Goal: Task Accomplishment & Management: Manage account settings

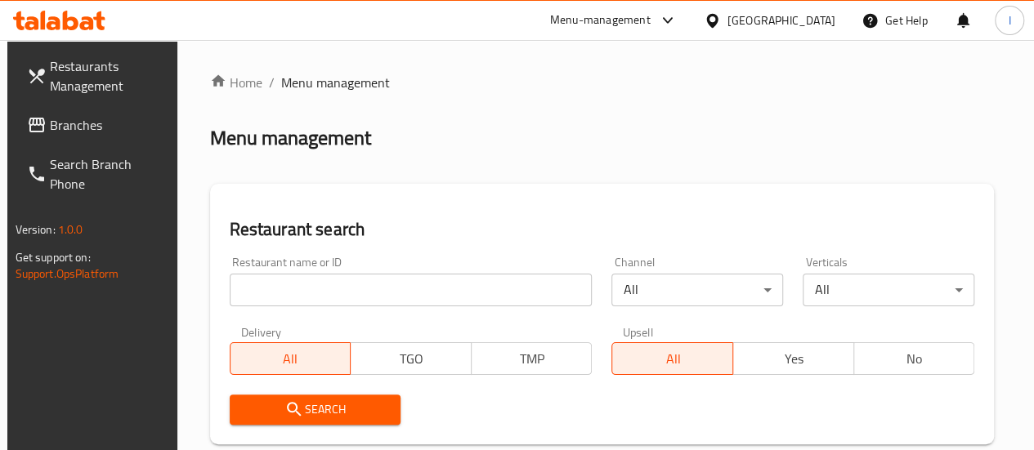
click at [288, 290] on input "search" at bounding box center [411, 290] width 363 height 33
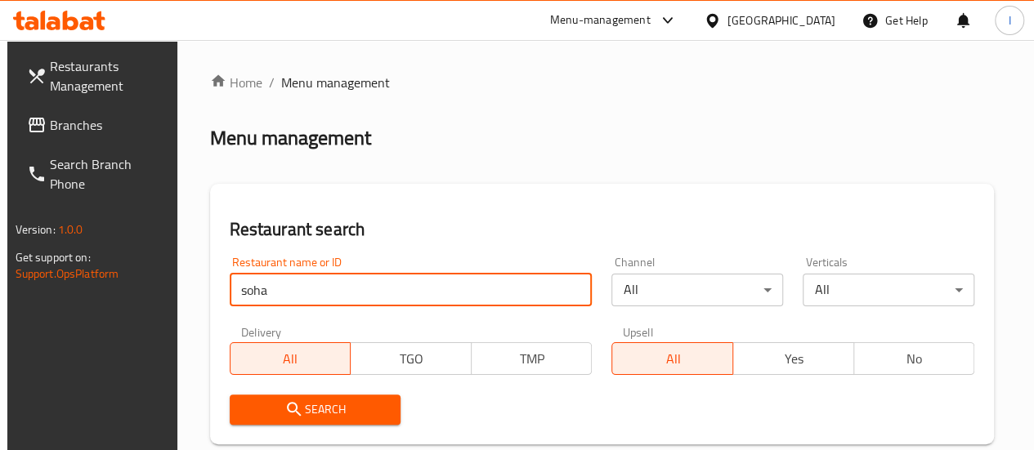
type input "soha"
click button "Search" at bounding box center [316, 410] width 172 height 30
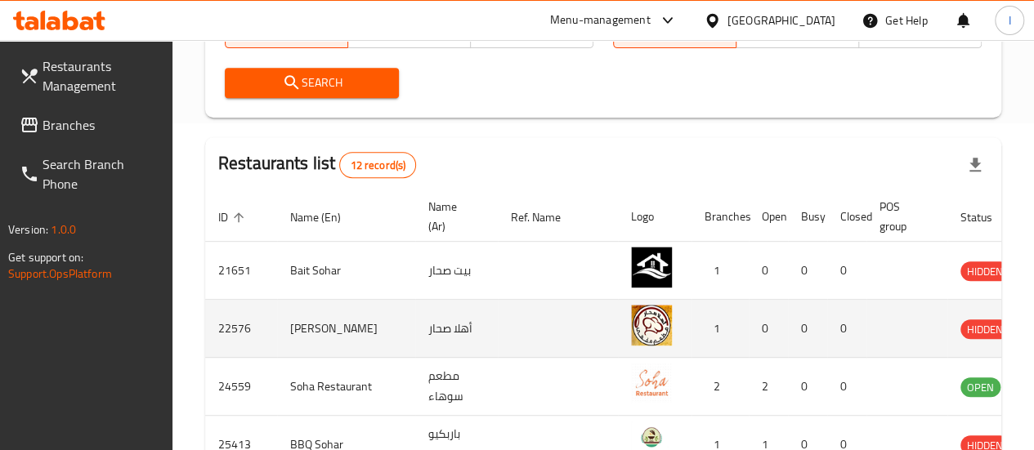
scroll to position [409, 0]
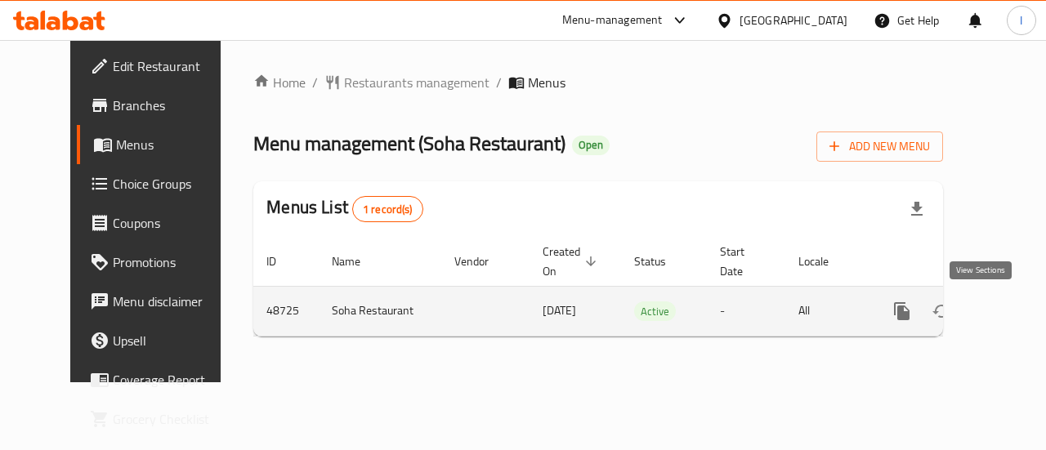
click at [1013, 307] on icon "enhanced table" at bounding box center [1020, 311] width 15 height 15
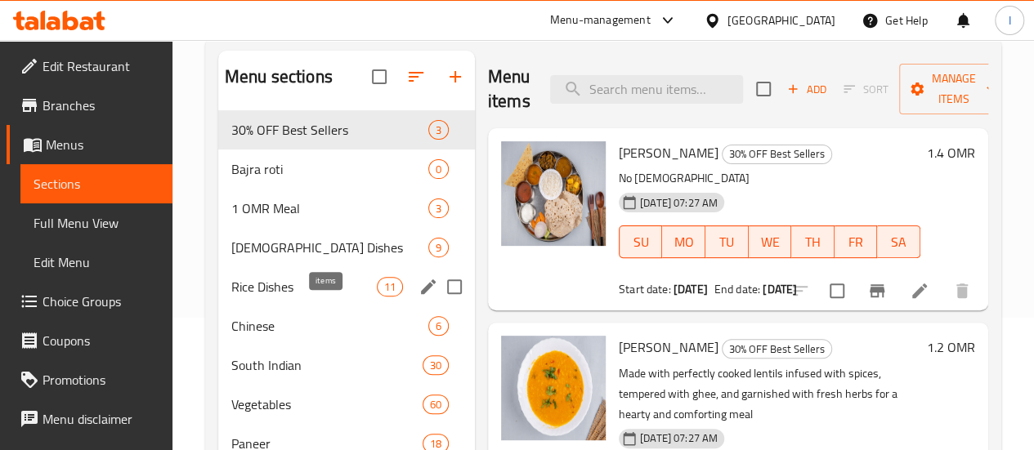
scroll to position [163, 0]
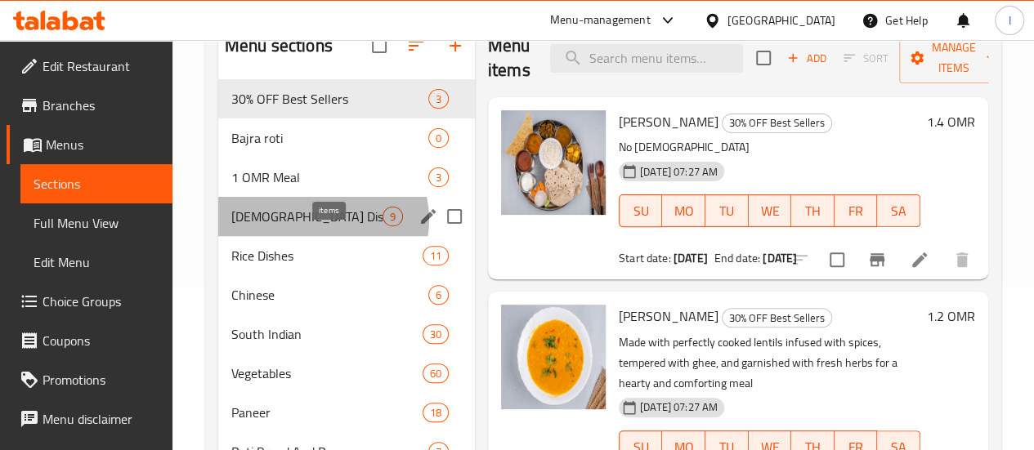
click at [383, 225] on span "9" at bounding box center [392, 217] width 19 height 16
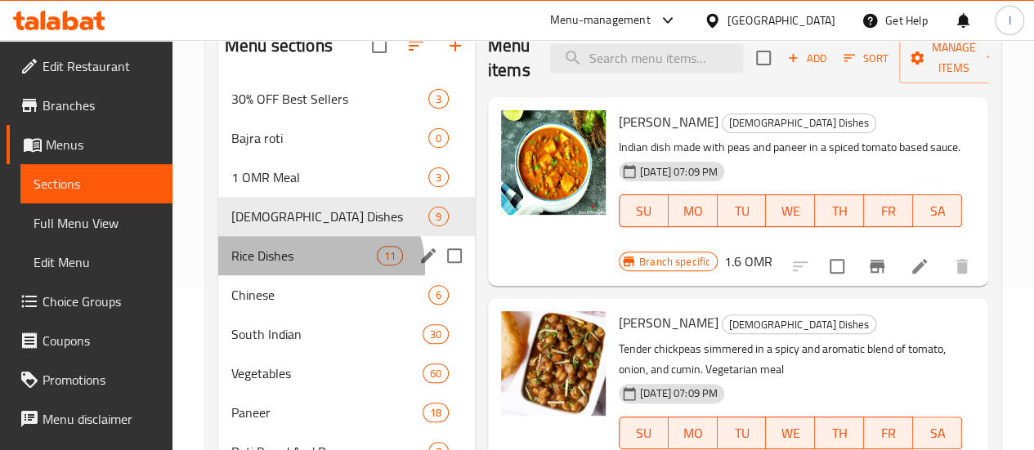
click at [319, 275] on div "Rice Dishes 11" at bounding box center [346, 255] width 257 height 39
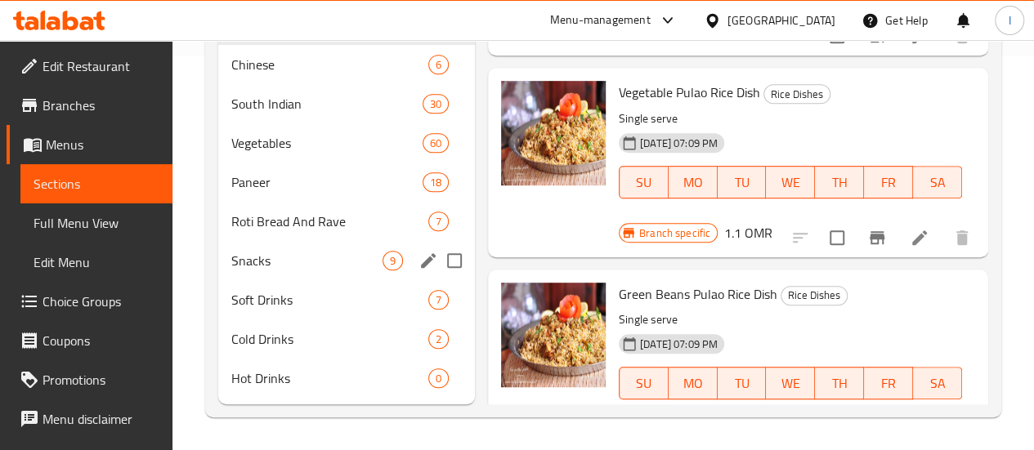
scroll to position [409, 0]
click at [309, 280] on div "Snacks 9" at bounding box center [346, 260] width 257 height 39
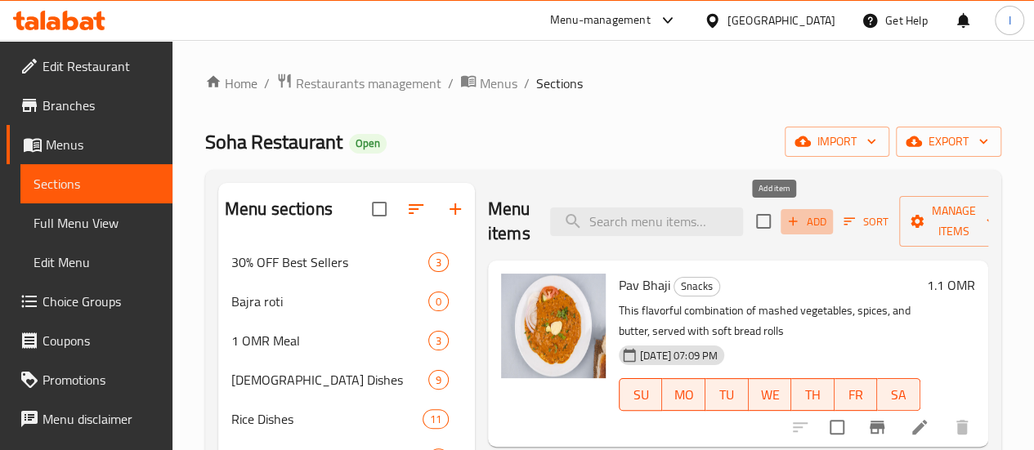
click at [785, 223] on span "Add" at bounding box center [807, 221] width 44 height 19
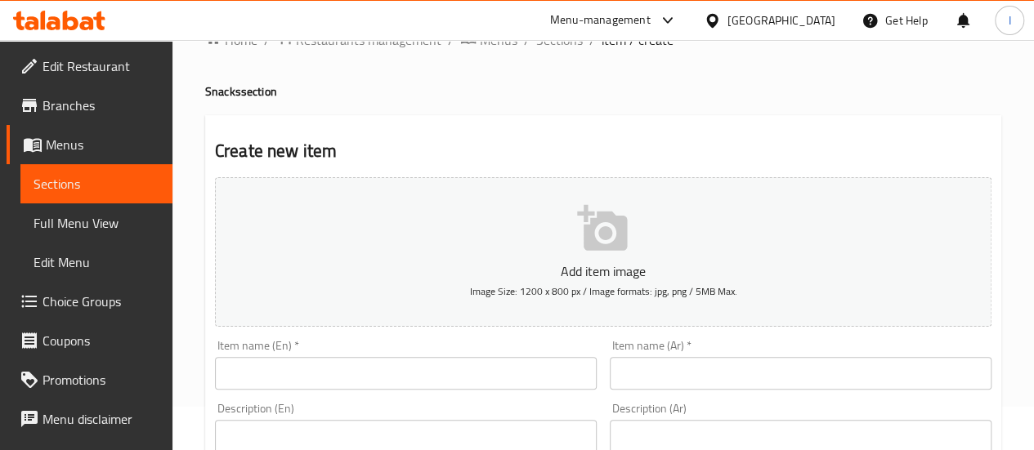
scroll to position [82, 0]
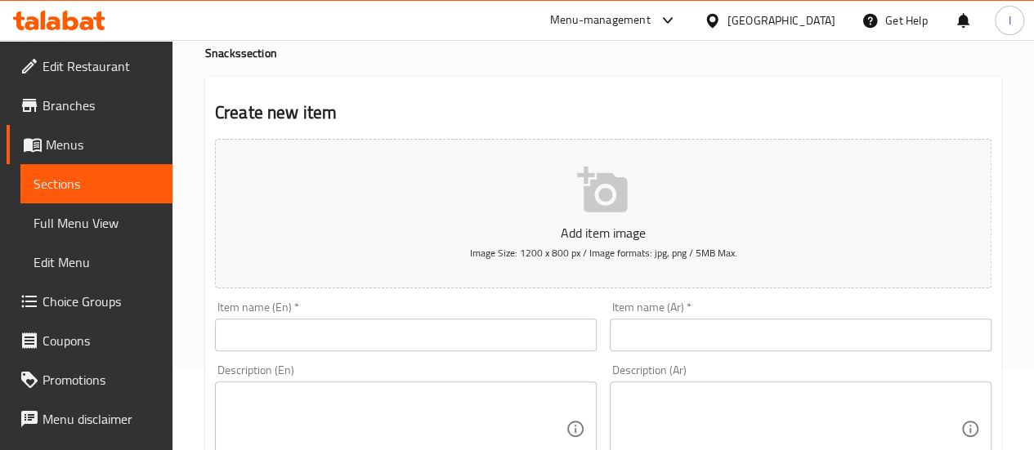
click at [405, 341] on input "text" at bounding box center [406, 335] width 382 height 33
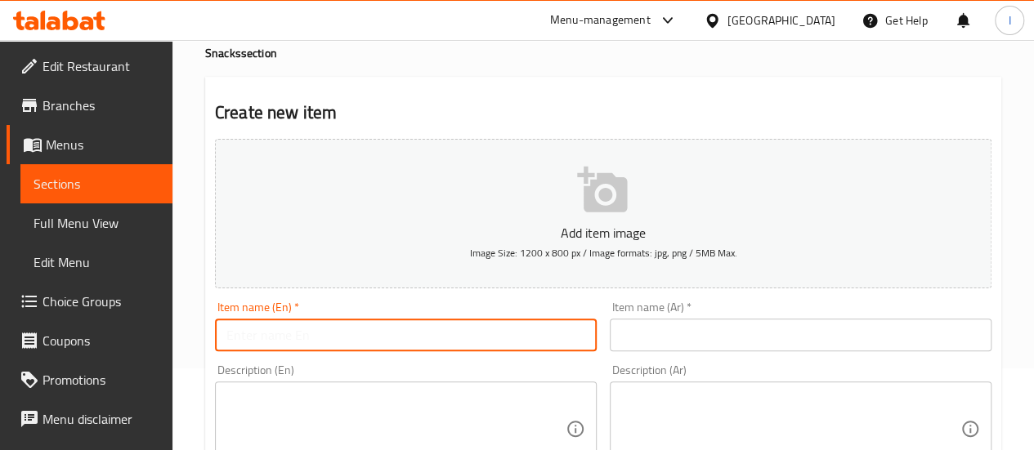
paste input "Sev puri"
click at [417, 328] on input "Sev puri" at bounding box center [406, 335] width 382 height 33
click at [418, 328] on input "Sev puri" at bounding box center [406, 335] width 382 height 33
type input "Sev puri"
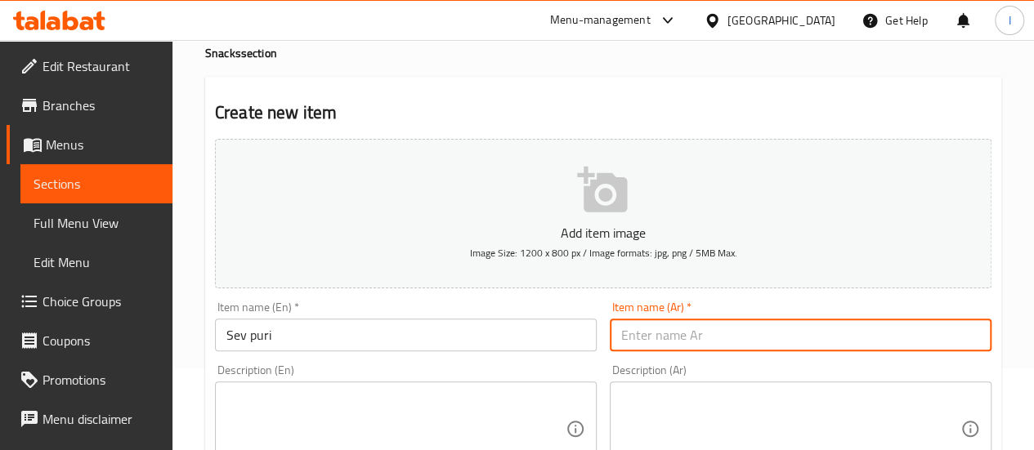
click at [651, 324] on input "text" at bounding box center [801, 335] width 382 height 33
paste input "[PERSON_NAME]"
type input "[PERSON_NAME]"
click at [587, 359] on div "Description (En) Description (En)" at bounding box center [405, 420] width 395 height 125
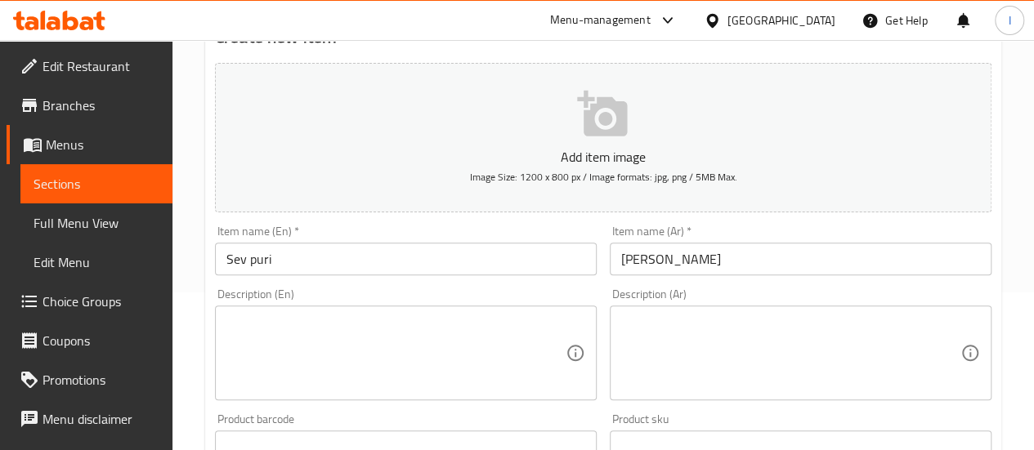
scroll to position [245, 0]
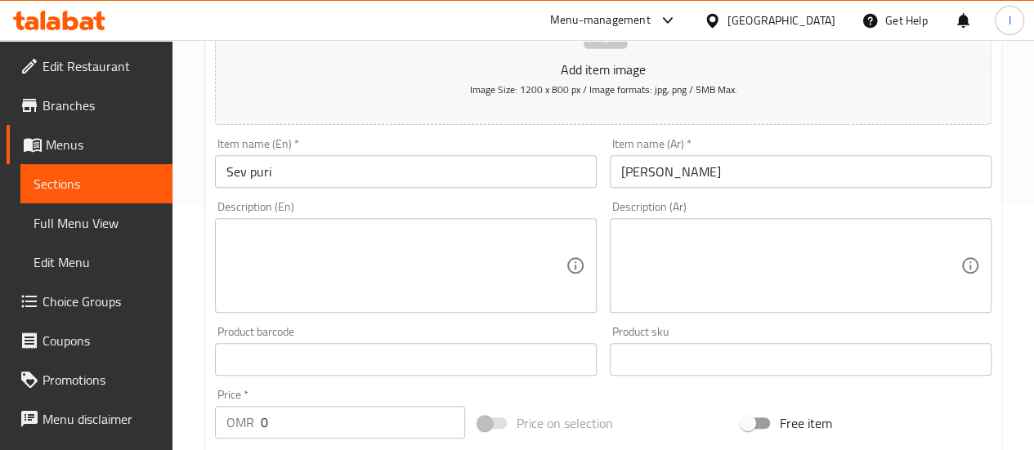
click at [284, 253] on textarea at bounding box center [395, 266] width 339 height 78
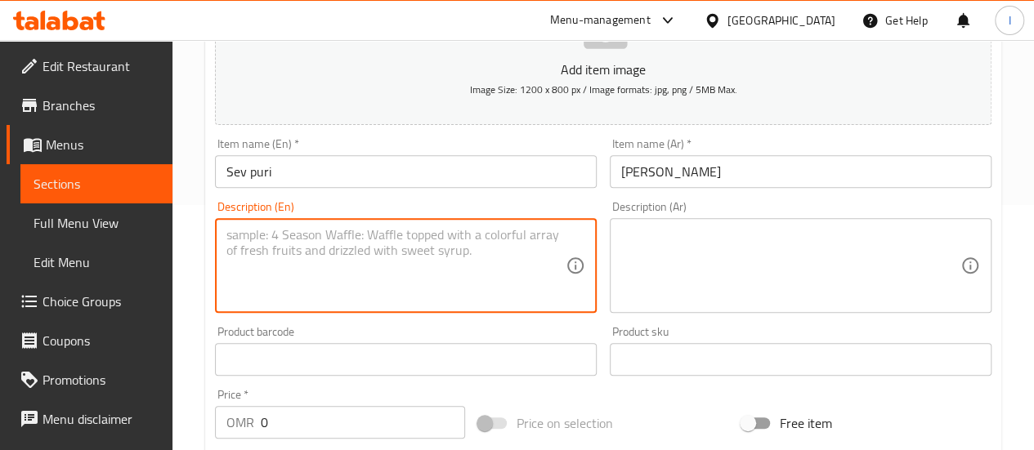
click at [372, 370] on input "text" at bounding box center [406, 359] width 382 height 33
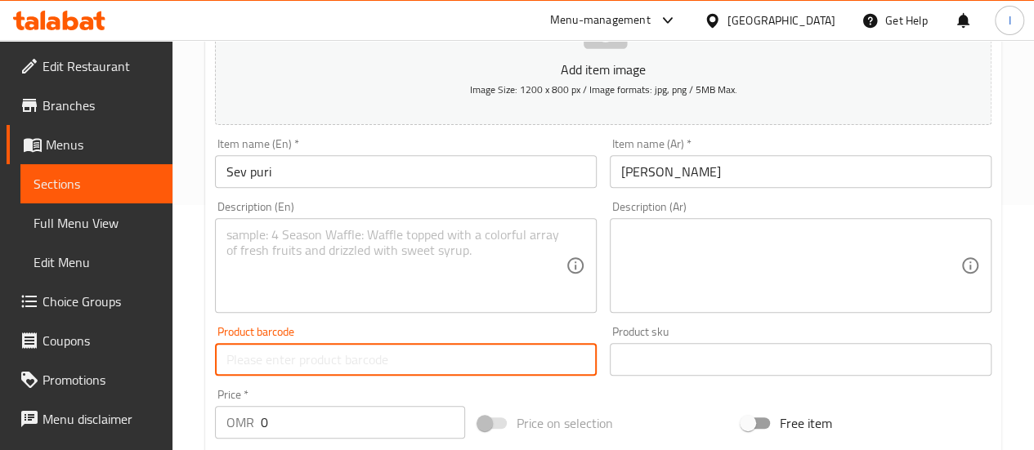
click at [322, 208] on div "Description (En) Description (En)" at bounding box center [406, 257] width 382 height 112
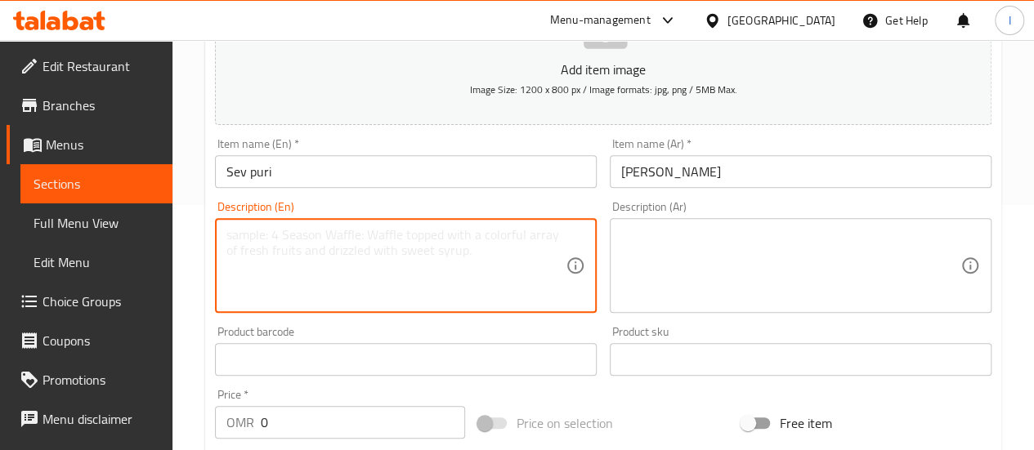
click at [320, 244] on textarea at bounding box center [395, 266] width 339 height 78
click at [510, 255] on textarea "6pc" at bounding box center [395, 266] width 339 height 78
click at [456, 277] on textarea "6pc" at bounding box center [395, 266] width 339 height 78
click at [454, 277] on textarea "6pc" at bounding box center [395, 266] width 339 height 78
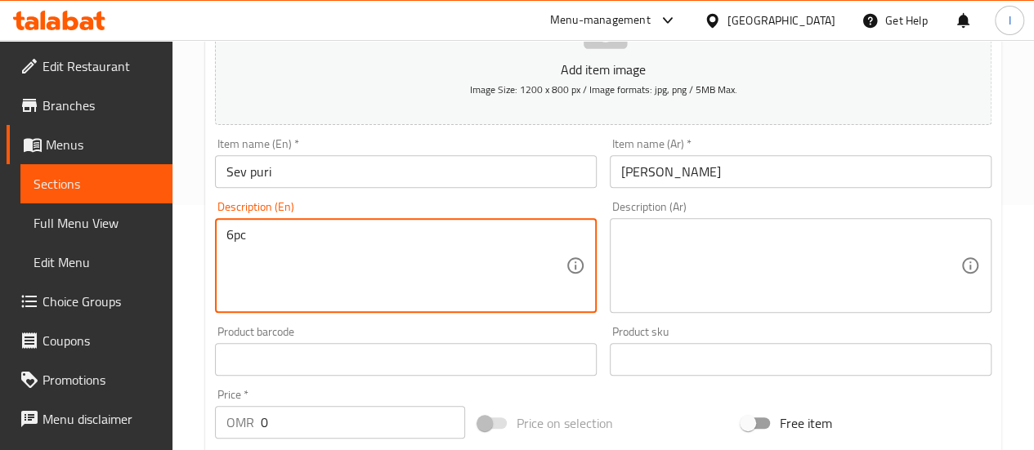
type textarea "6pc"
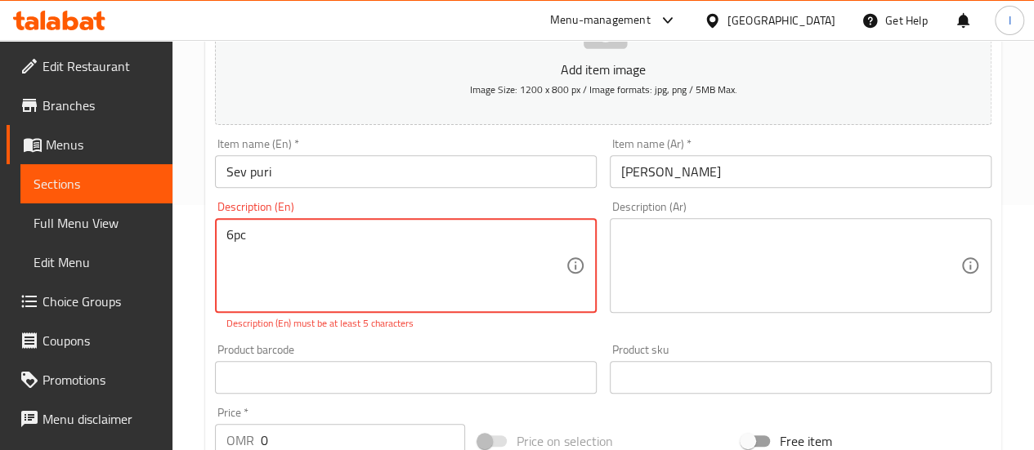
click at [656, 237] on textarea at bounding box center [790, 266] width 339 height 78
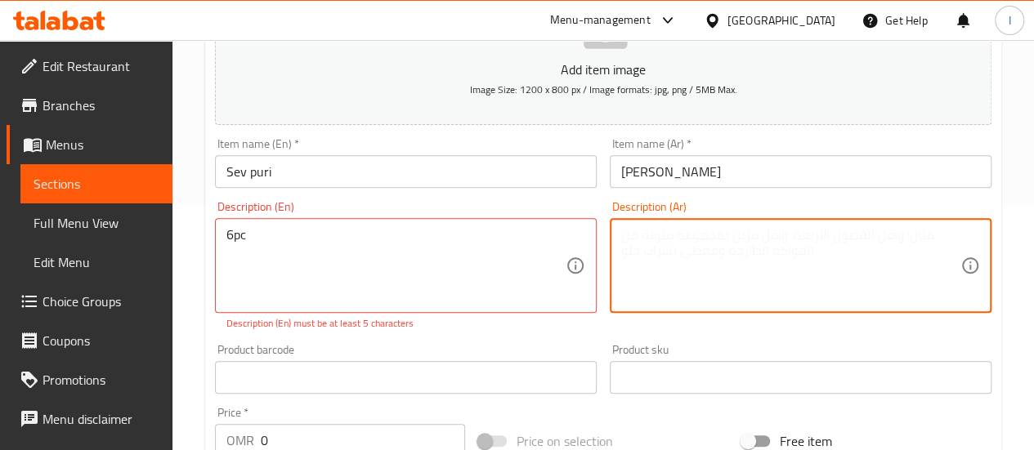
paste textarea "6 قطعة"
type textarea "6 قطعة"
click at [570, 215] on div "Description (En) 6pc Description (En) Description (En) must be at least 5 chara…" at bounding box center [406, 266] width 382 height 130
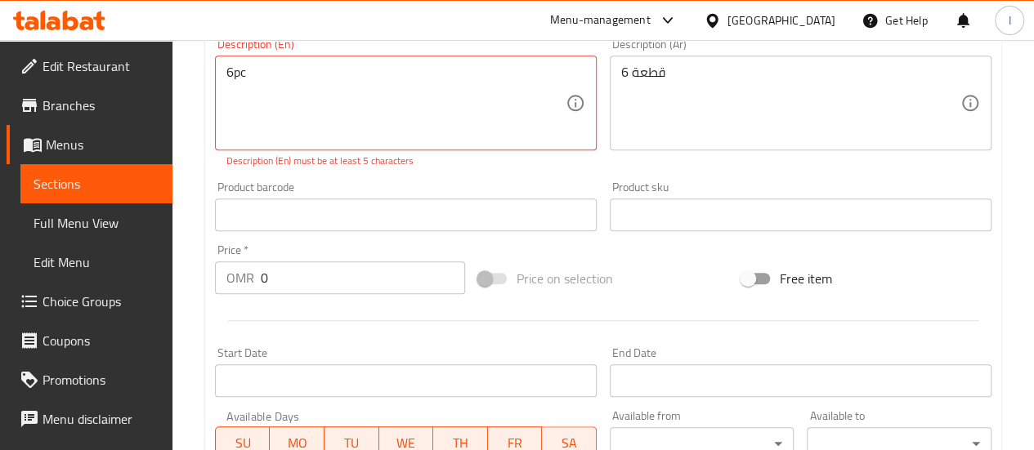
scroll to position [409, 0]
click at [330, 263] on input "0" at bounding box center [363, 277] width 204 height 33
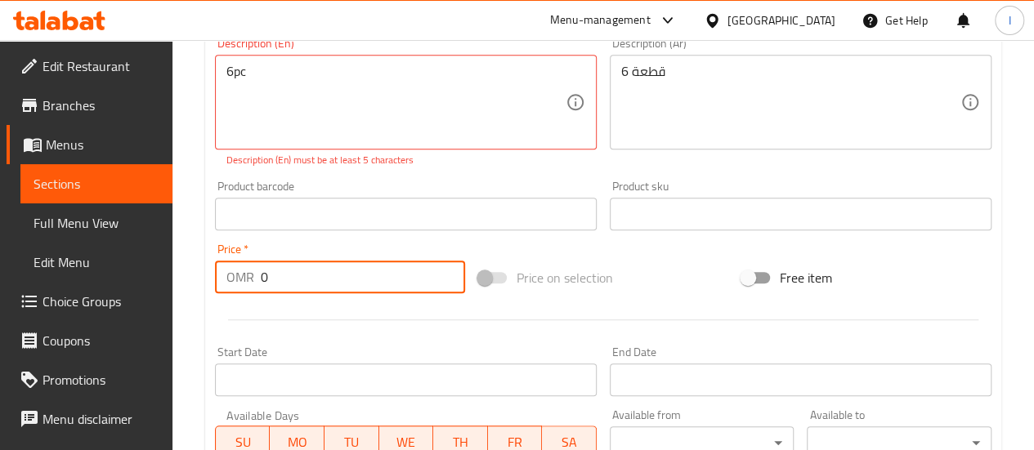
click at [330, 263] on input "0" at bounding box center [363, 277] width 204 height 33
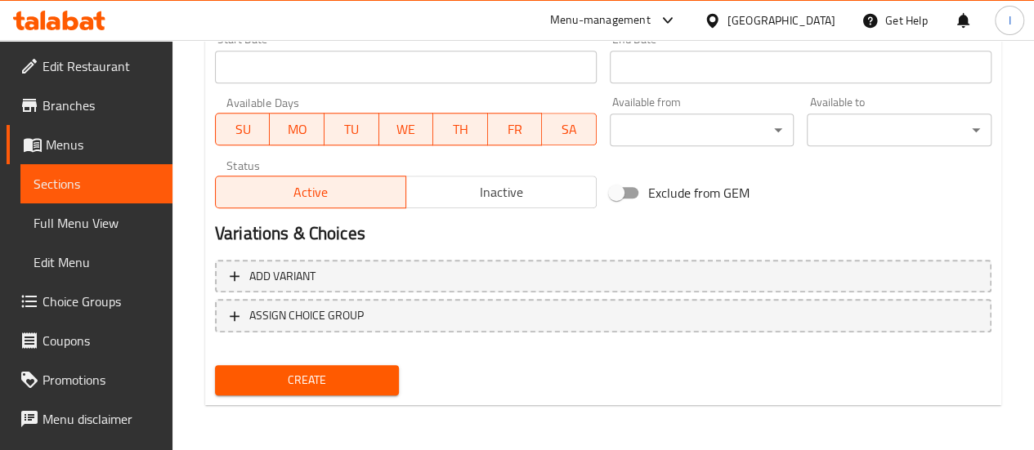
type input "0.5"
click at [259, 391] on button "Create" at bounding box center [307, 380] width 185 height 30
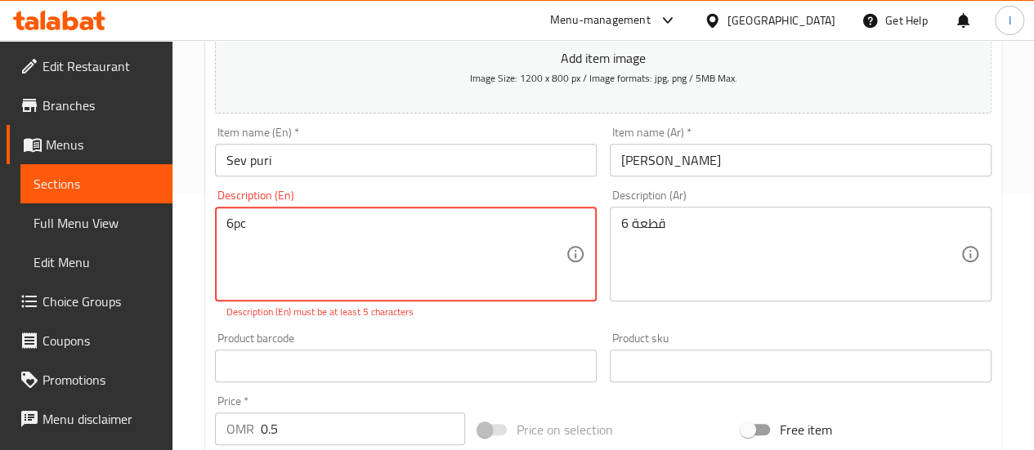
click at [302, 253] on textarea "6pc" at bounding box center [395, 255] width 339 height 78
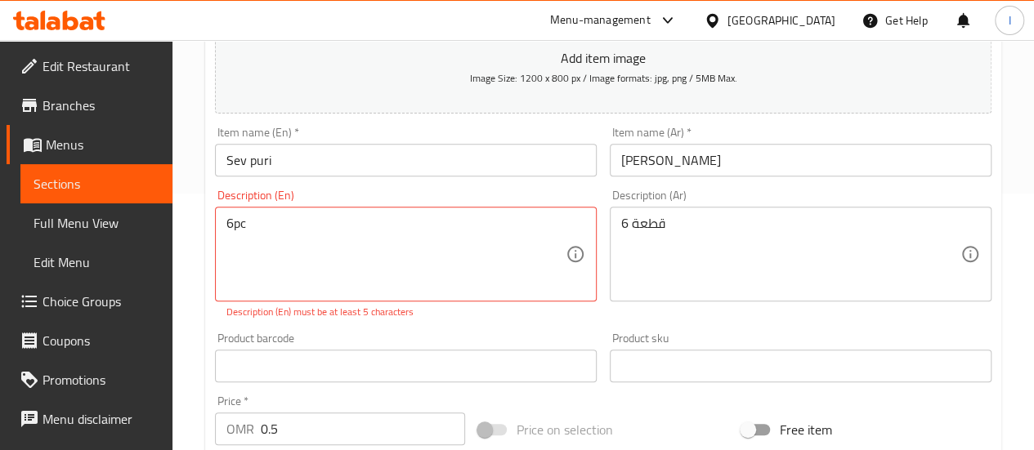
click at [330, 336] on div "Product barcode Product barcode" at bounding box center [406, 358] width 382 height 50
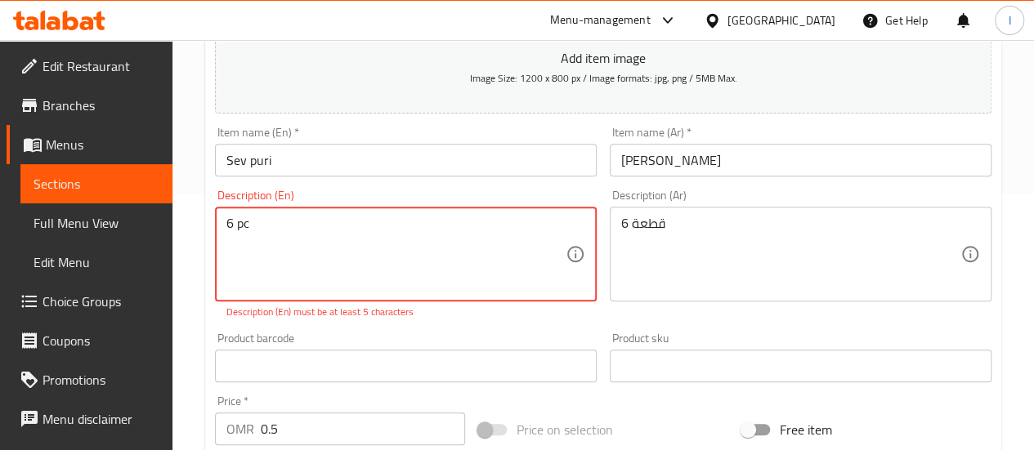
click at [378, 337] on div "Product barcode Product barcode" at bounding box center [406, 358] width 382 height 50
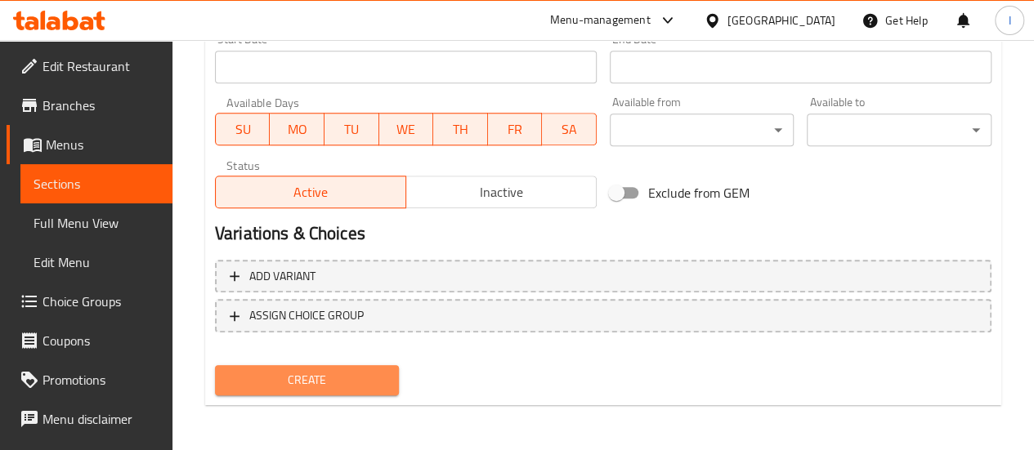
click at [332, 365] on button "Create" at bounding box center [307, 380] width 185 height 30
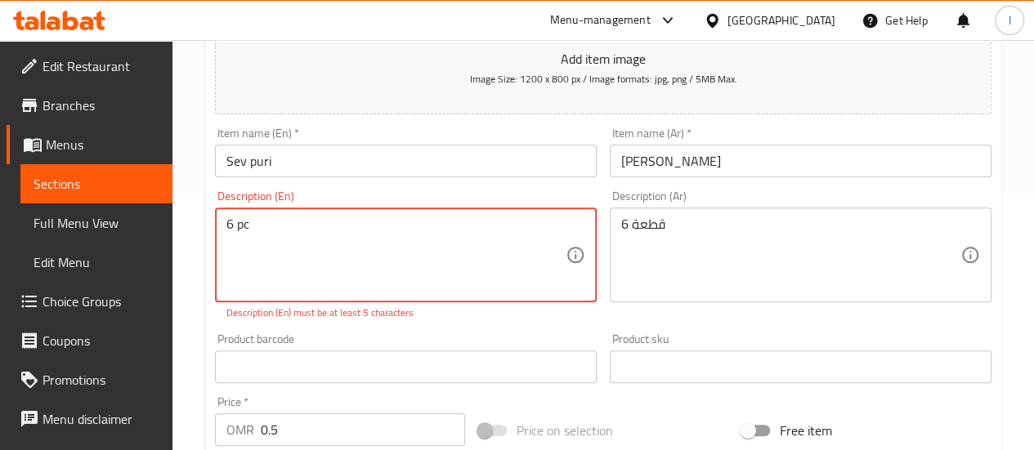
click at [301, 223] on textarea "6 pc" at bounding box center [395, 256] width 339 height 78
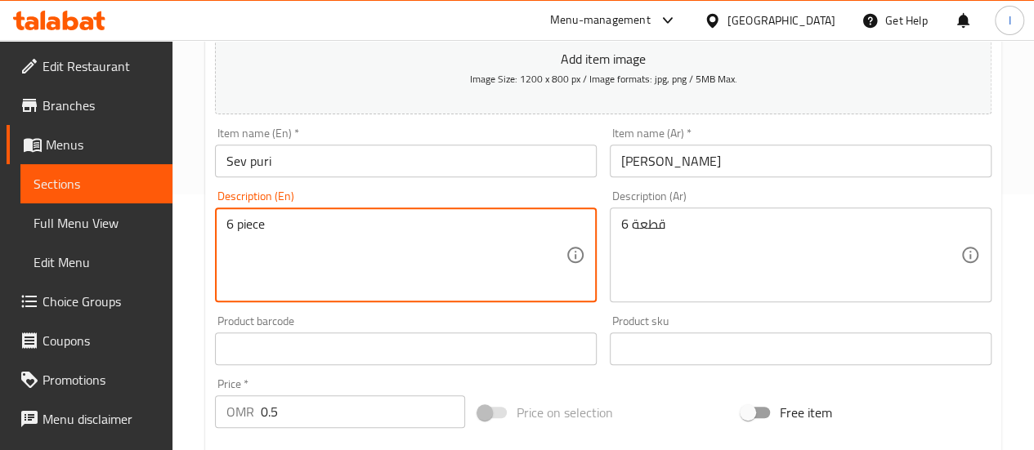
type textarea "6 piece"
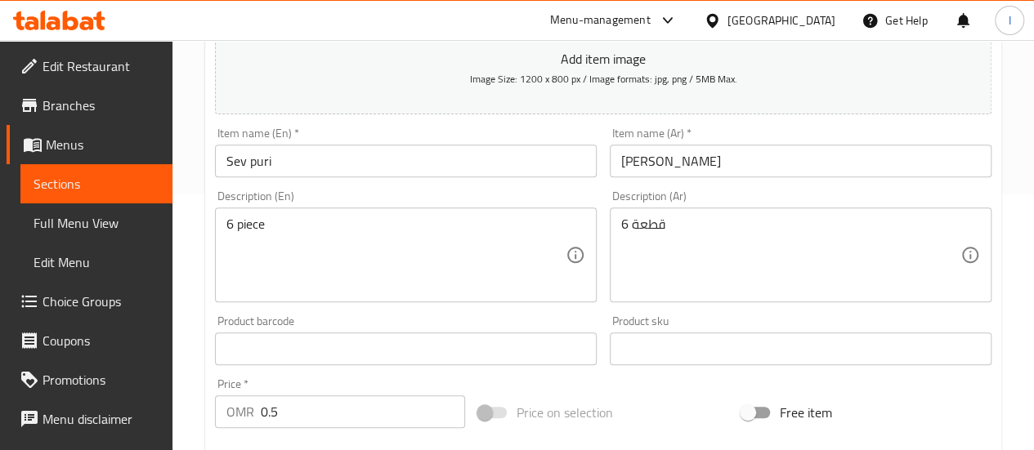
click at [351, 329] on div "Product barcode Product barcode" at bounding box center [406, 340] width 382 height 50
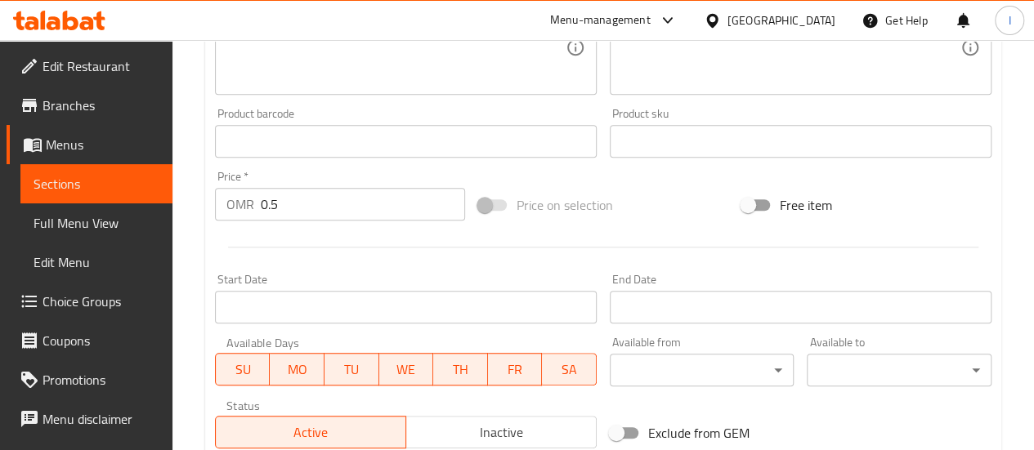
scroll to position [704, 0]
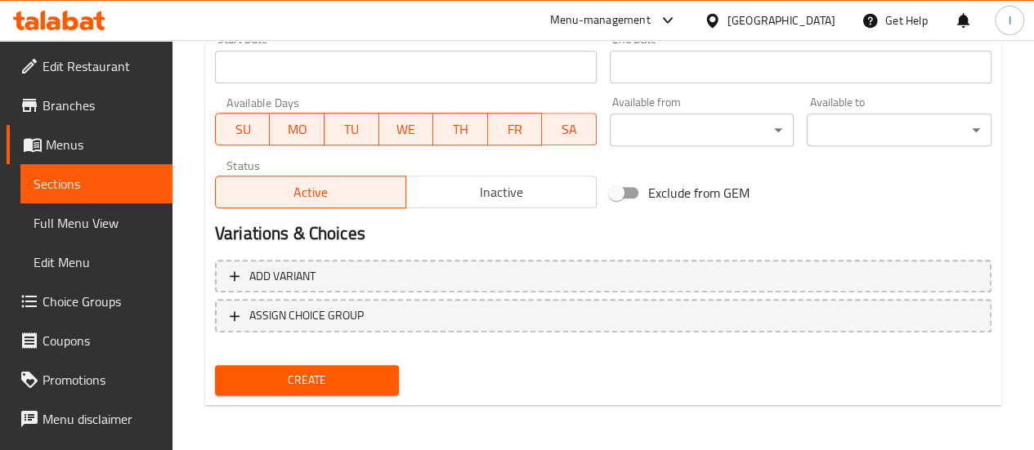
click at [364, 376] on span "Create" at bounding box center [307, 380] width 159 height 20
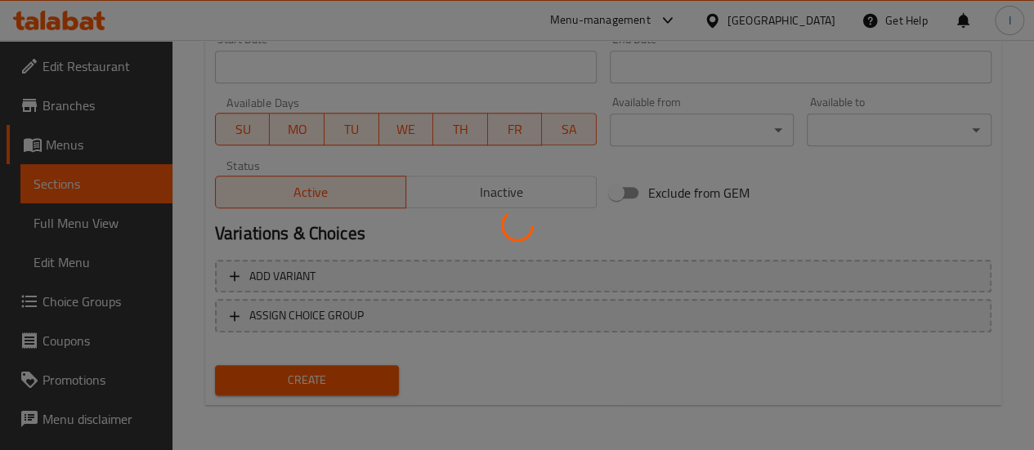
type input "0"
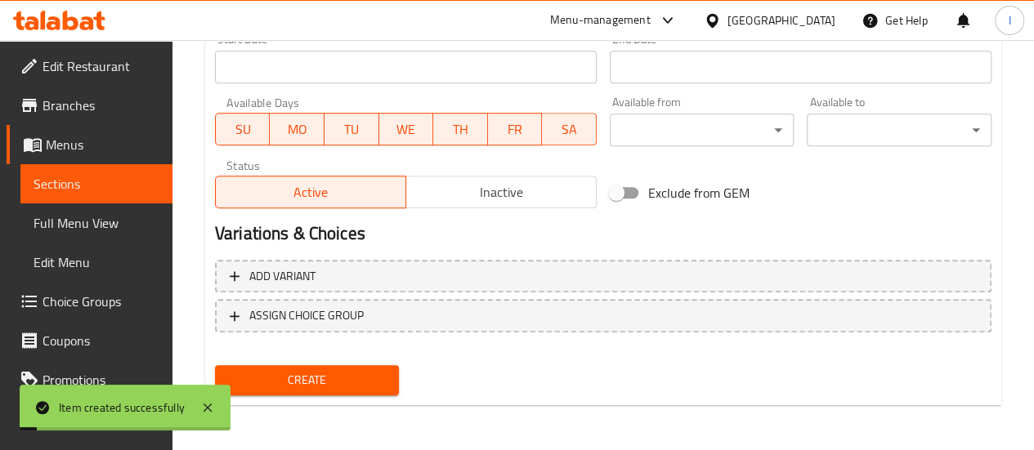
click at [61, 186] on span "Sections" at bounding box center [97, 184] width 126 height 20
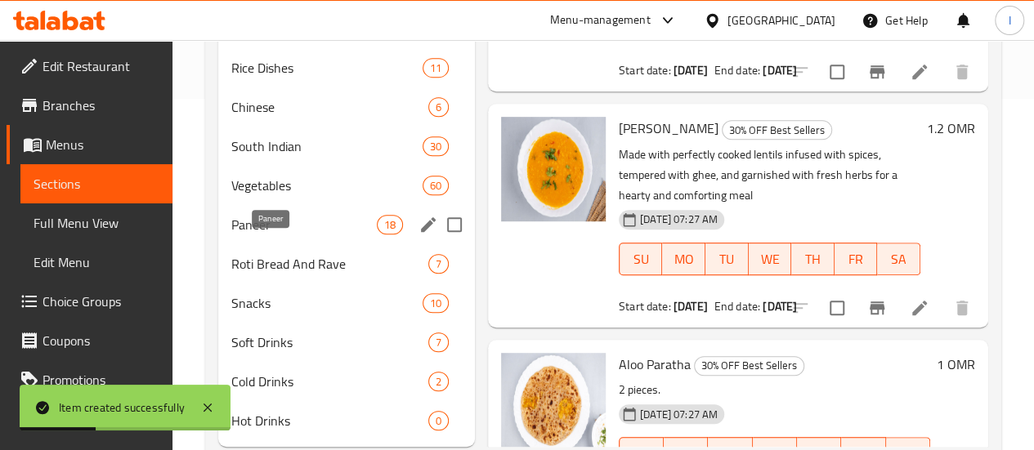
scroll to position [382, 0]
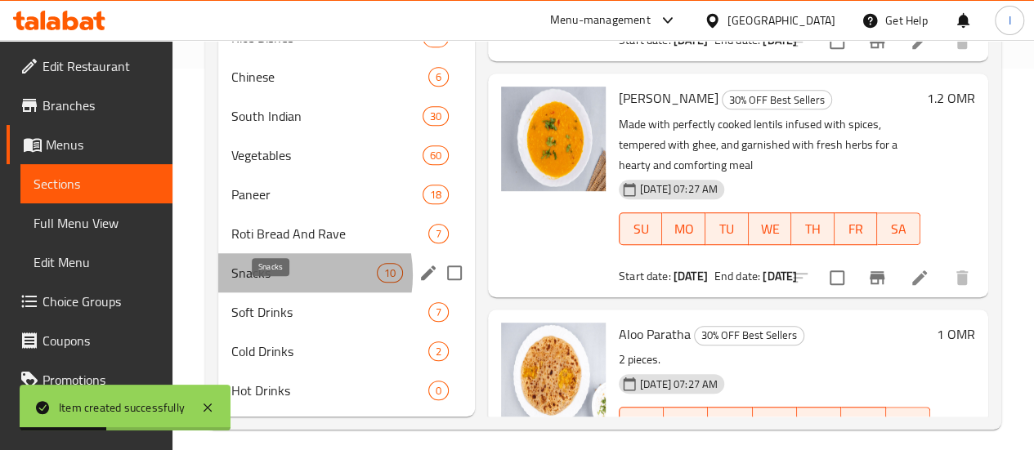
click at [284, 283] on span "Snacks" at bounding box center [303, 273] width 145 height 20
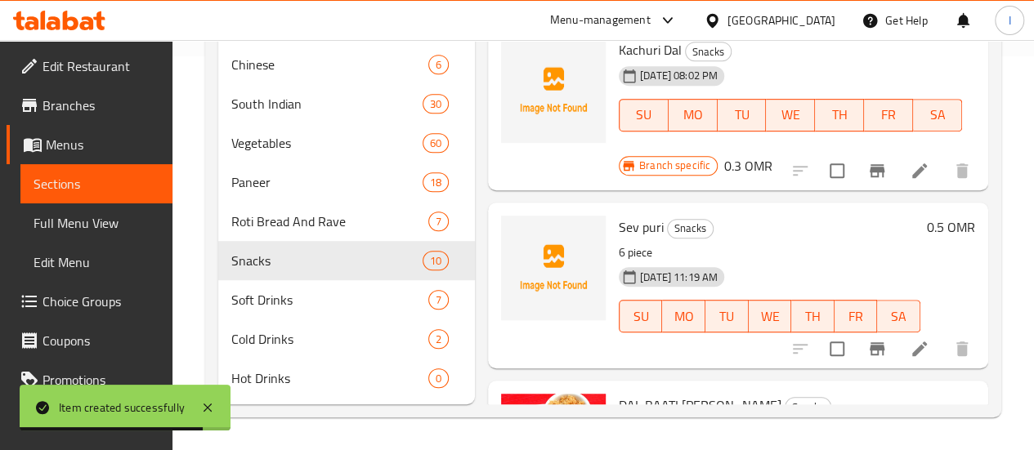
scroll to position [418, 0]
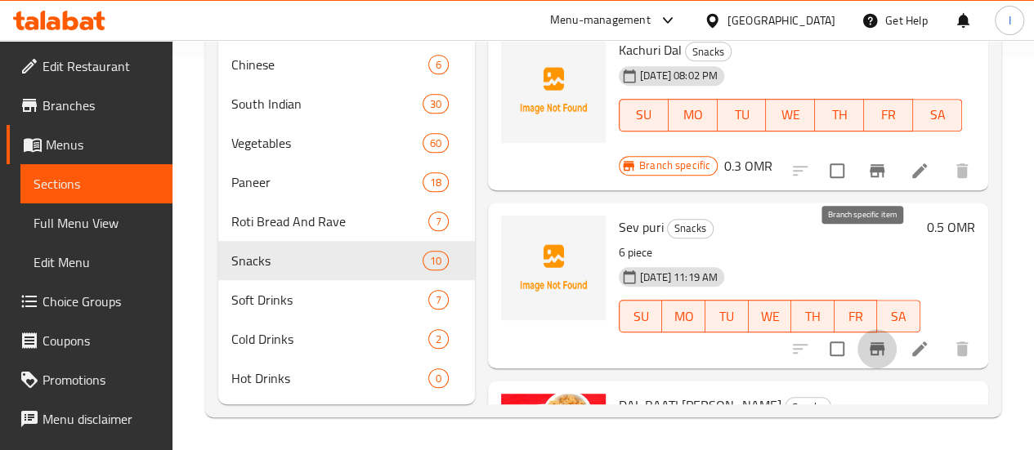
click at [867, 339] on icon "Branch-specific-item" at bounding box center [877, 349] width 20 height 20
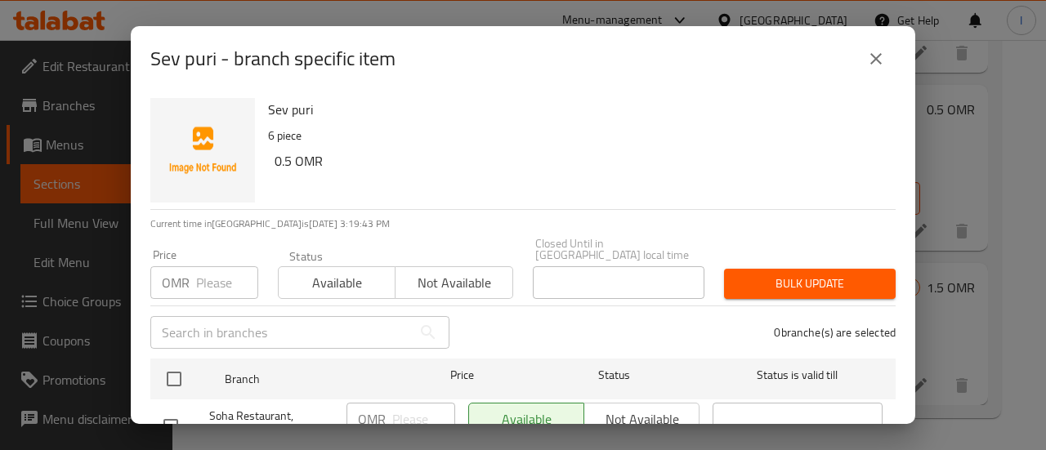
drag, startPoint x: 186, startPoint y: 261, endPoint x: 220, endPoint y: 274, distance: 36.0
click at [188, 273] on p "OMR" at bounding box center [176, 283] width 28 height 20
click at [222, 275] on input "number" at bounding box center [227, 282] width 62 height 33
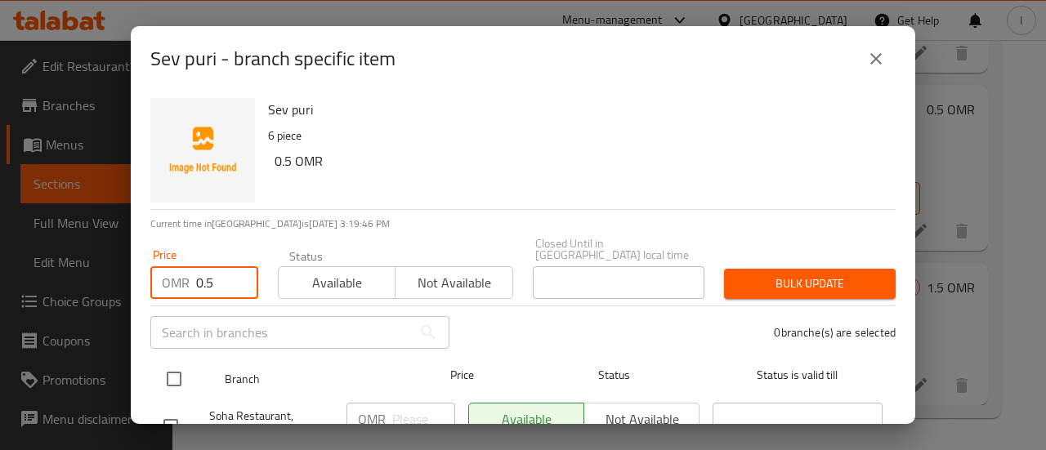
type input "0.5"
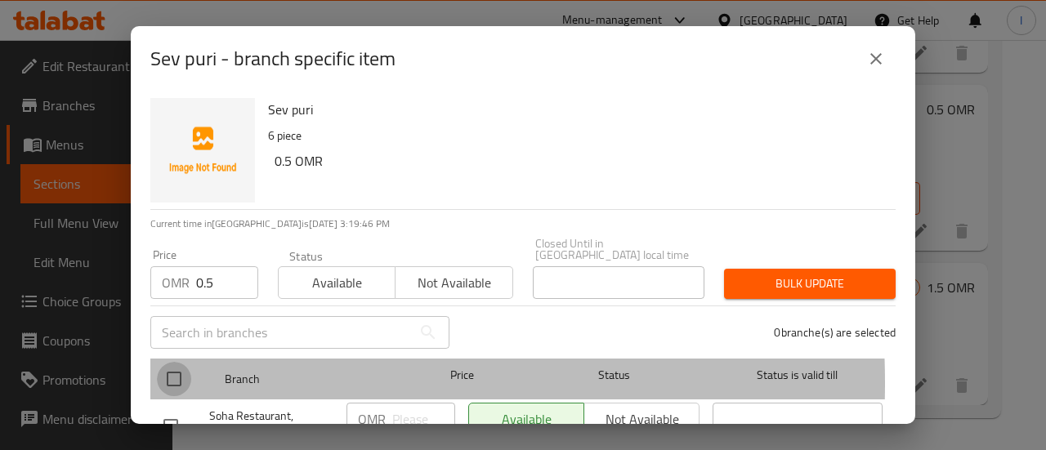
click at [167, 372] on input "checkbox" at bounding box center [174, 379] width 34 height 34
checkbox input "true"
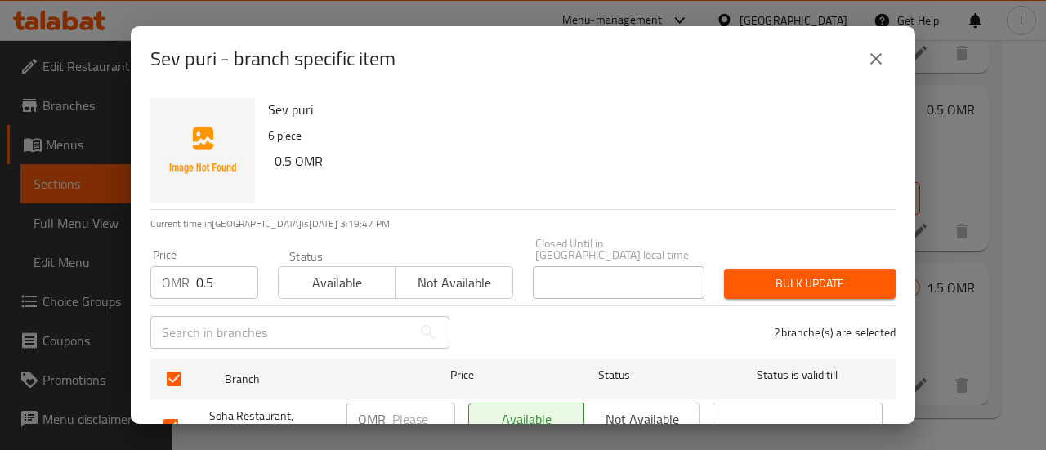
click at [746, 278] on span "Bulk update" at bounding box center [809, 284] width 145 height 20
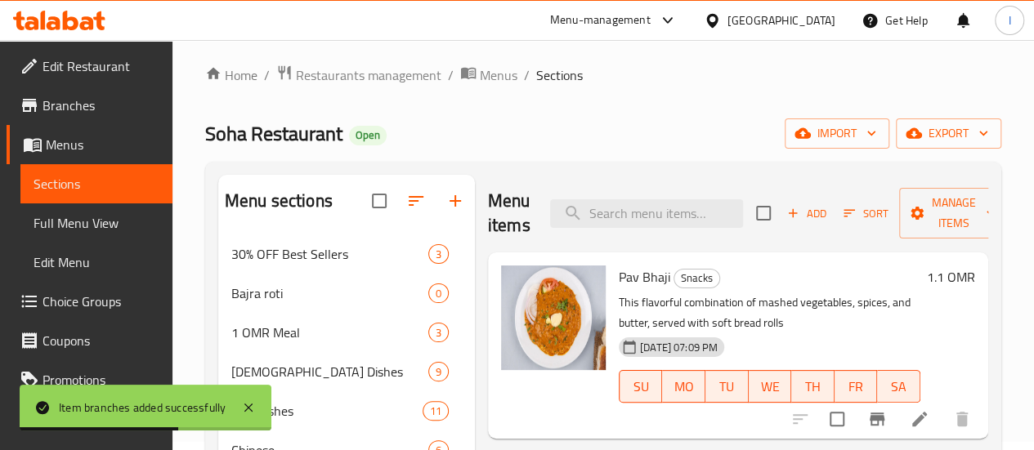
scroll to position [0, 0]
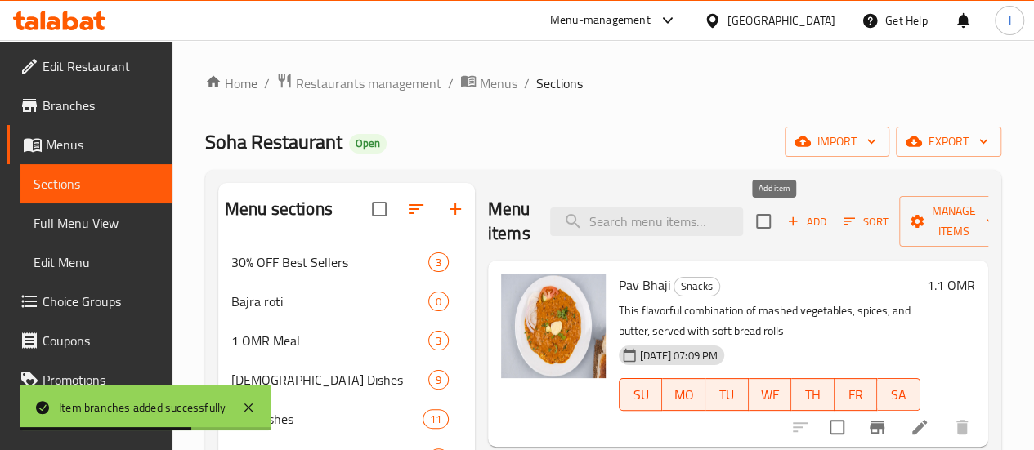
click at [785, 220] on span "Add" at bounding box center [807, 221] width 44 height 19
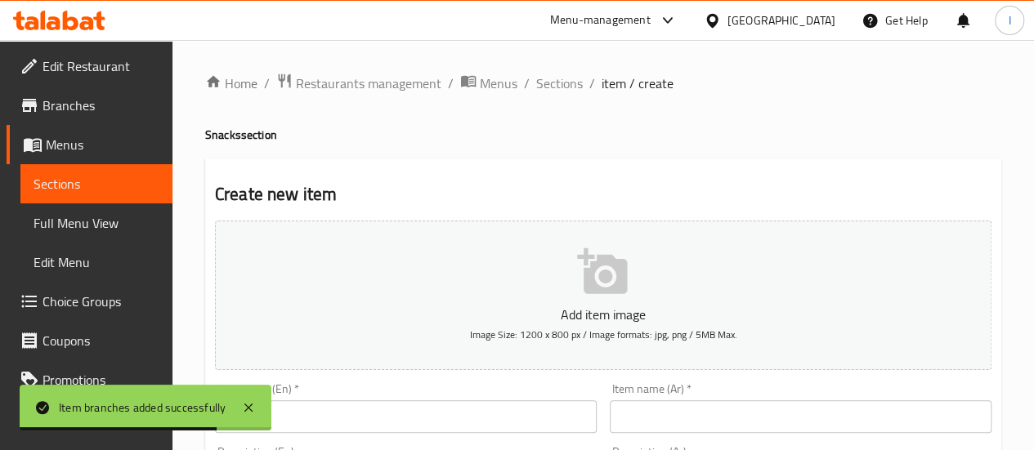
click at [348, 431] on input "text" at bounding box center [406, 416] width 382 height 33
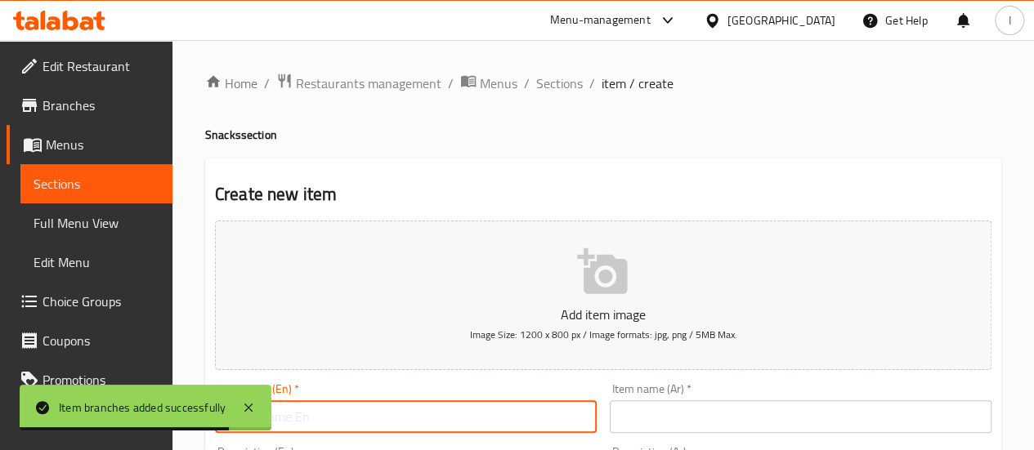
paste input "Kachori chatt"
type input "Kachori chatt"
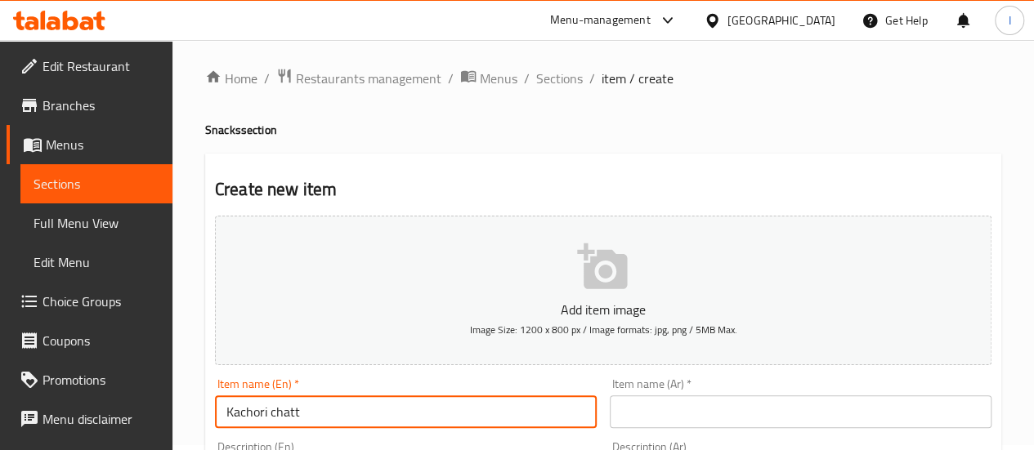
scroll to position [82, 0]
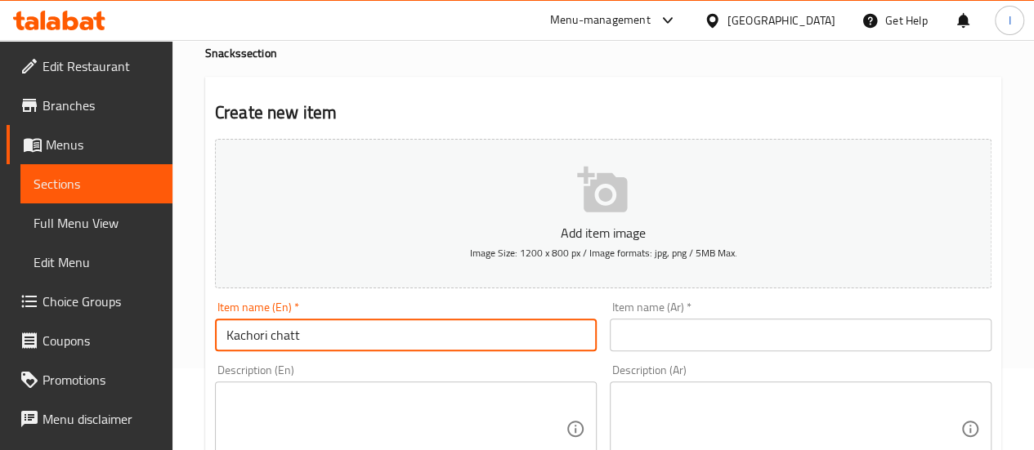
click at [671, 323] on input "text" at bounding box center [801, 335] width 382 height 33
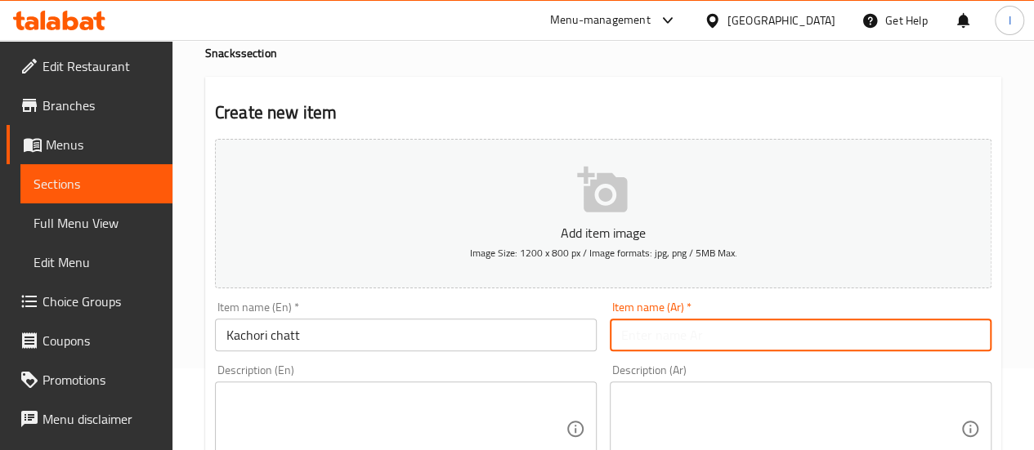
paste input "كاتشوري تشات"
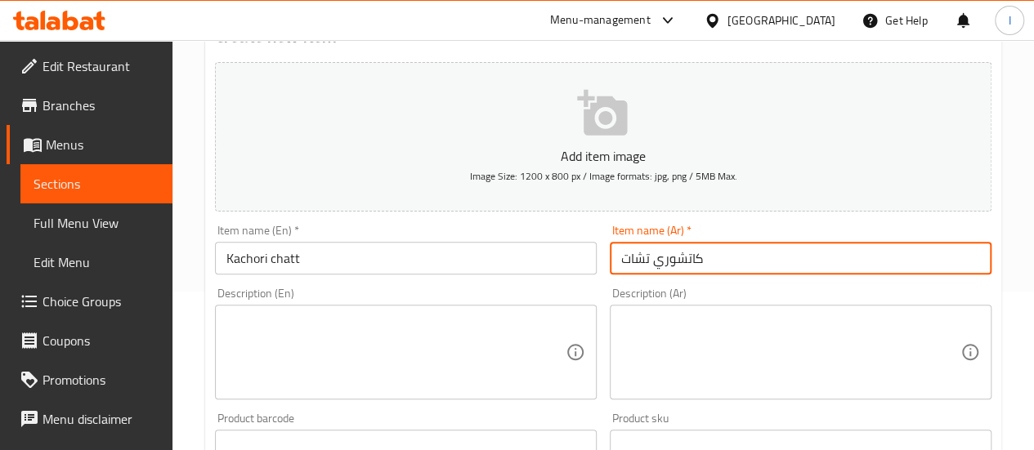
scroll to position [245, 0]
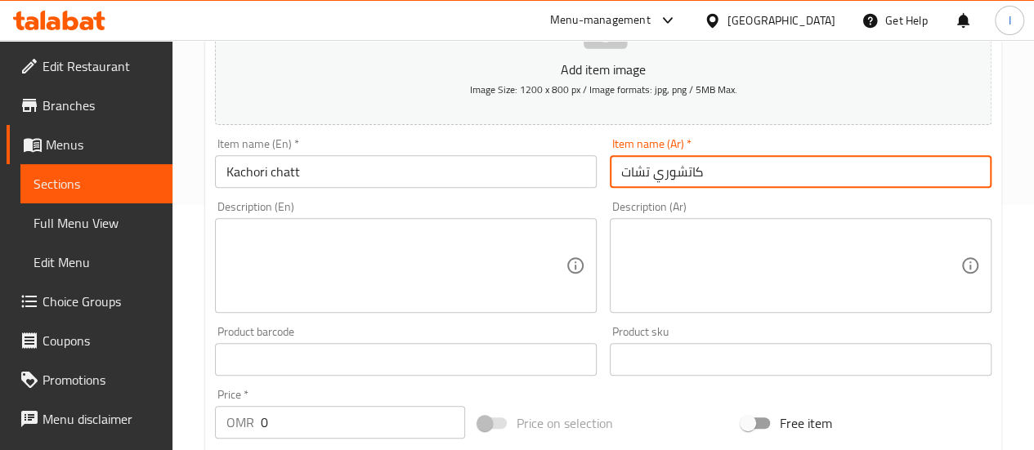
type input "كاتشوري تشات"
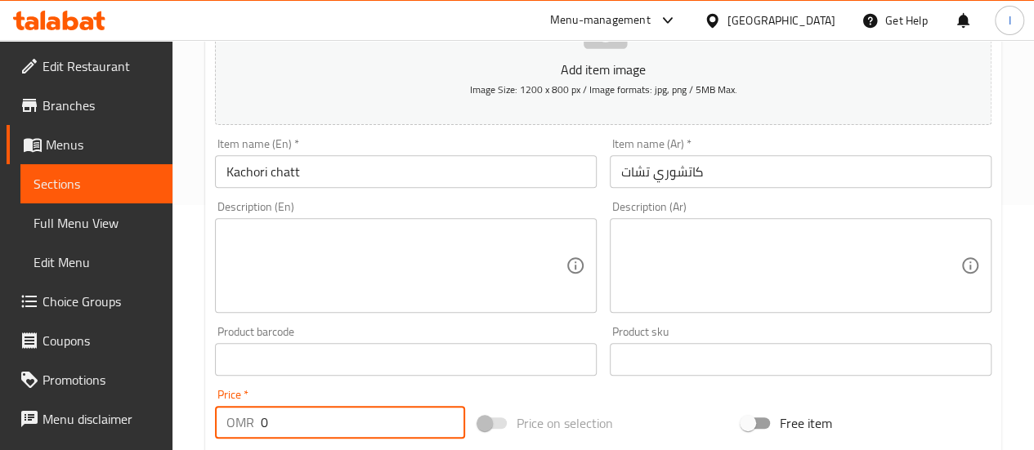
click at [334, 430] on input "0" at bounding box center [363, 422] width 204 height 33
type input "0.5"
click at [297, 253] on textarea at bounding box center [395, 266] width 339 height 78
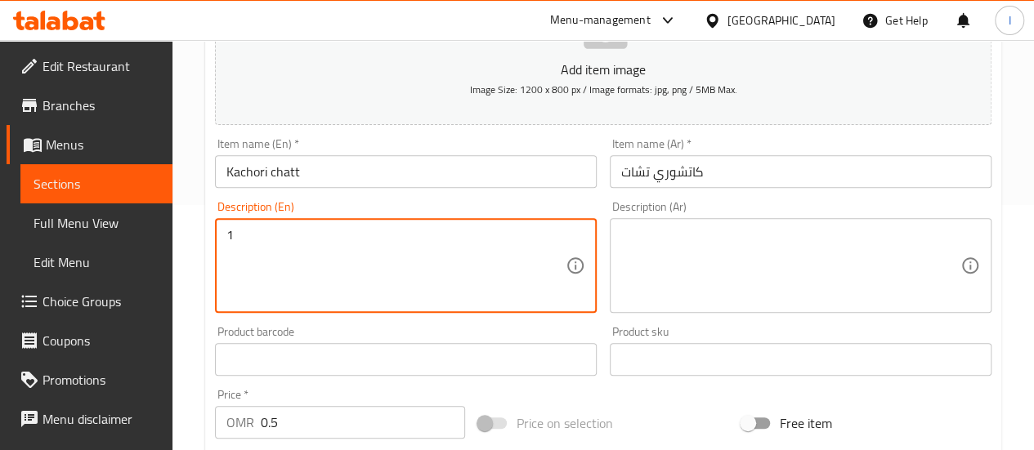
type textarea "1"
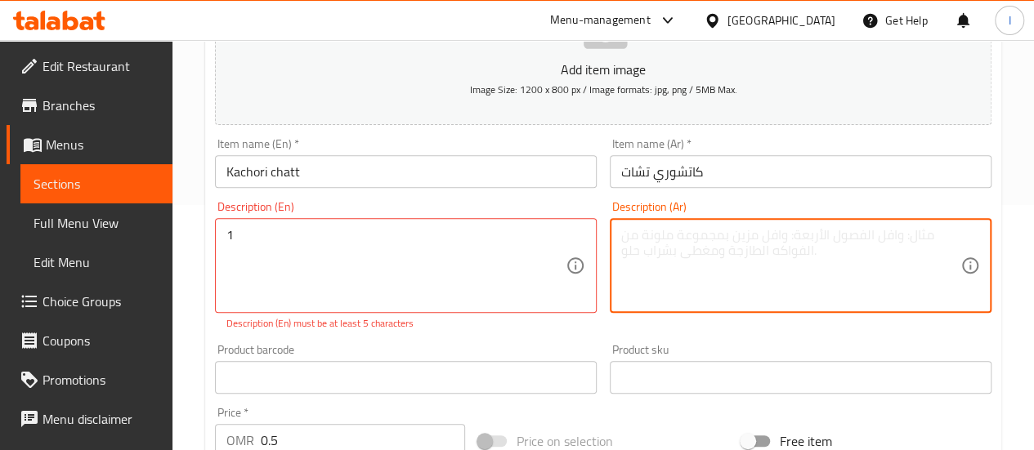
click at [689, 264] on textarea at bounding box center [790, 266] width 339 height 78
type textarea "1"
click at [564, 335] on div "Description (En) 1 Description (En) Description (En) must be at least 5 charact…" at bounding box center [405, 266] width 395 height 143
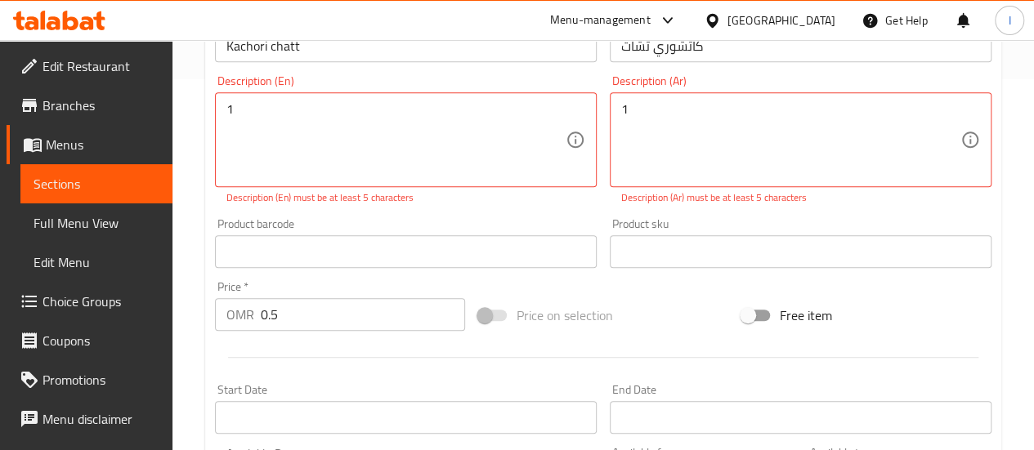
scroll to position [409, 0]
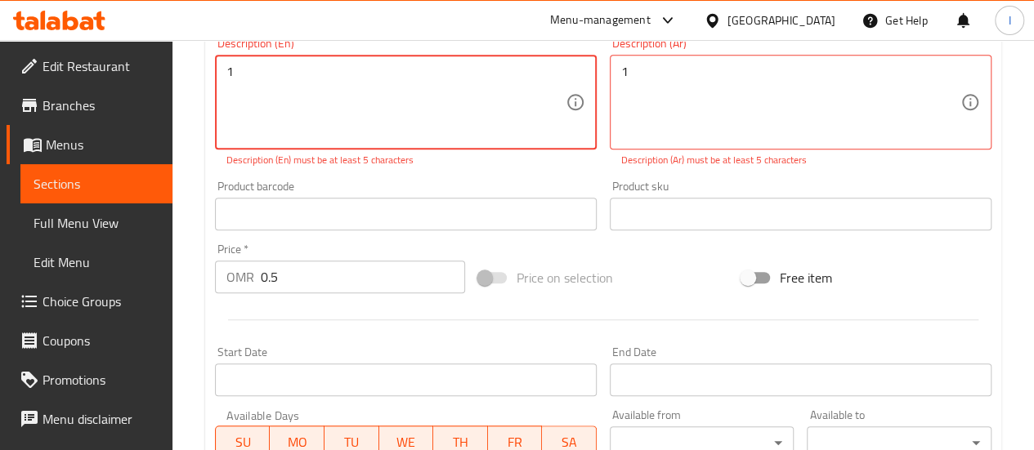
click at [342, 81] on textarea "1" at bounding box center [395, 103] width 339 height 78
click at [342, 81] on textarea "one" at bounding box center [395, 103] width 339 height 78
type textarea "one"
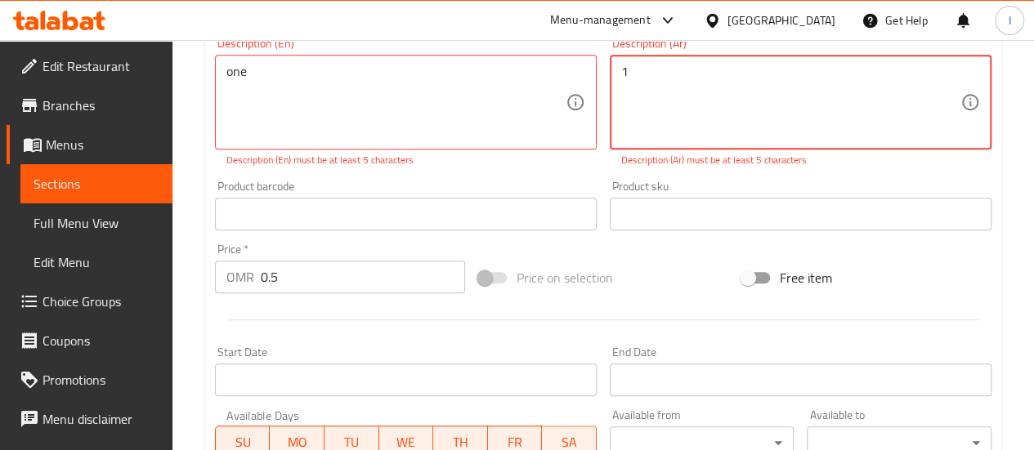
click at [678, 83] on textarea "1" at bounding box center [790, 103] width 339 height 78
paste textarea "واحد"
type textarea "واحد"
click at [515, 171] on div "Description (En) one Description (En) Description (En) must be at least 5 chara…" at bounding box center [405, 102] width 395 height 143
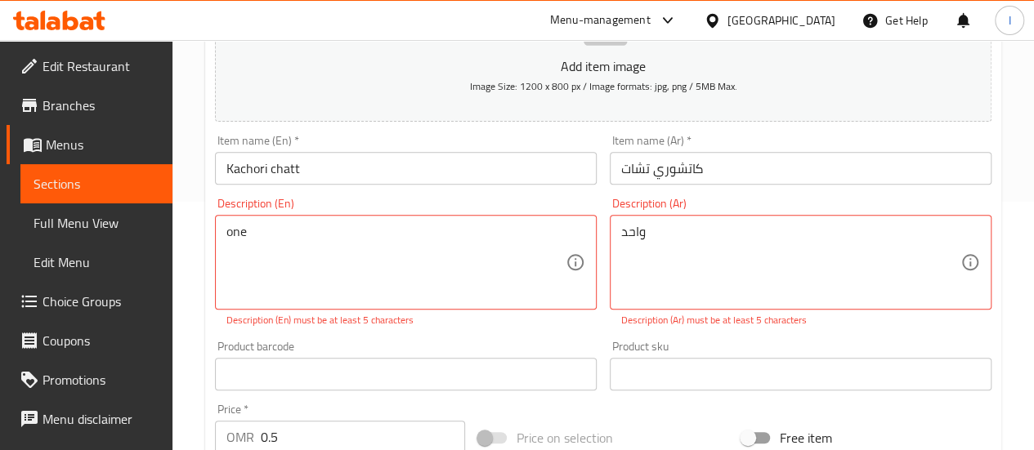
scroll to position [245, 0]
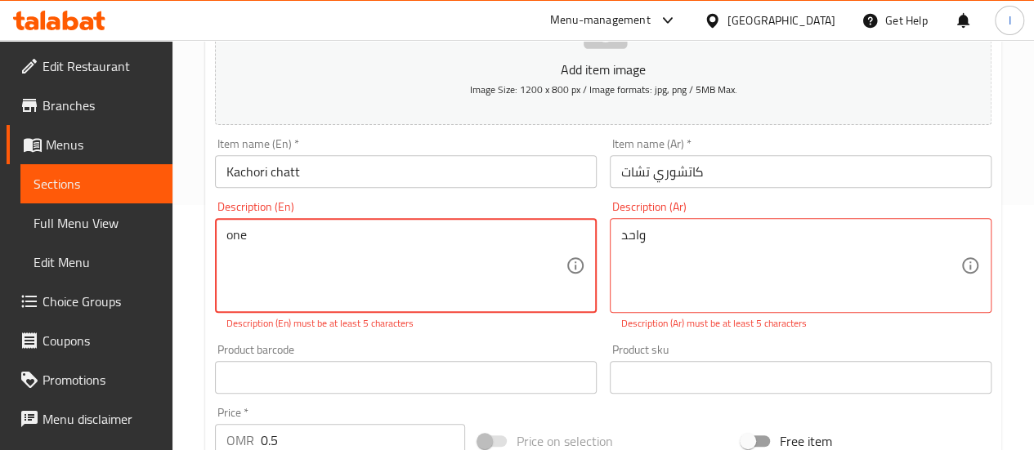
click at [347, 244] on textarea "one" at bounding box center [395, 266] width 339 height 78
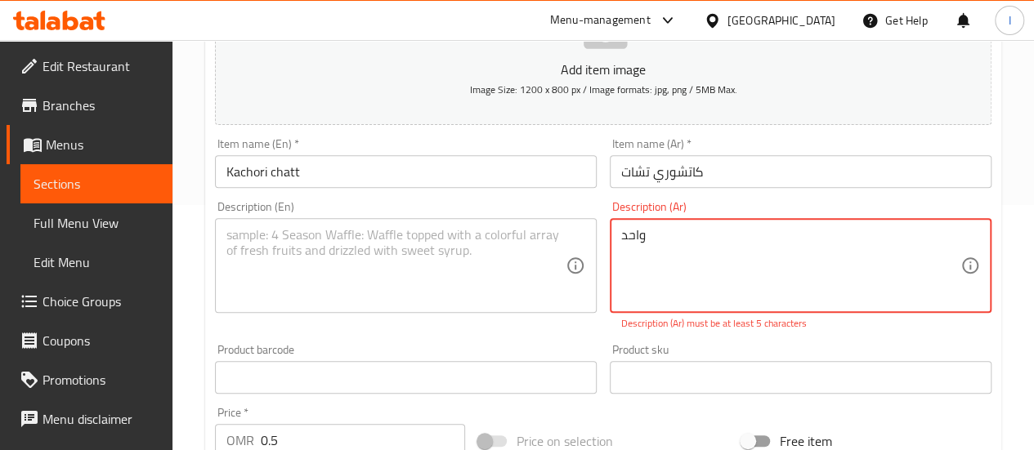
click at [673, 252] on textarea "واحد" at bounding box center [790, 266] width 339 height 78
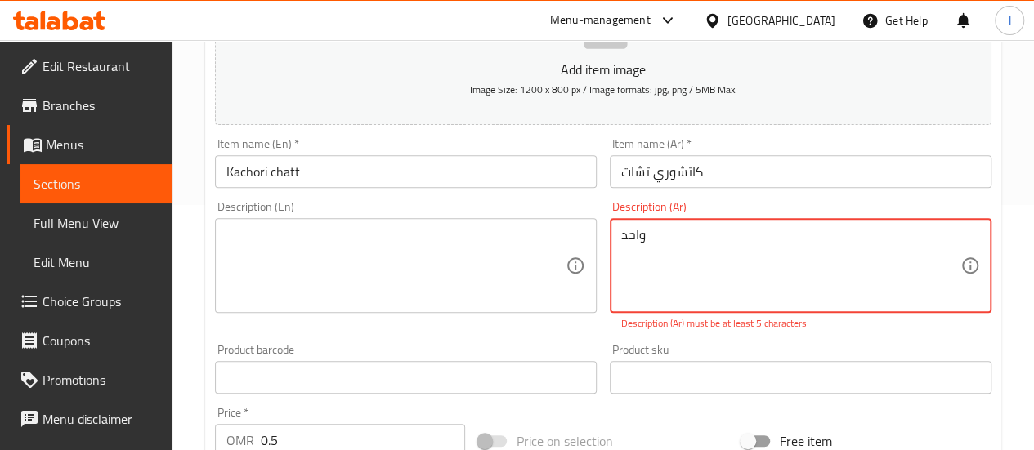
click at [673, 252] on textarea "واحد" at bounding box center [790, 266] width 339 height 78
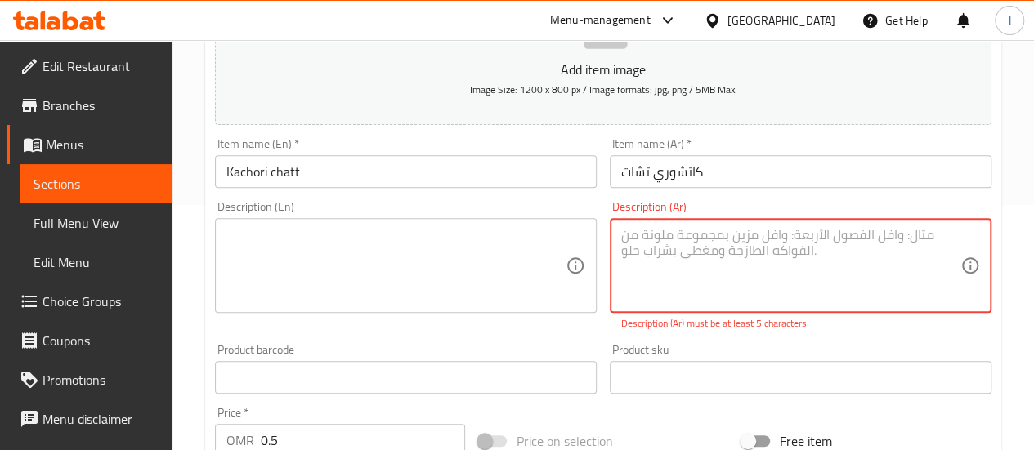
click at [566, 346] on div "Product barcode Product barcode" at bounding box center [406, 369] width 382 height 50
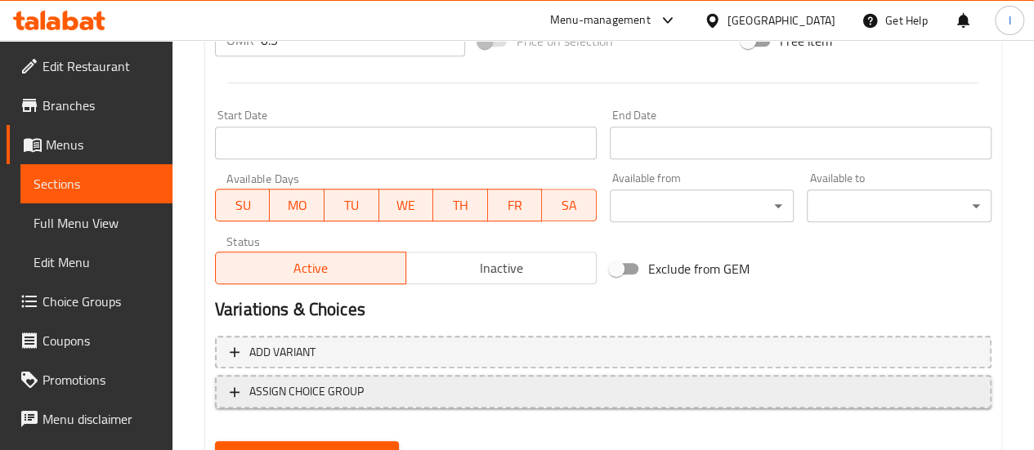
scroll to position [704, 0]
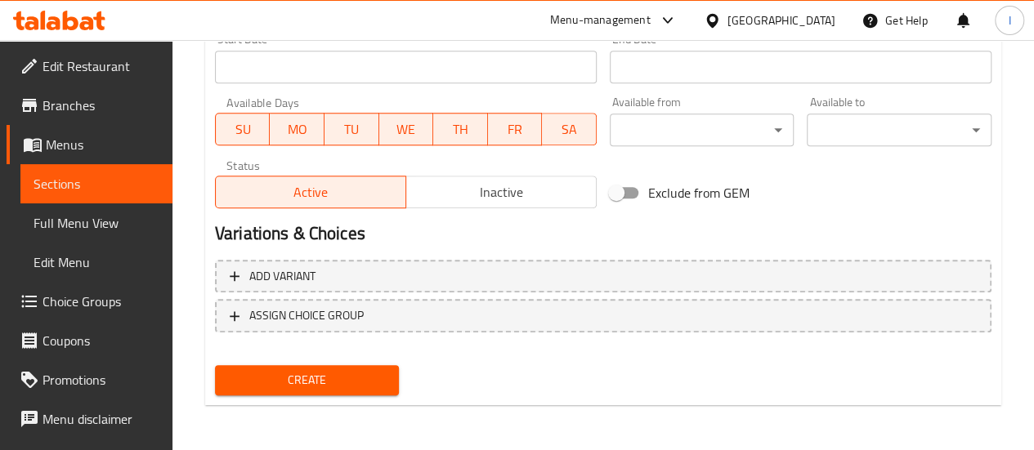
click at [347, 379] on span "Create" at bounding box center [307, 380] width 159 height 20
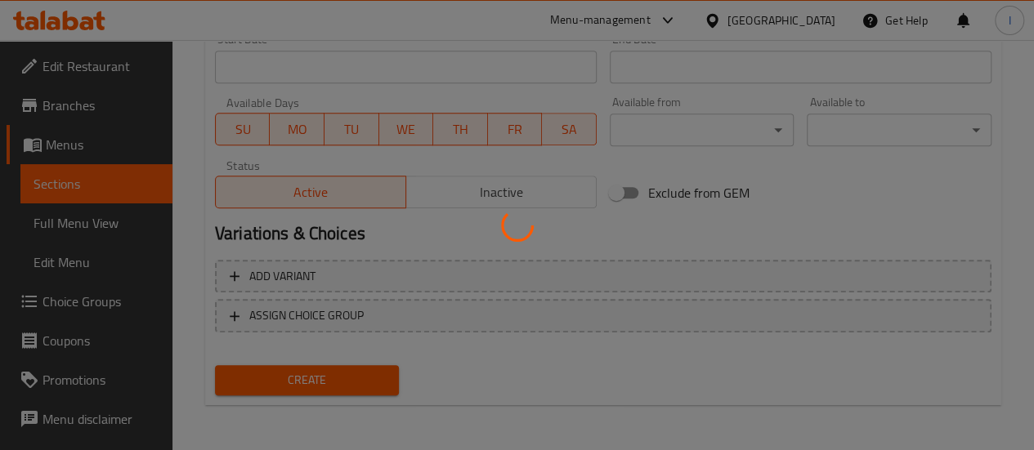
type input "0"
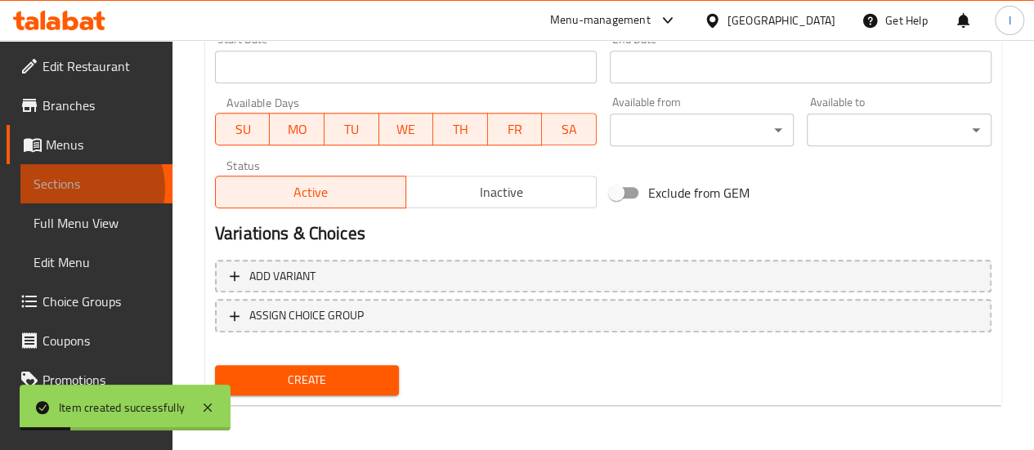
click at [82, 189] on span "Sections" at bounding box center [97, 184] width 126 height 20
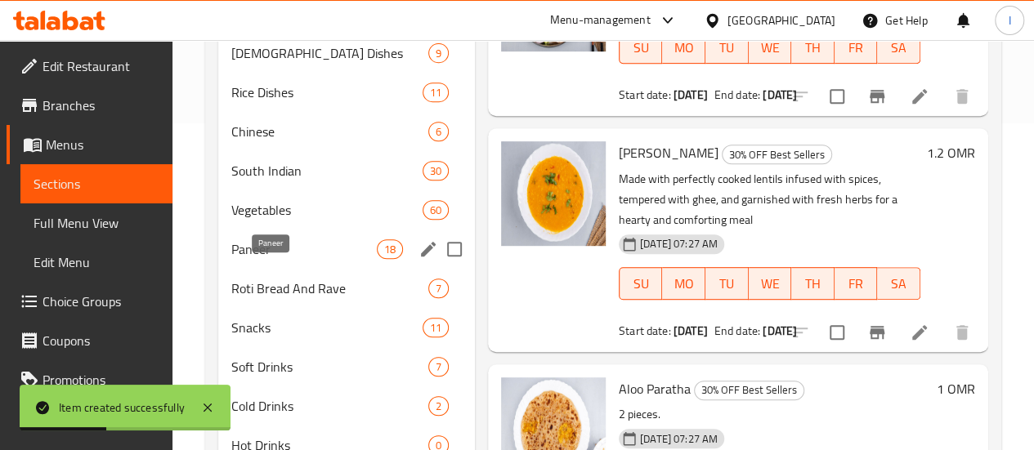
scroll to position [336, 0]
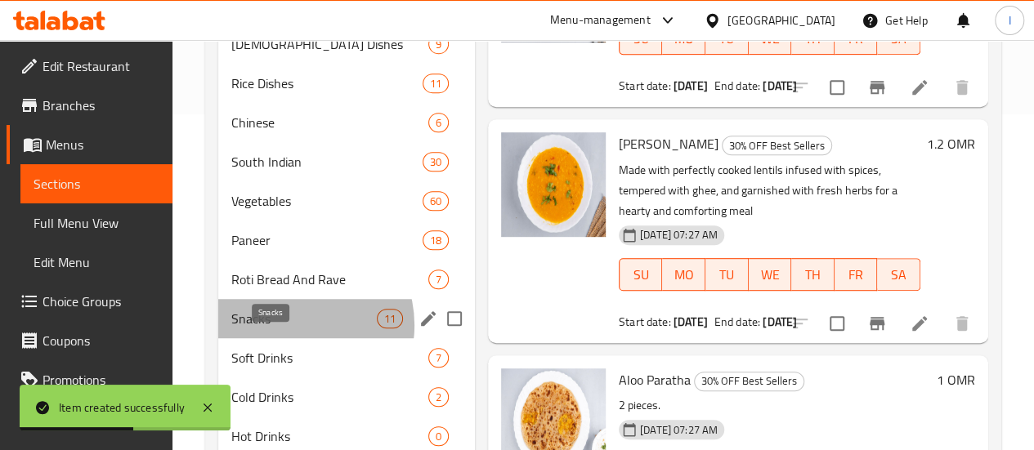
drag, startPoint x: 293, startPoint y: 350, endPoint x: 333, endPoint y: 335, distance: 42.7
click at [294, 329] on span "Snacks" at bounding box center [303, 319] width 145 height 20
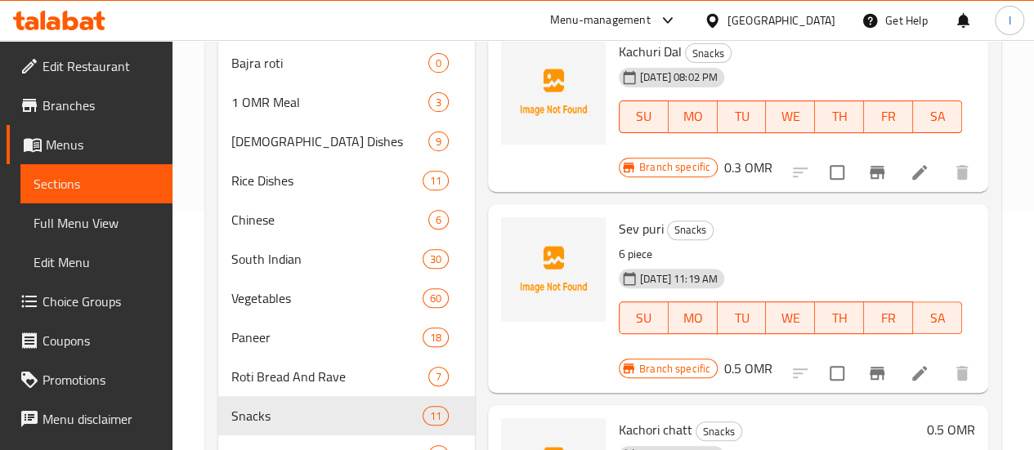
scroll to position [245, 0]
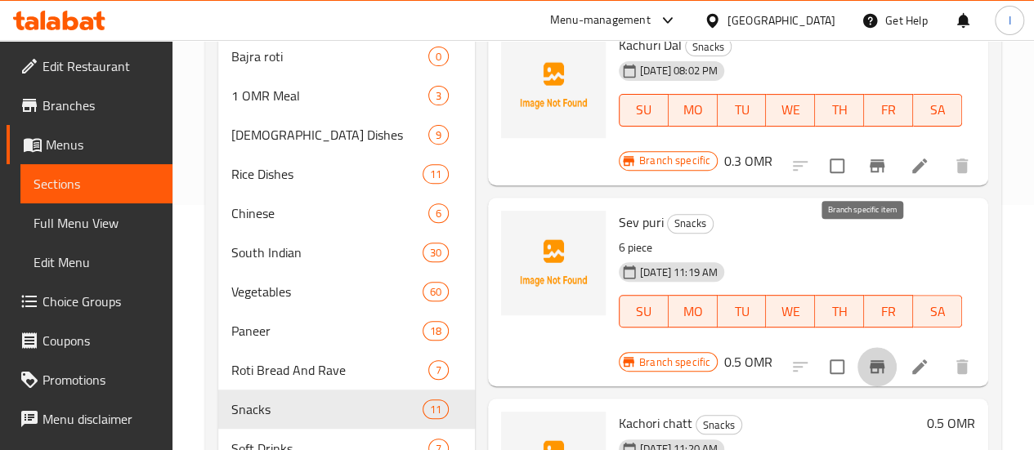
click at [869, 347] on button "Branch-specific-item" at bounding box center [876, 366] width 39 height 39
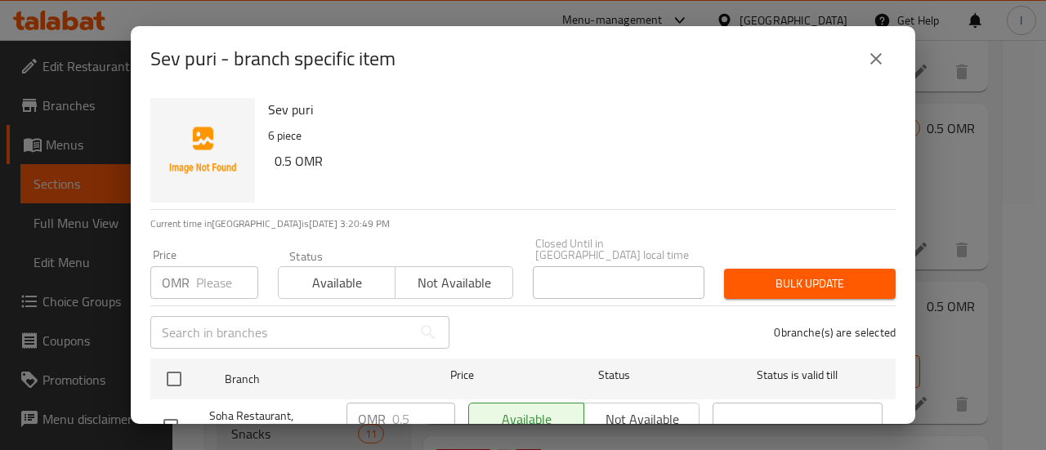
click at [873, 54] on icon "close" at bounding box center [876, 59] width 20 height 20
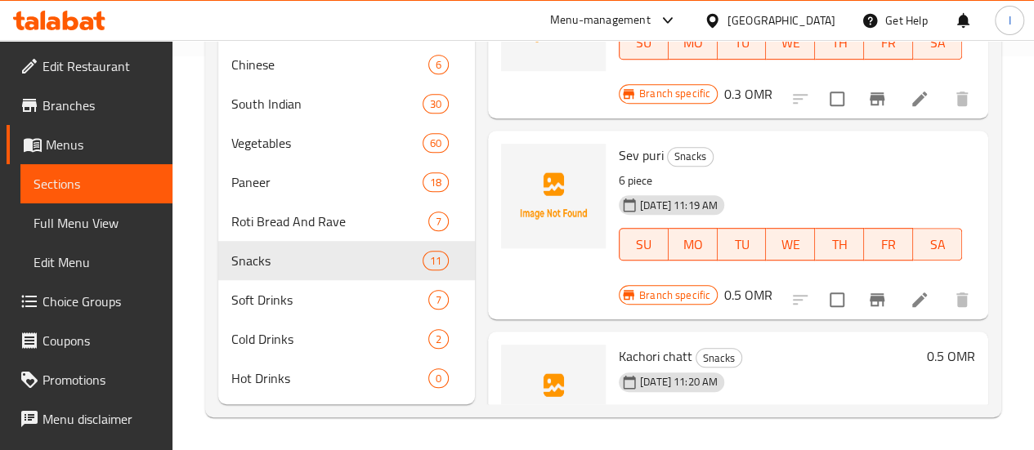
scroll to position [1397, 0]
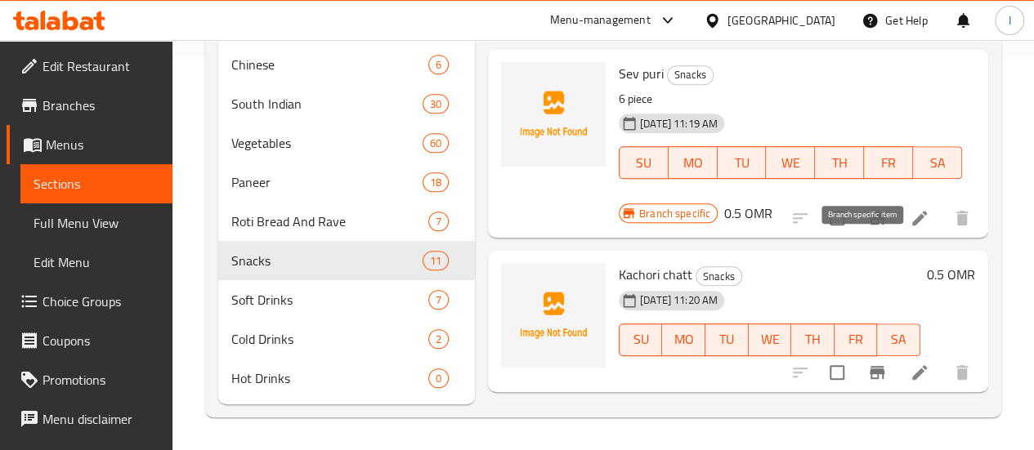
click at [879, 353] on button "Branch-specific-item" at bounding box center [876, 372] width 39 height 39
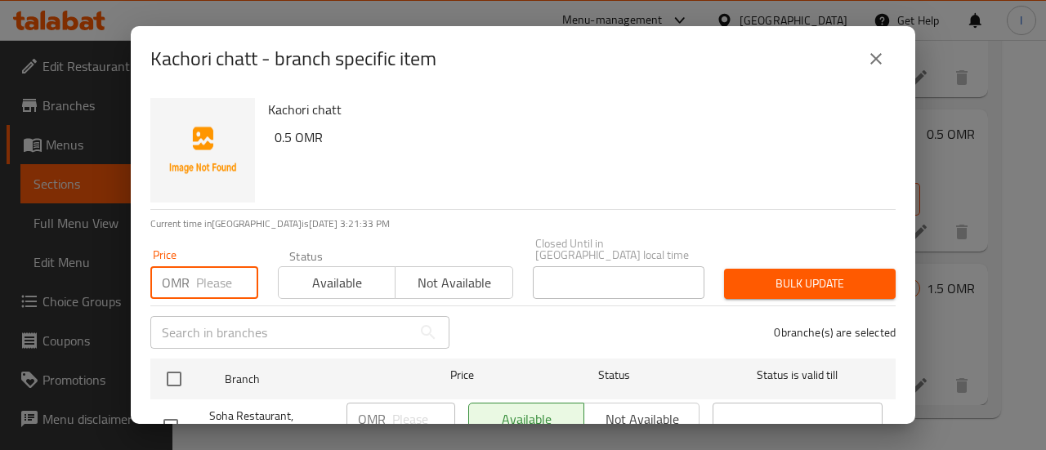
click at [218, 267] on input "number" at bounding box center [227, 282] width 62 height 33
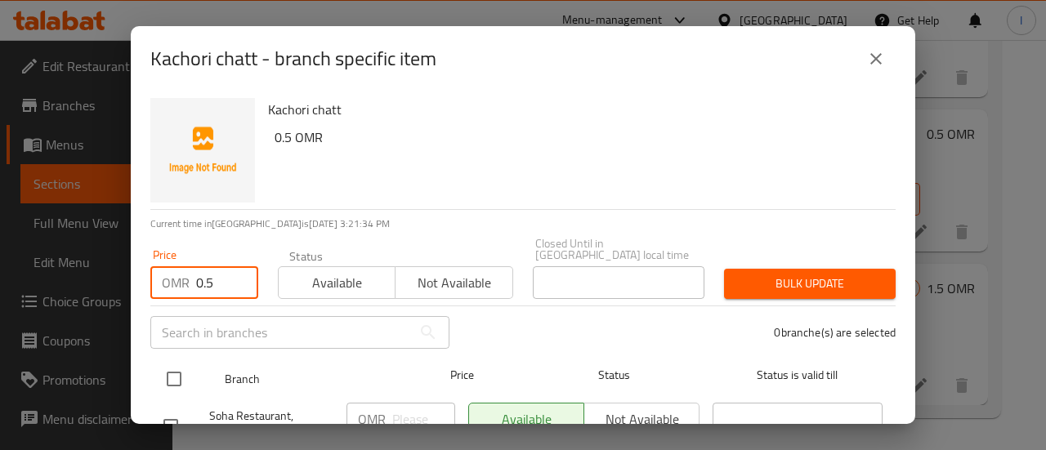
type input "0.5"
click at [187, 362] on input "checkbox" at bounding box center [174, 379] width 34 height 34
checkbox input "true"
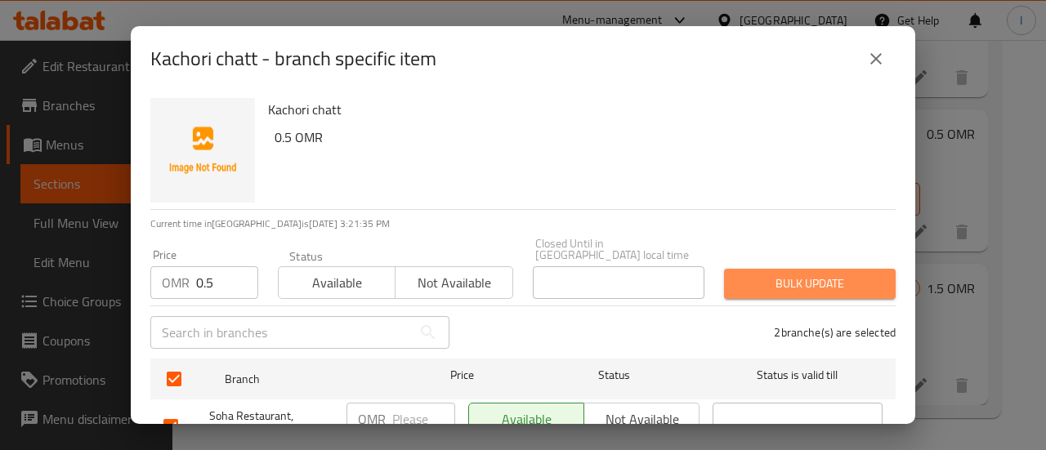
drag, startPoint x: 840, startPoint y: 264, endPoint x: 693, endPoint y: 74, distance: 240.6
click at [840, 274] on span "Bulk update" at bounding box center [809, 284] width 145 height 20
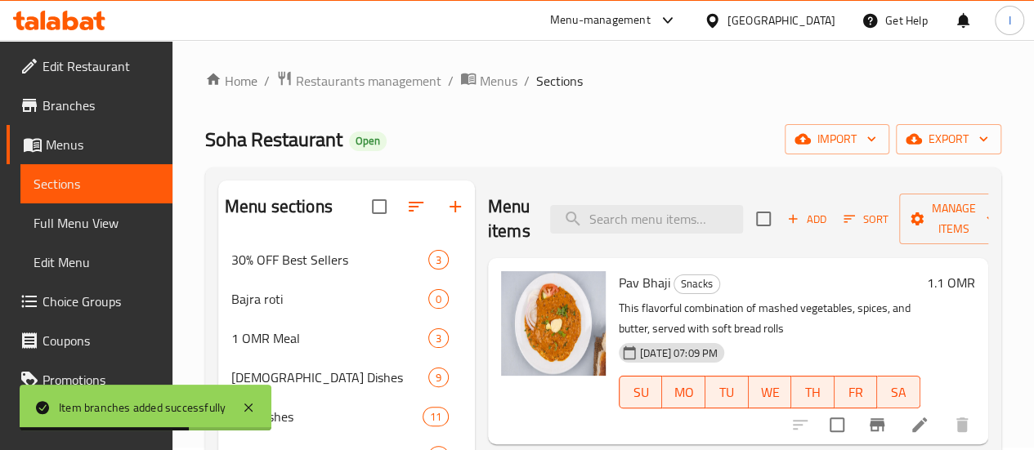
scroll to position [0, 0]
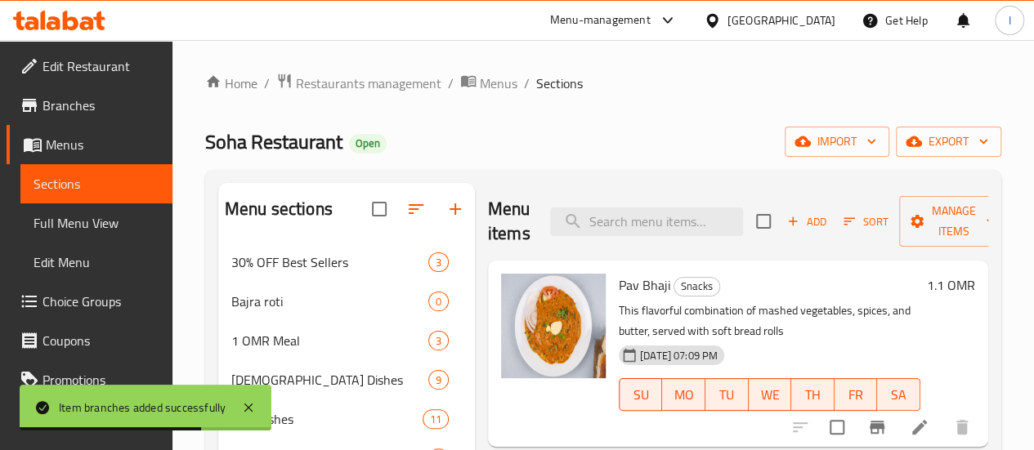
click at [785, 216] on span "Add" at bounding box center [807, 221] width 44 height 19
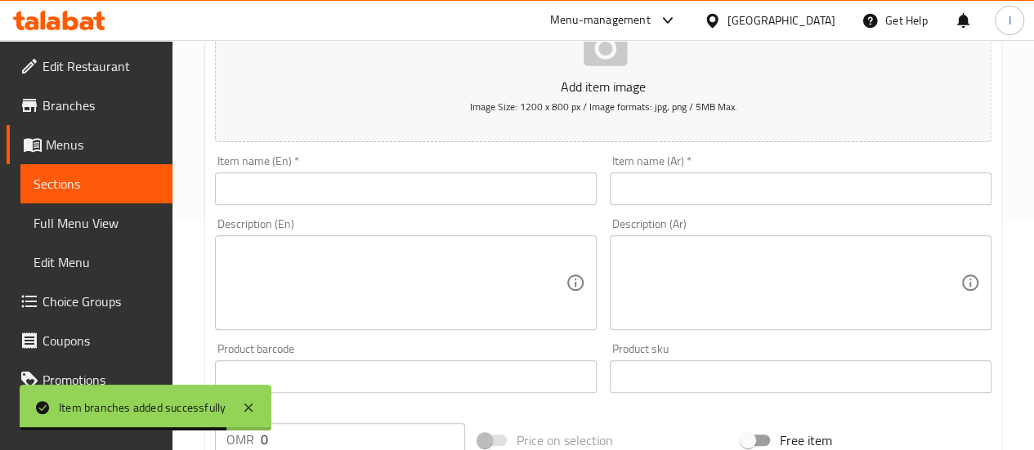
scroll to position [245, 0]
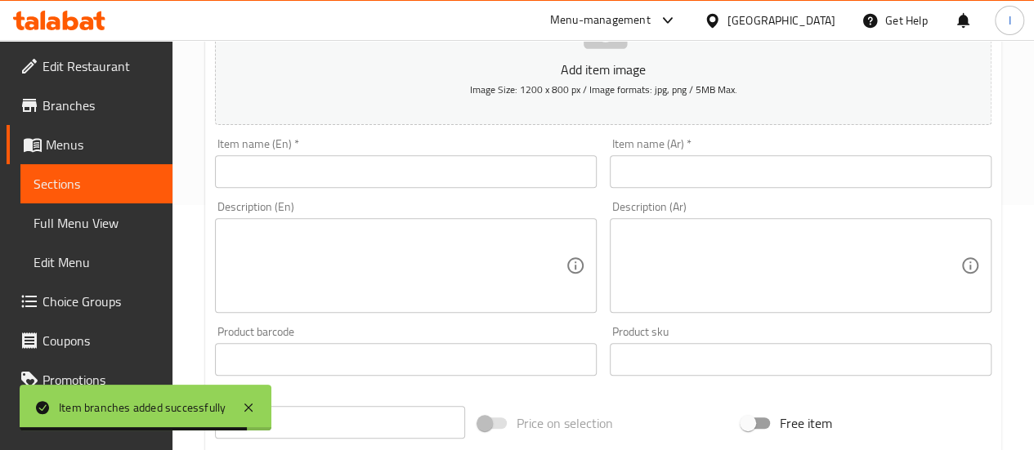
click at [356, 166] on input "text" at bounding box center [406, 171] width 382 height 33
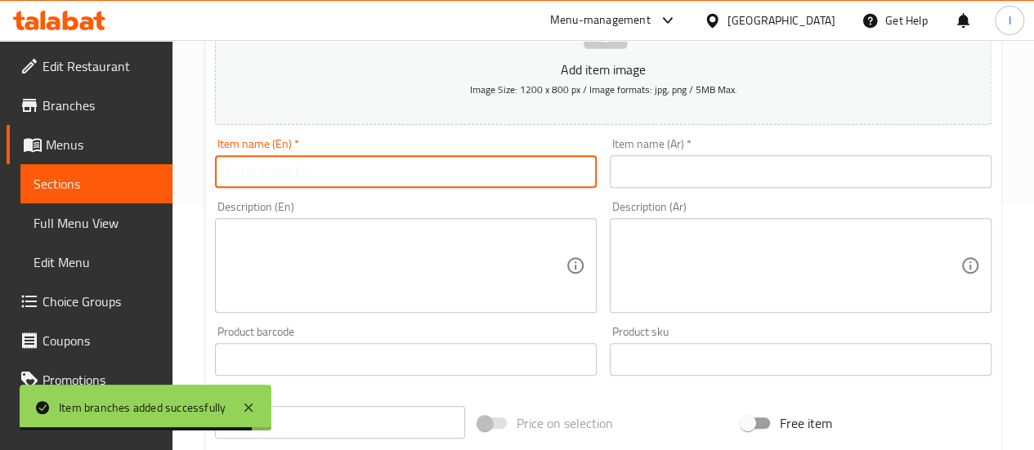
paste input "Pani puri"
click at [370, 163] on input "Pani puri" at bounding box center [406, 171] width 382 height 33
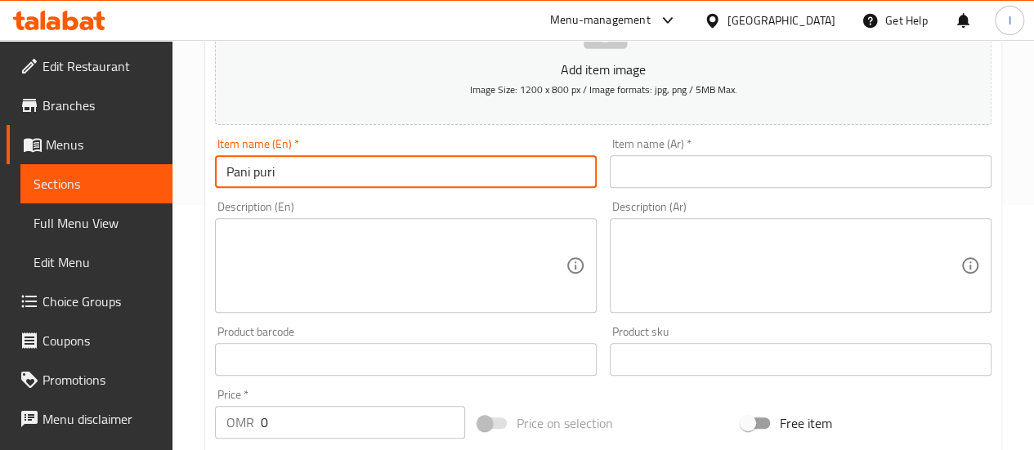
click at [370, 163] on input "Pani puri" at bounding box center [406, 171] width 382 height 33
type input "Pani puri"
click at [655, 190] on div "Item name (Ar)   * Item name (Ar) *" at bounding box center [800, 163] width 395 height 63
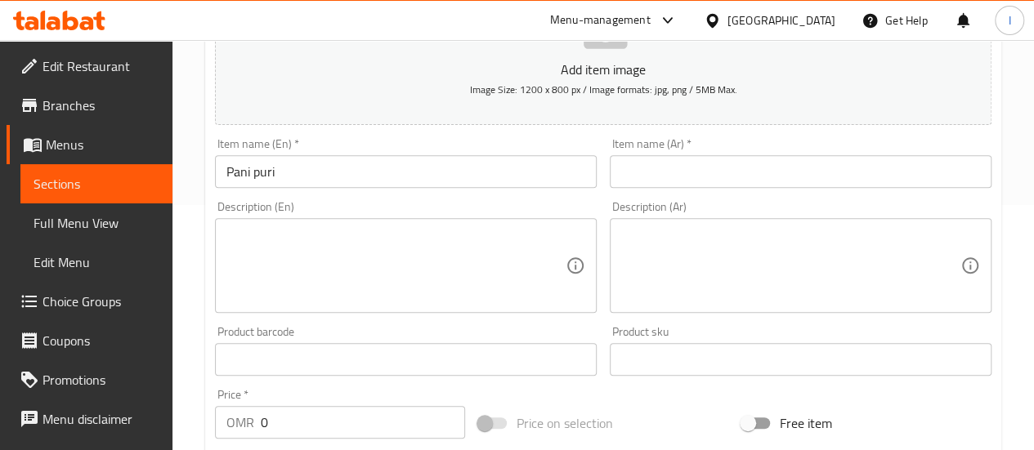
click at [664, 169] on input "text" at bounding box center [801, 171] width 382 height 33
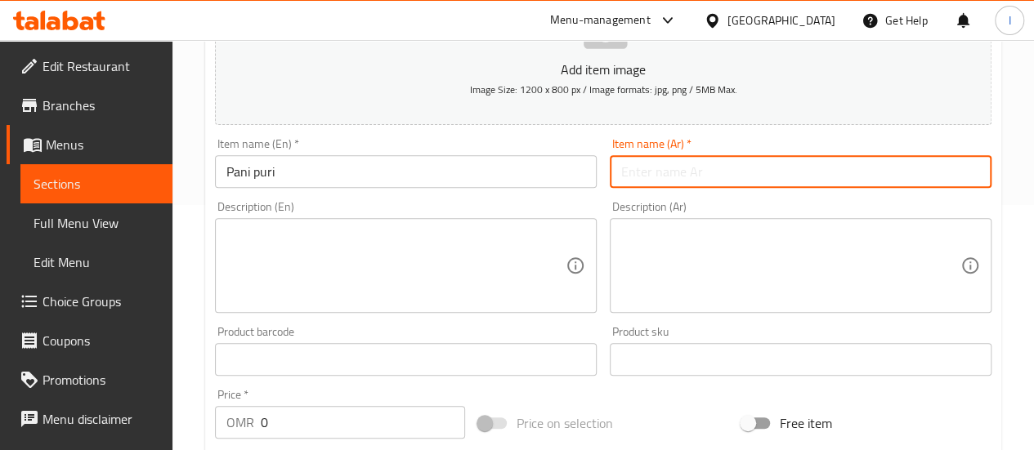
paste input "باني بوري"
type input "باني بوري"
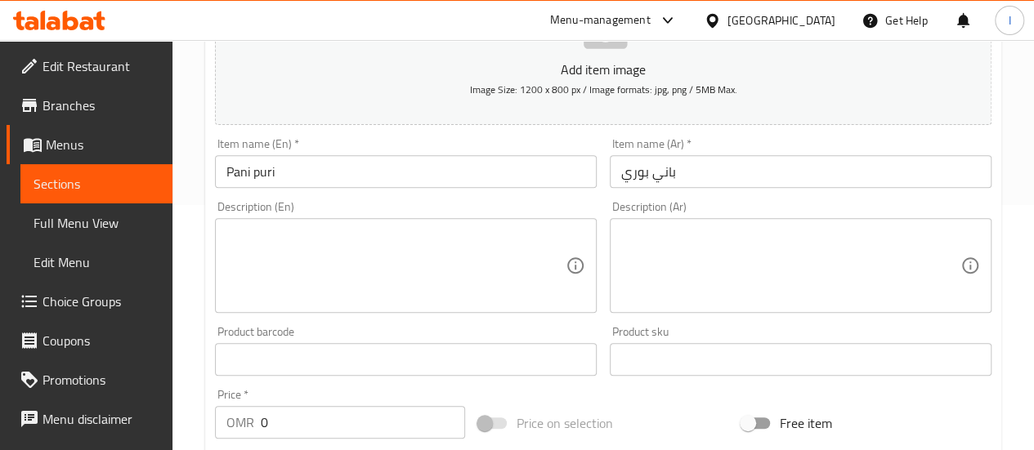
click at [505, 205] on div "Description (En) Description (En)" at bounding box center [406, 257] width 382 height 112
drag, startPoint x: 344, startPoint y: 445, endPoint x: 347, endPoint y: 433, distance: 12.5
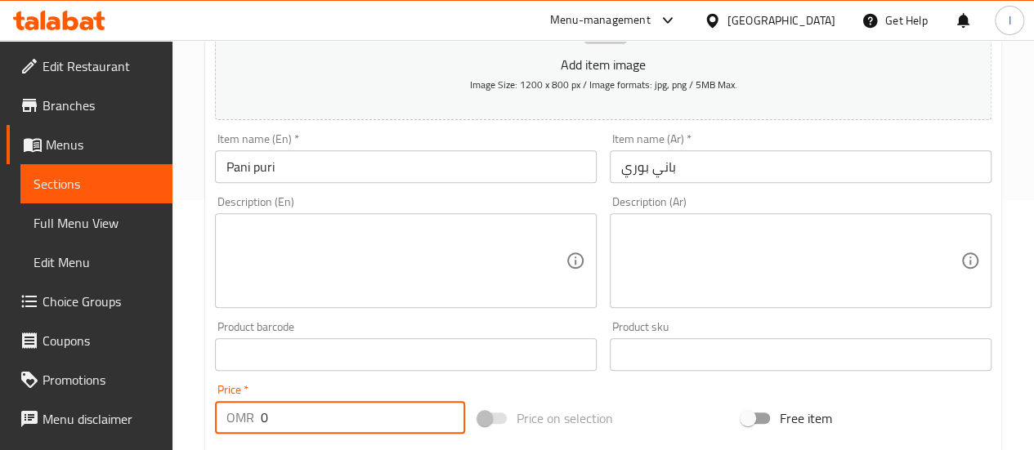
click at [347, 427] on input "0" at bounding box center [363, 417] width 204 height 33
click at [346, 427] on input "0" at bounding box center [363, 417] width 204 height 33
type input "0.6"
click at [338, 388] on div "Price   * OMR 0.6 Price *" at bounding box center [340, 409] width 250 height 50
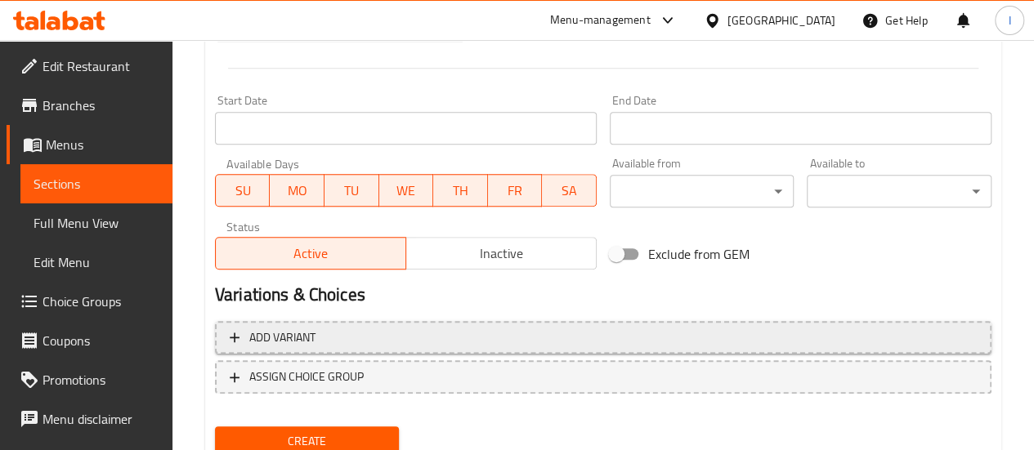
scroll to position [704, 0]
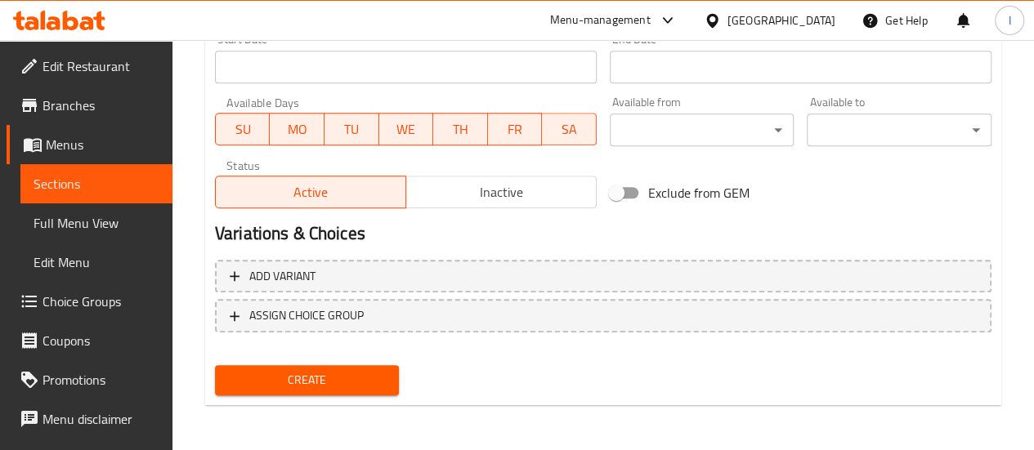
click at [315, 383] on span "Create" at bounding box center [307, 380] width 159 height 20
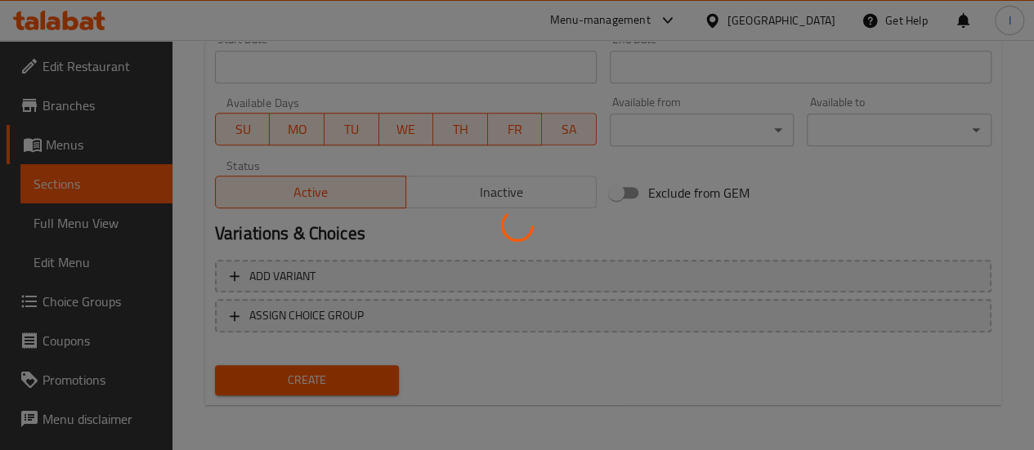
type input "0"
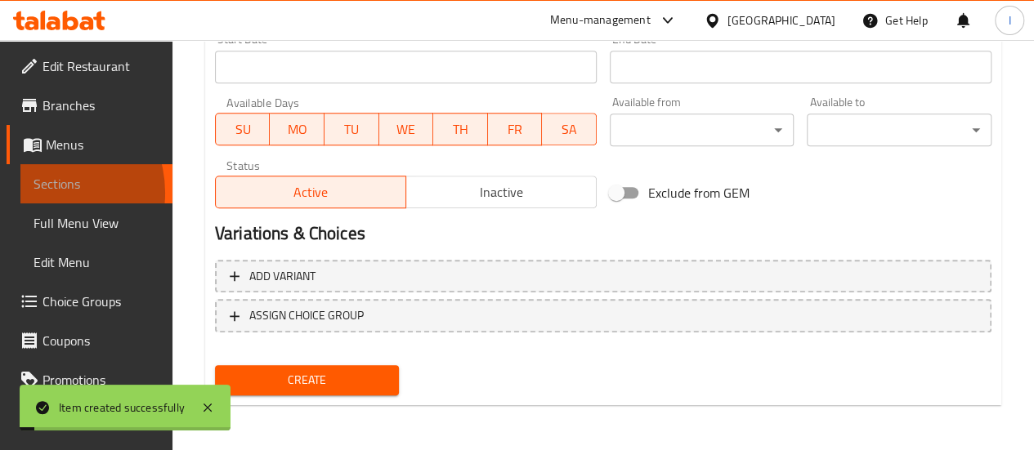
click at [46, 193] on span "Sections" at bounding box center [97, 184] width 126 height 20
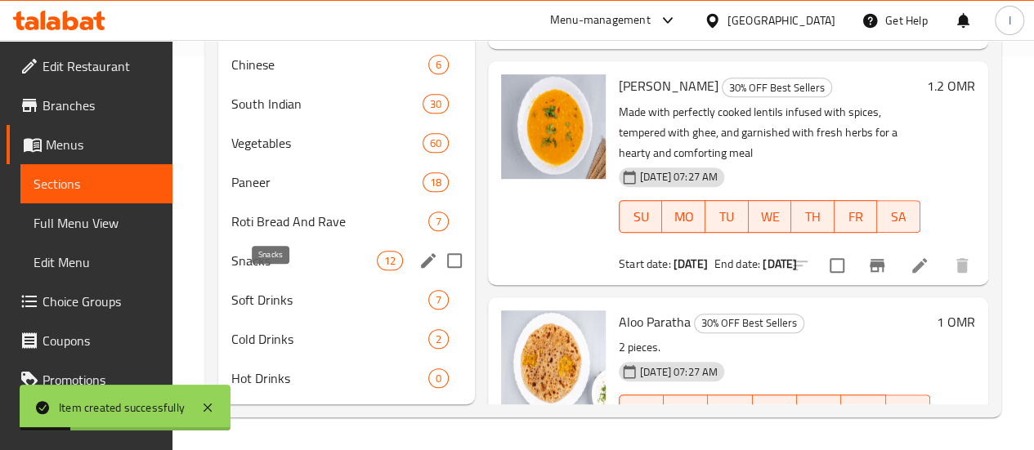
click at [288, 263] on span "Snacks" at bounding box center [303, 261] width 145 height 20
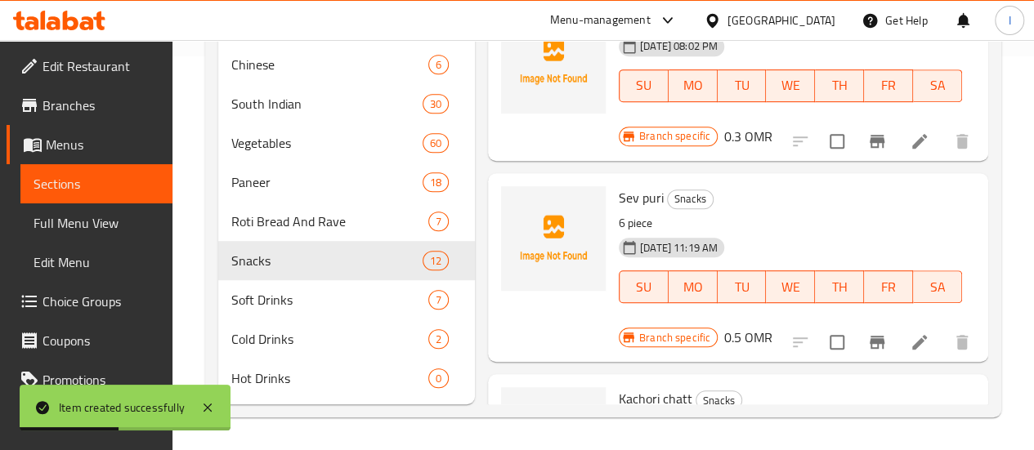
scroll to position [1471, 0]
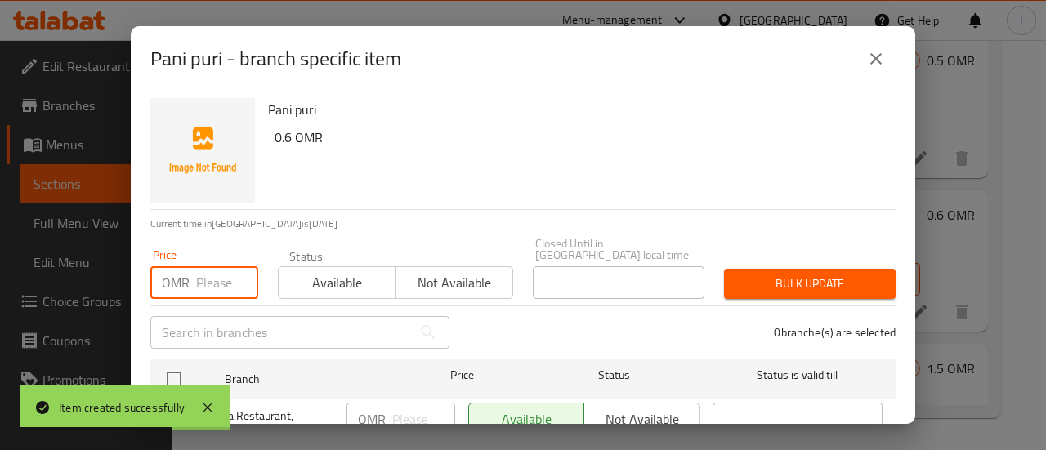
click at [216, 284] on input "number" at bounding box center [227, 282] width 62 height 33
type input "0.6"
click at [170, 352] on ul "Branch Price Status Status is valid till Soha Restaurant, [GEOGRAPHIC_DATA] OMR…" at bounding box center [522, 433] width 745 height 162
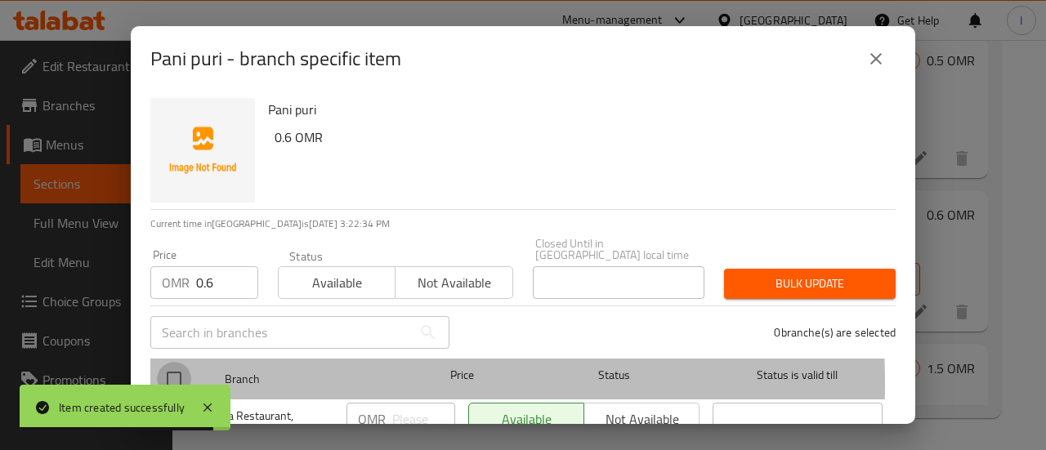
drag, startPoint x: 182, startPoint y: 373, endPoint x: 212, endPoint y: 364, distance: 31.8
click at [183, 373] on input "checkbox" at bounding box center [174, 379] width 34 height 34
checkbox input "true"
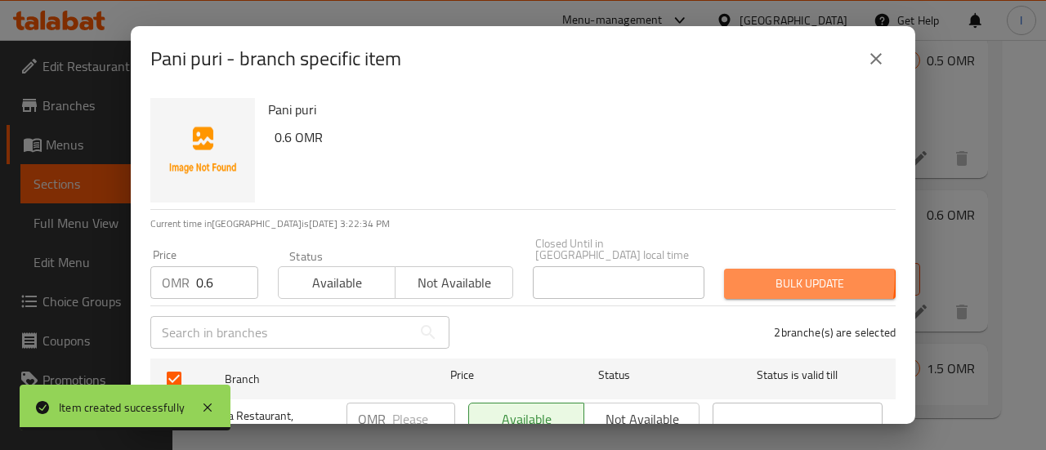
click at [739, 274] on span "Bulk update" at bounding box center [809, 284] width 145 height 20
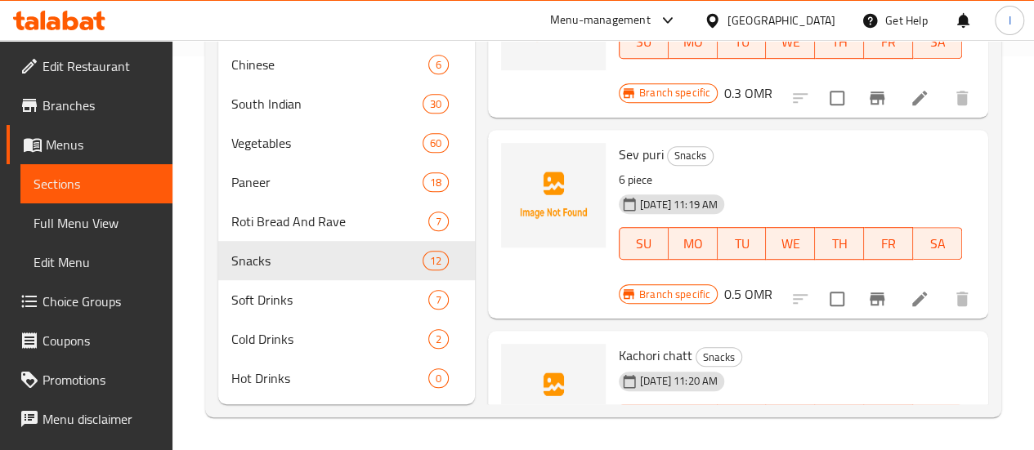
scroll to position [1470, 0]
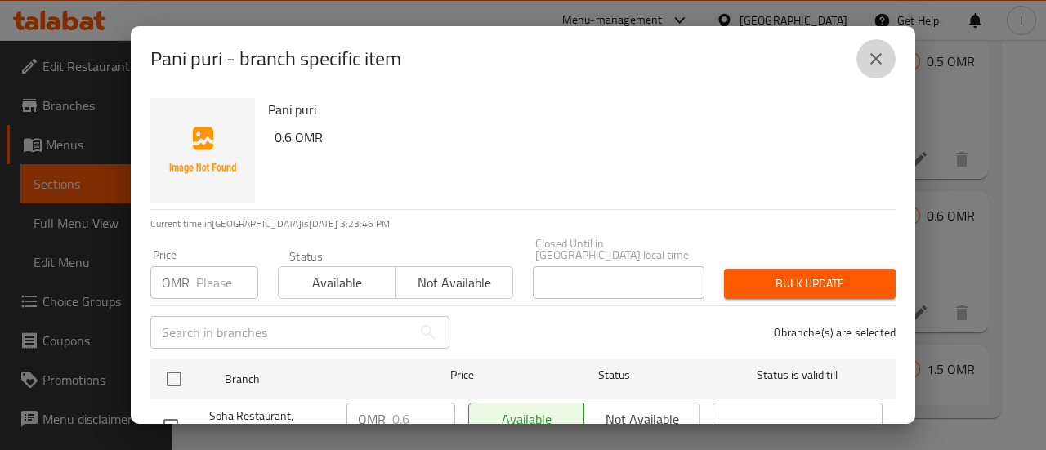
click at [868, 53] on icon "close" at bounding box center [876, 59] width 20 height 20
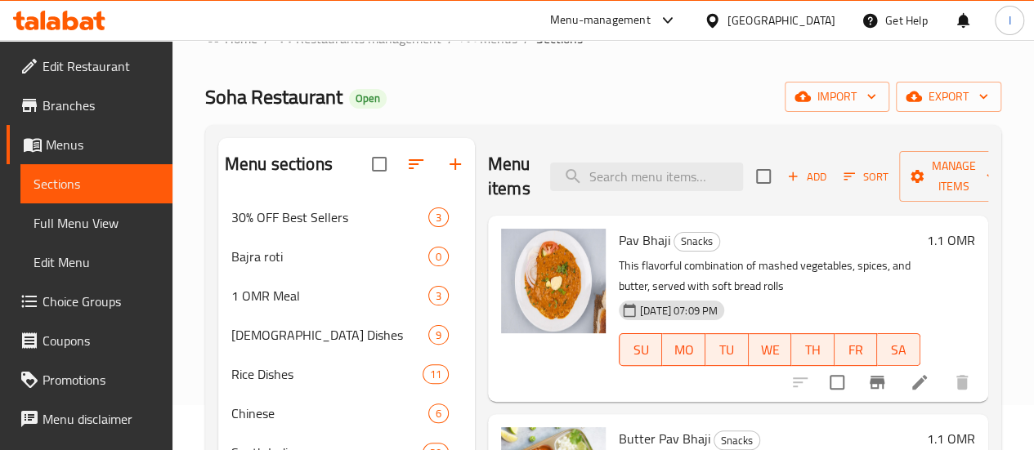
scroll to position [0, 0]
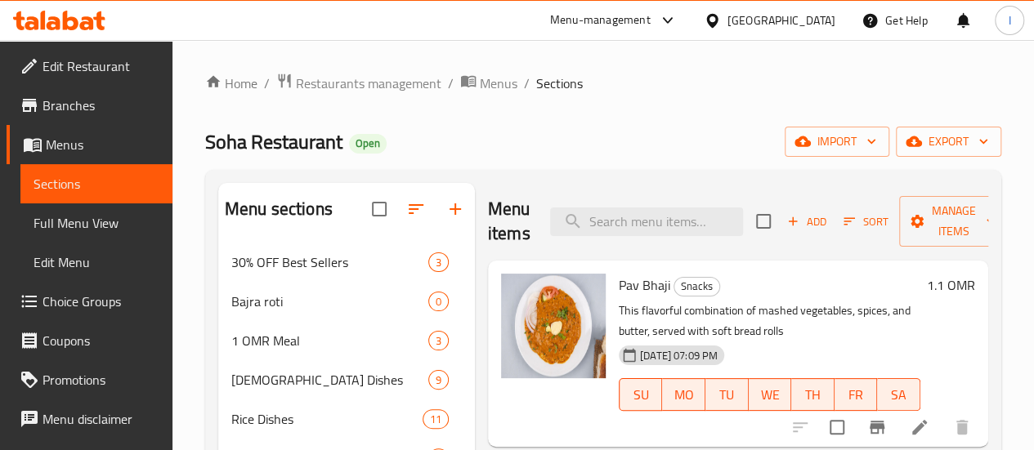
click at [780, 232] on button "Add" at bounding box center [806, 221] width 52 height 25
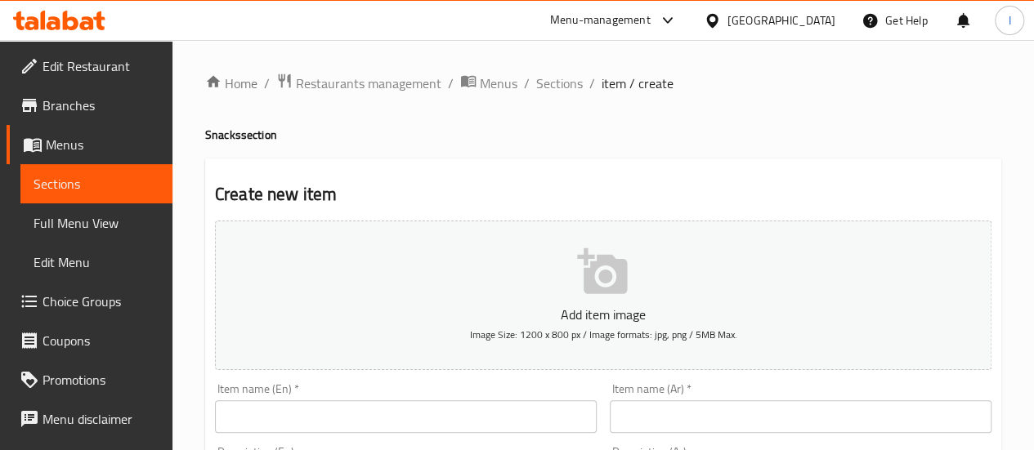
click at [312, 429] on input "text" at bounding box center [406, 416] width 382 height 33
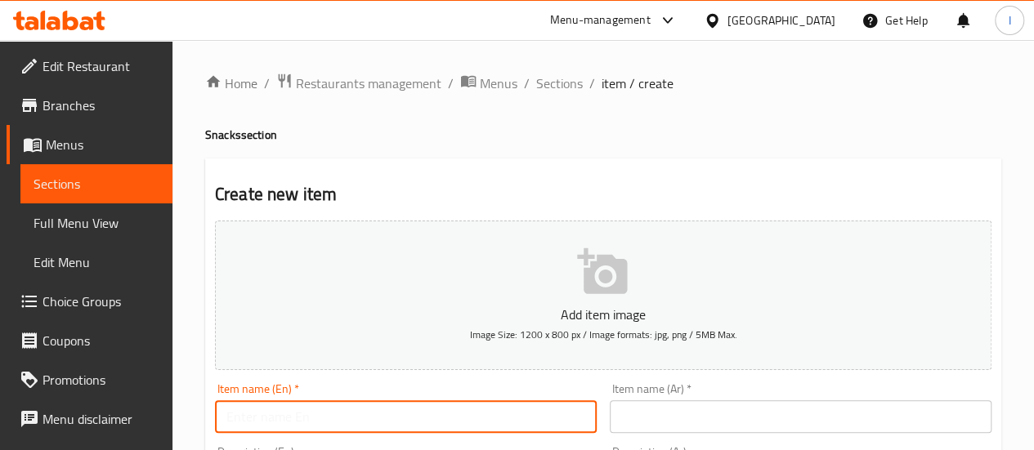
paste input "ALOO chatt"
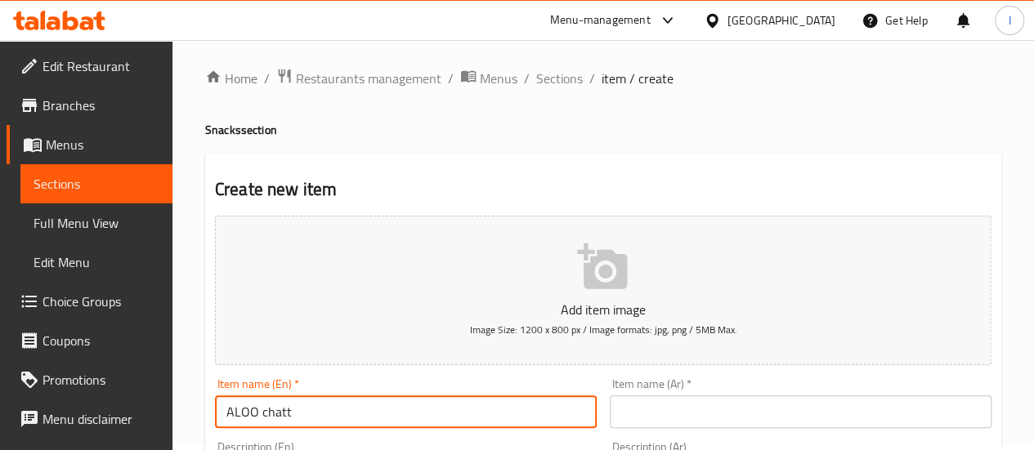
scroll to position [82, 0]
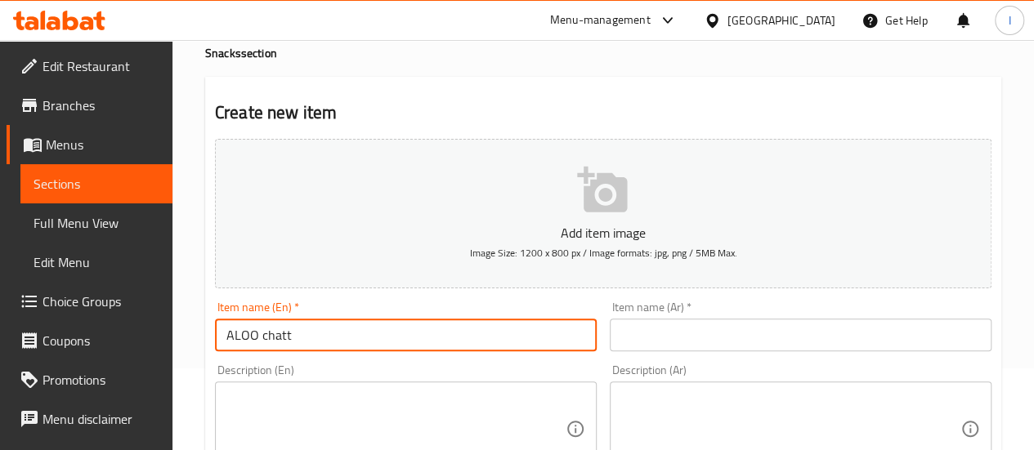
click at [468, 338] on input "ALOO chatt" at bounding box center [406, 335] width 382 height 33
click at [467, 336] on input "ALOO chatt" at bounding box center [406, 335] width 382 height 33
click at [466, 335] on input "ALOO chatt" at bounding box center [406, 335] width 382 height 33
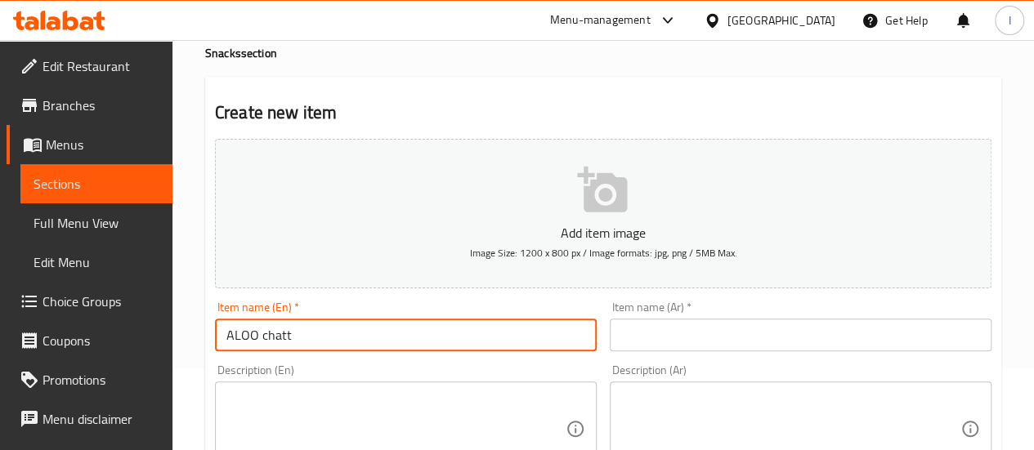
click at [466, 335] on input "ALOO chatt" at bounding box center [406, 335] width 382 height 33
type input "ALOO chatt"
click at [703, 334] on input "text" at bounding box center [801, 335] width 382 height 33
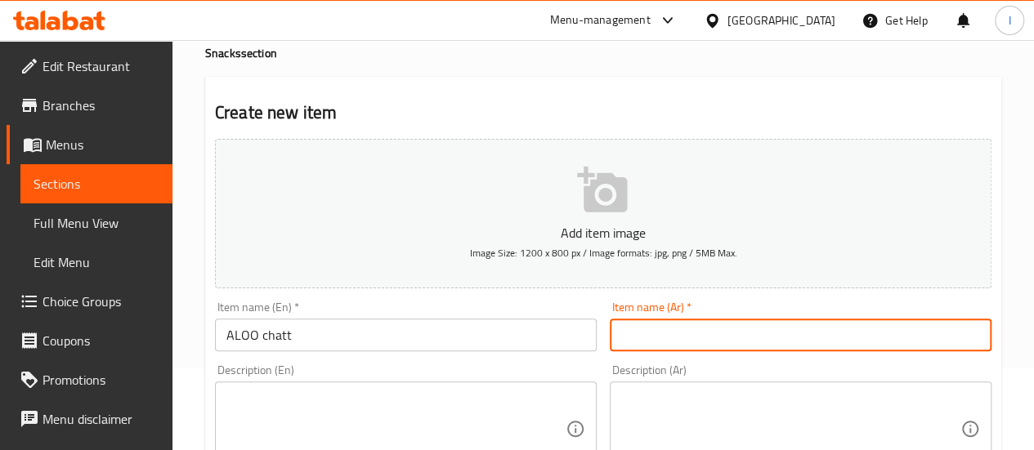
paste input "ألو شات"
type input "ألو شات"
click at [584, 358] on div "Description (En) Description (En)" at bounding box center [405, 420] width 395 height 125
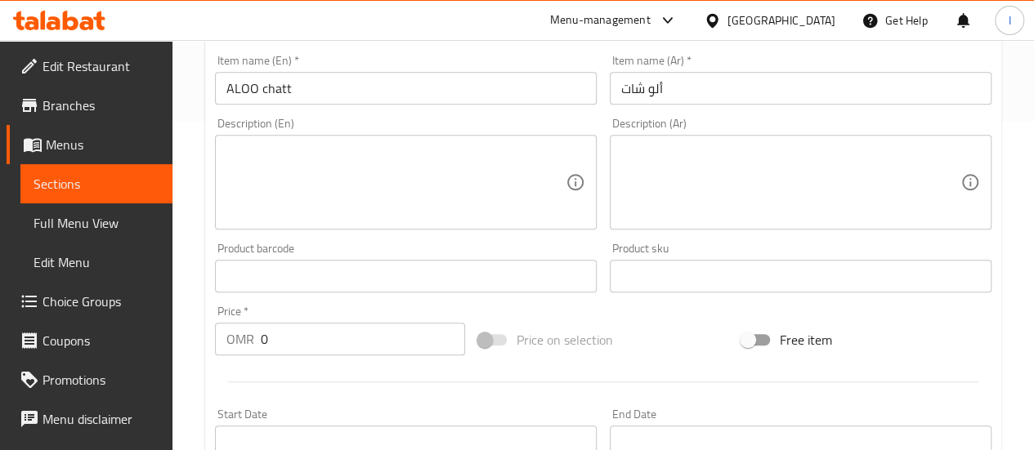
scroll to position [409, 0]
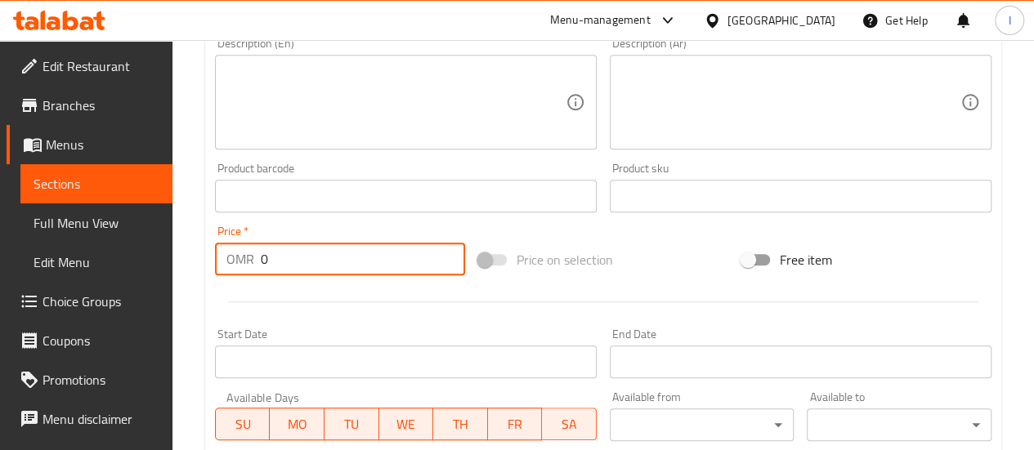
click at [369, 256] on input "0" at bounding box center [363, 259] width 204 height 33
type input "0.6"
click at [373, 346] on input "Start Date" at bounding box center [406, 362] width 382 height 33
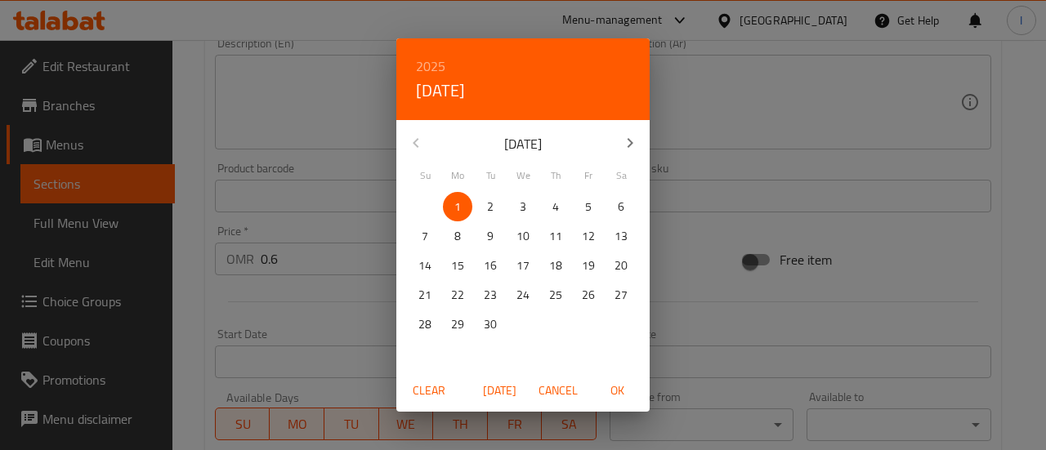
click at [351, 316] on div "2025 Mon, Sep [DATE] Mo Tu We Th Fr Sa 31 1 2 3 4 5 6 7 8 9 10 11 12 13 14 15 1…" at bounding box center [523, 225] width 1046 height 450
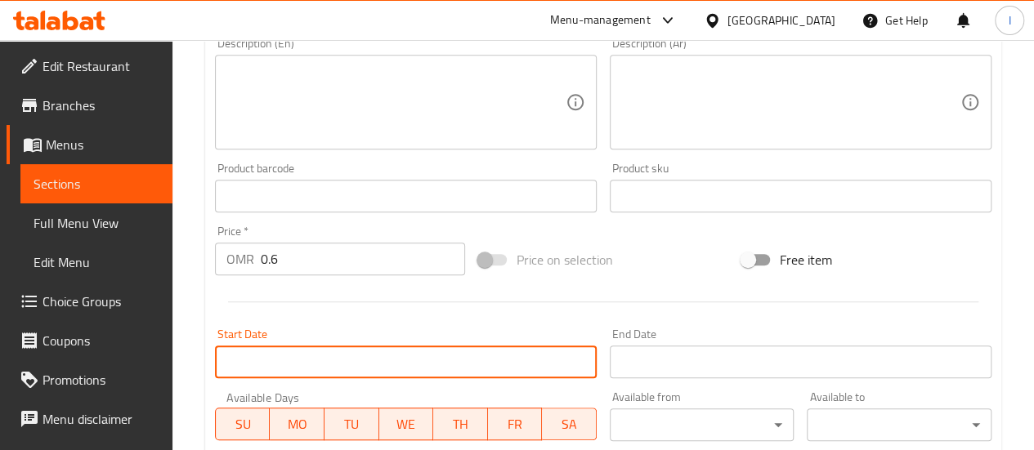
click at [351, 316] on div at bounding box center [602, 302] width 789 height 40
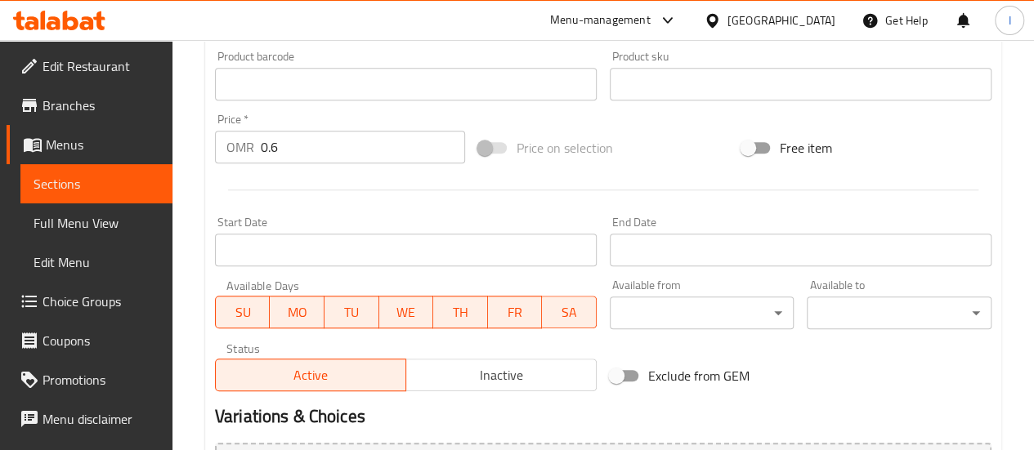
scroll to position [704, 0]
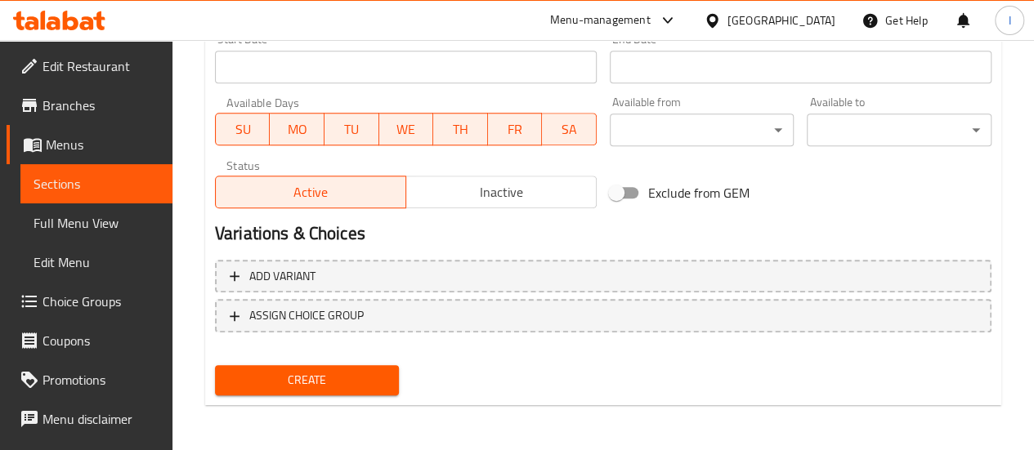
click at [330, 373] on span "Create" at bounding box center [307, 380] width 159 height 20
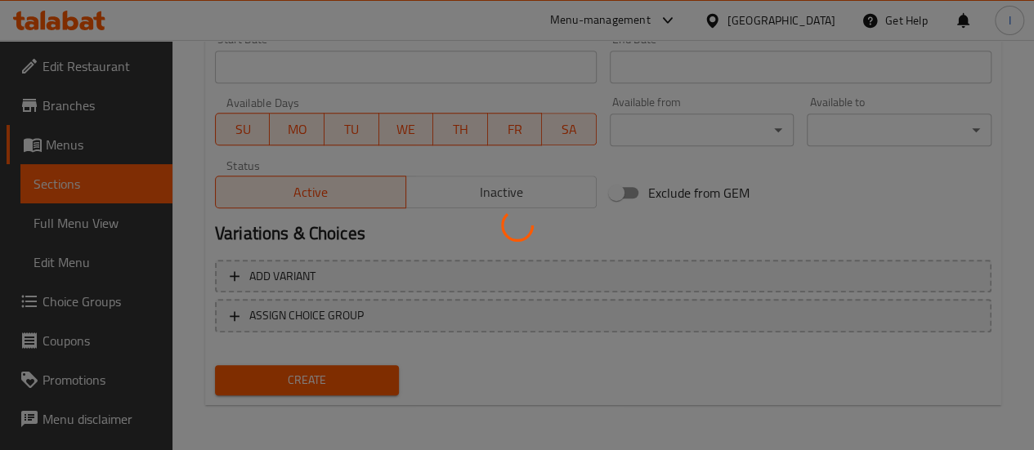
type input "0"
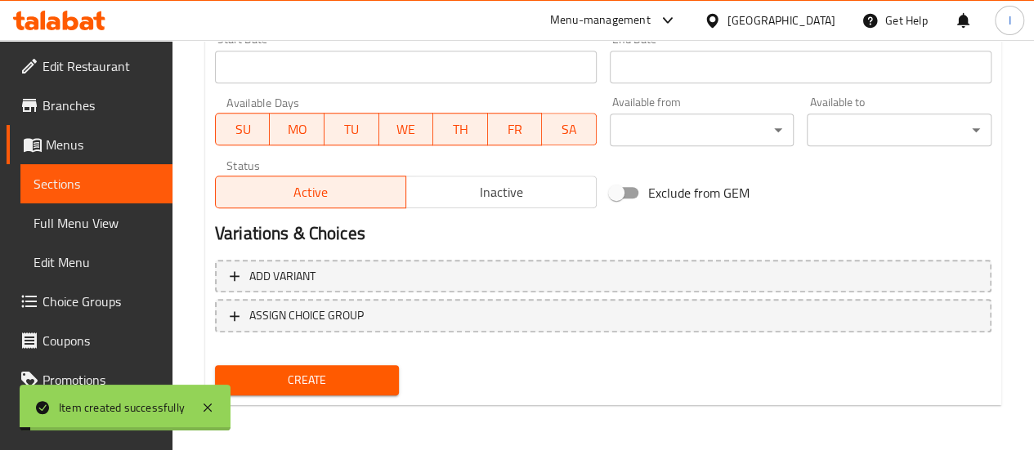
click at [90, 184] on span "Sections" at bounding box center [97, 184] width 126 height 20
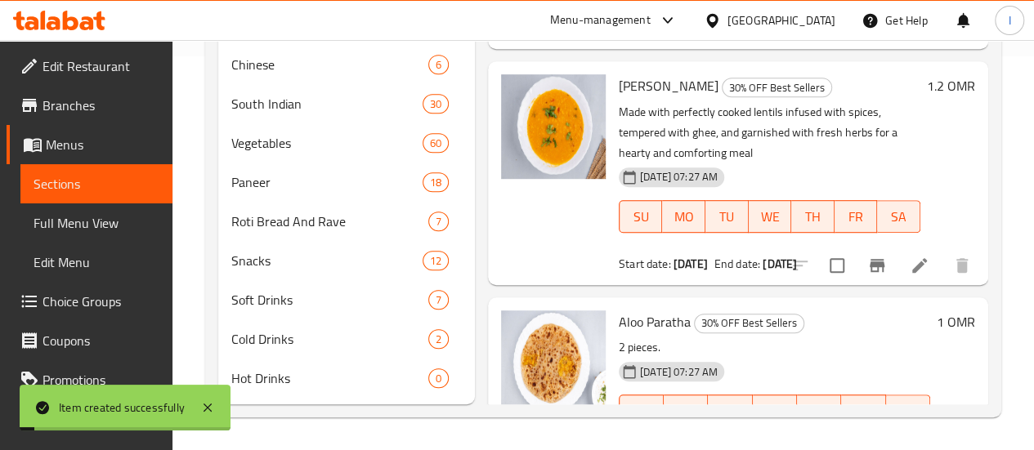
scroll to position [418, 0]
click at [285, 251] on span "Snacks" at bounding box center [303, 261] width 145 height 20
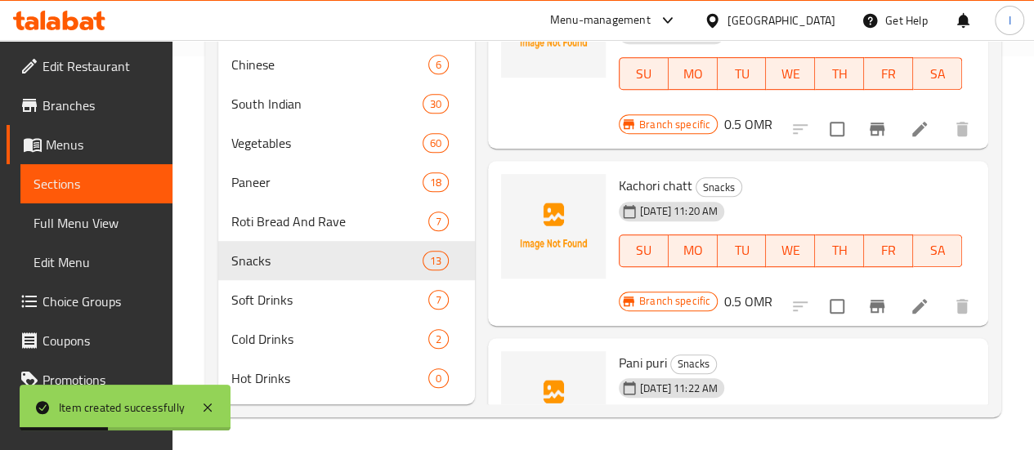
scroll to position [1634, 0]
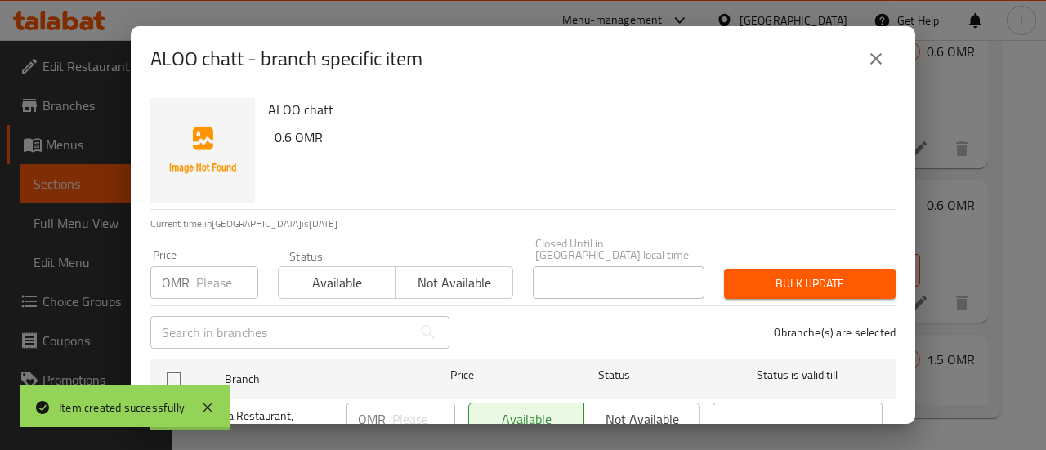
click at [219, 268] on input "number" at bounding box center [227, 282] width 62 height 33
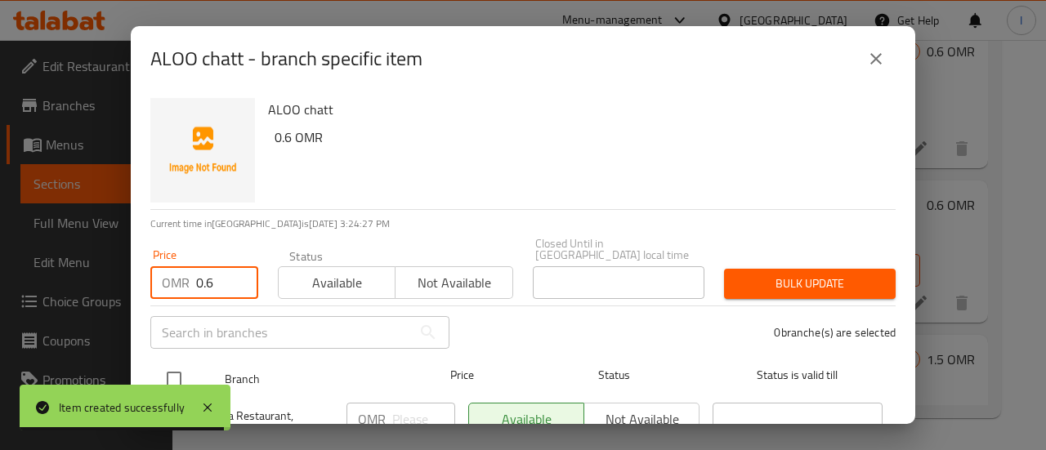
type input "0.6"
click at [190, 362] on input "checkbox" at bounding box center [174, 379] width 34 height 34
checkbox input "true"
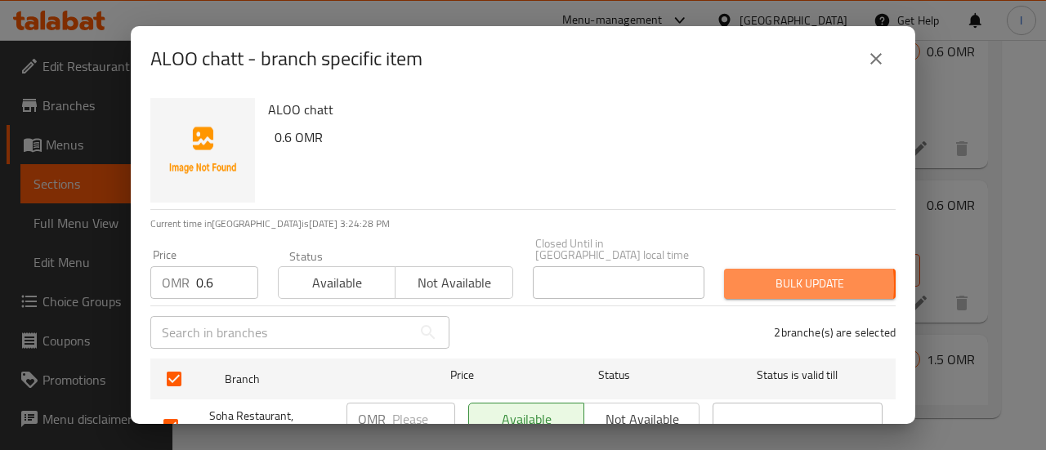
click at [740, 274] on span "Bulk update" at bounding box center [809, 284] width 145 height 20
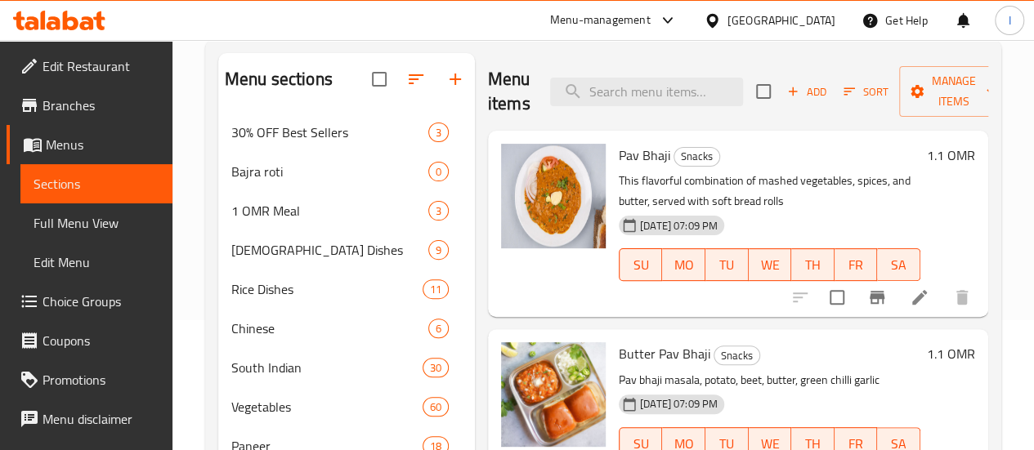
scroll to position [0, 0]
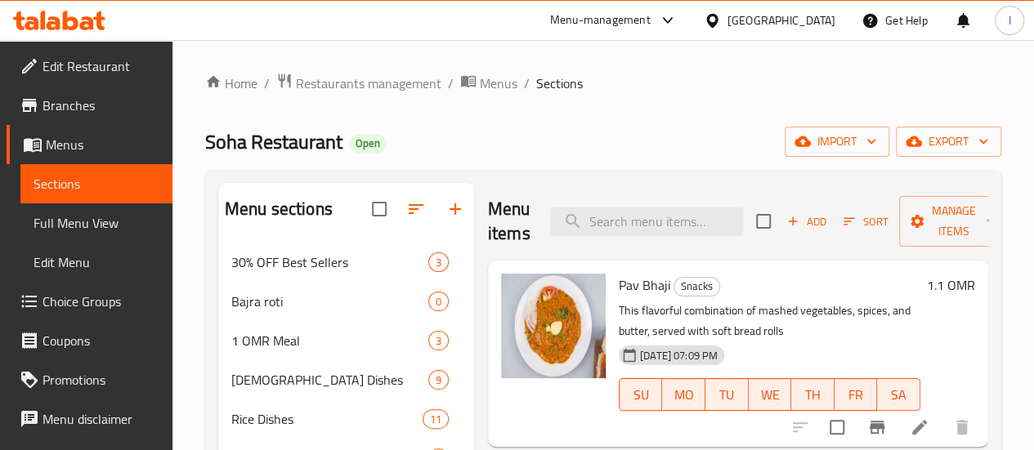
click at [785, 220] on icon "button" at bounding box center [792, 221] width 15 height 15
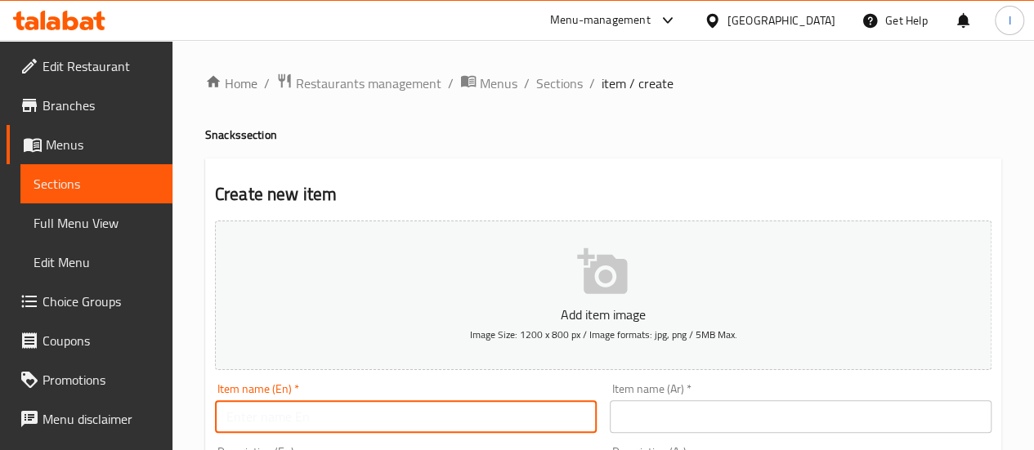
click at [341, 408] on input "text" at bounding box center [406, 416] width 382 height 33
paste input "Katori chatt"
type input "Katori chatt"
click at [678, 408] on input "text" at bounding box center [801, 416] width 382 height 33
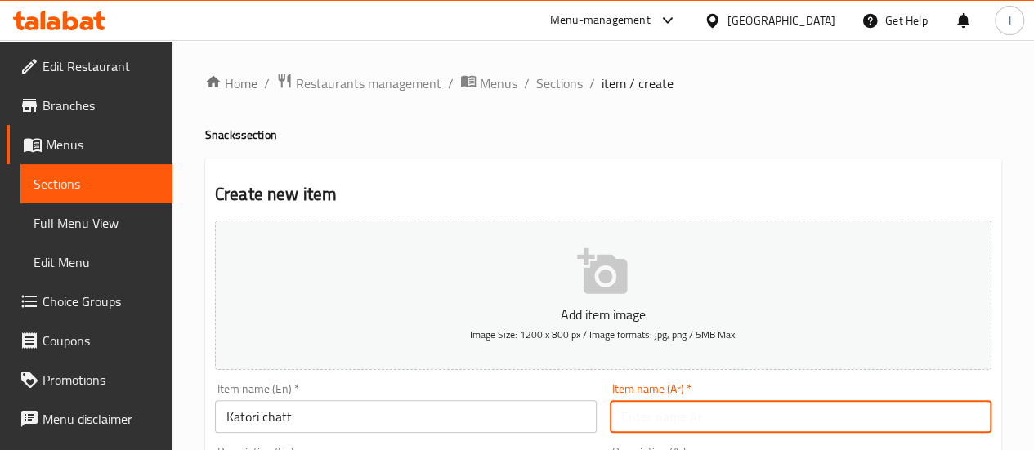
paste input "كاتوري شات"
type input "كاتوري شات"
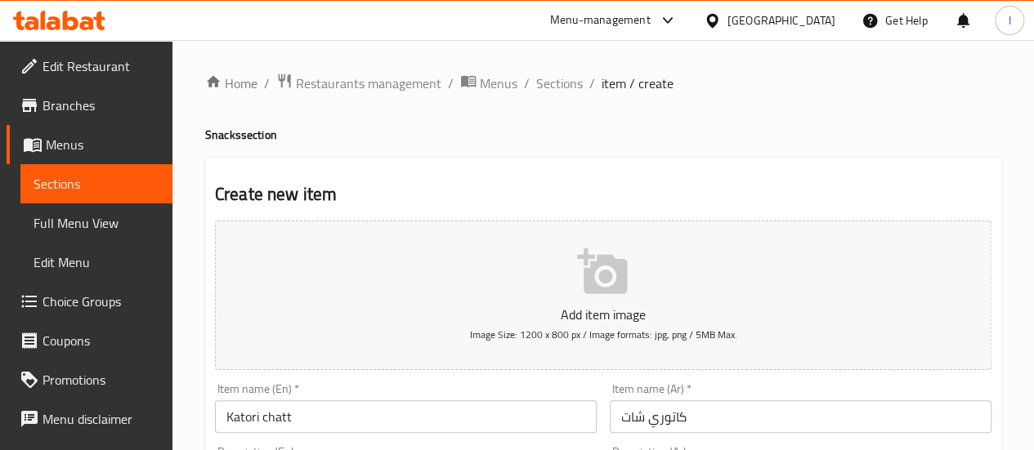
click at [588, 372] on div "Add item image Image Size: 1200 x 800 px / Image formats: jpg, png / 5MB Max." at bounding box center [602, 295] width 789 height 163
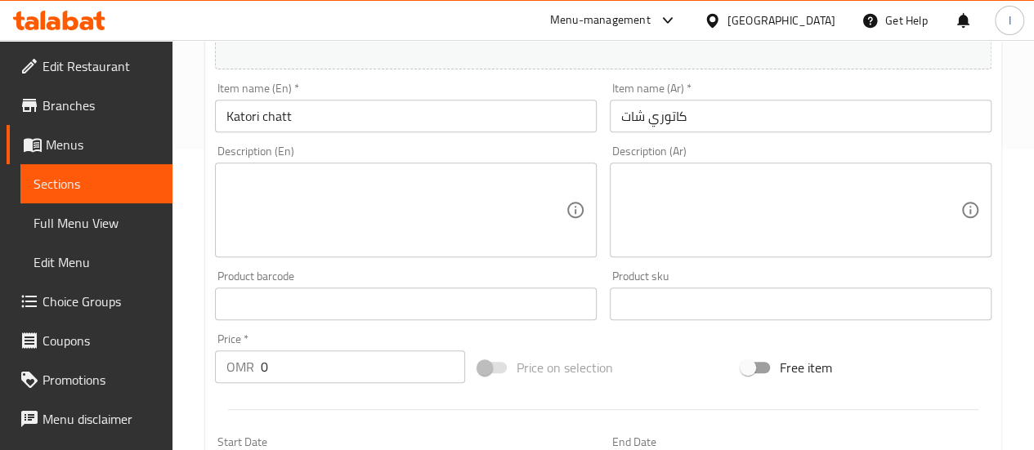
scroll to position [490, 0]
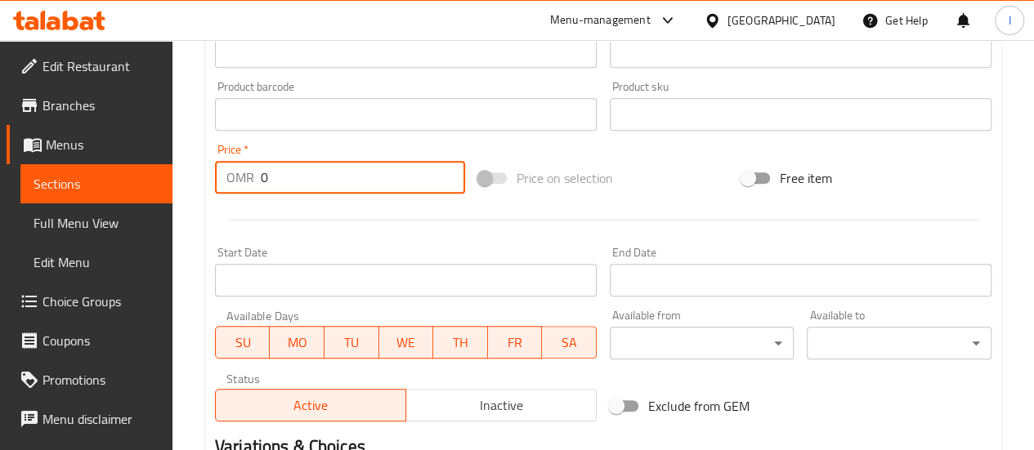
click at [301, 168] on input "0" at bounding box center [363, 177] width 204 height 33
type input "0.5"
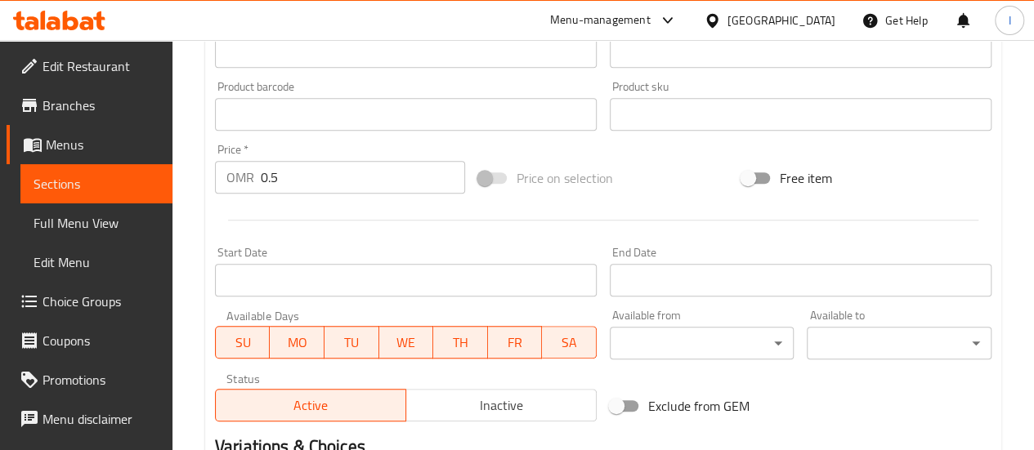
click at [319, 228] on div at bounding box center [602, 220] width 789 height 40
click at [319, 217] on div at bounding box center [602, 220] width 789 height 40
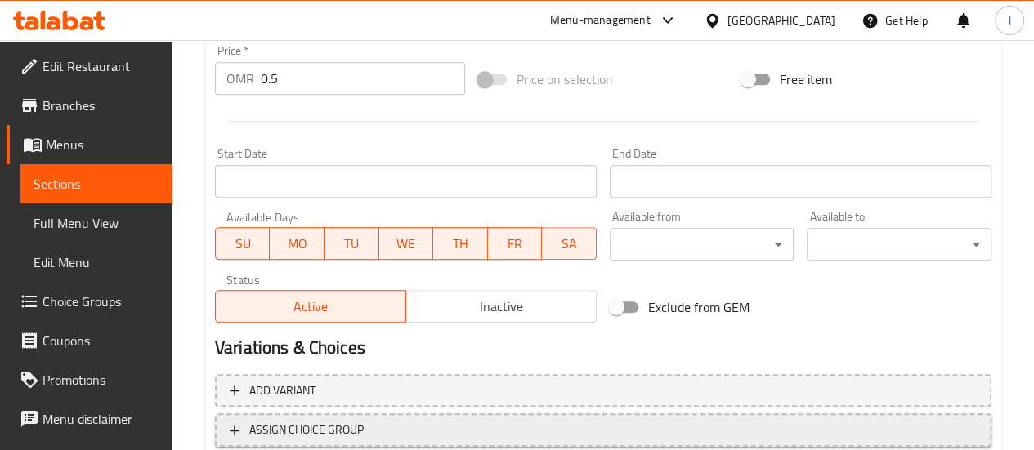
scroll to position [704, 0]
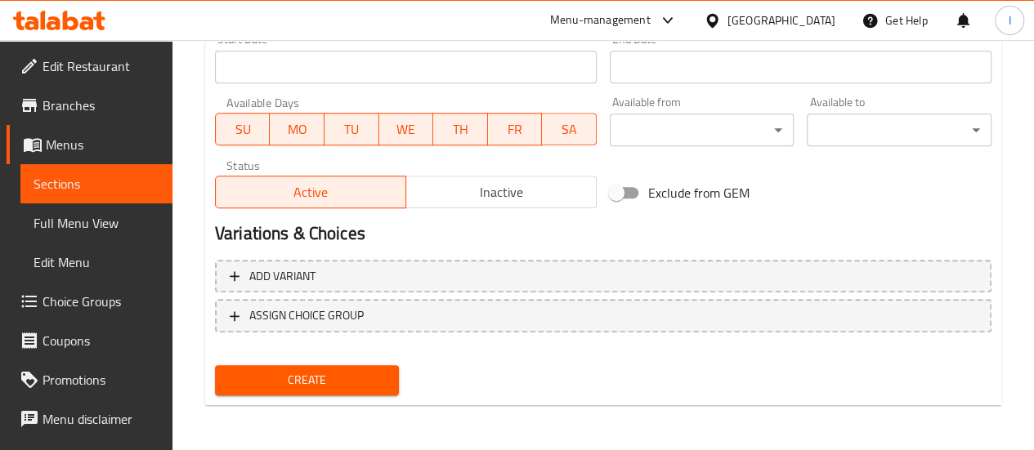
click at [353, 385] on span "Create" at bounding box center [307, 380] width 159 height 20
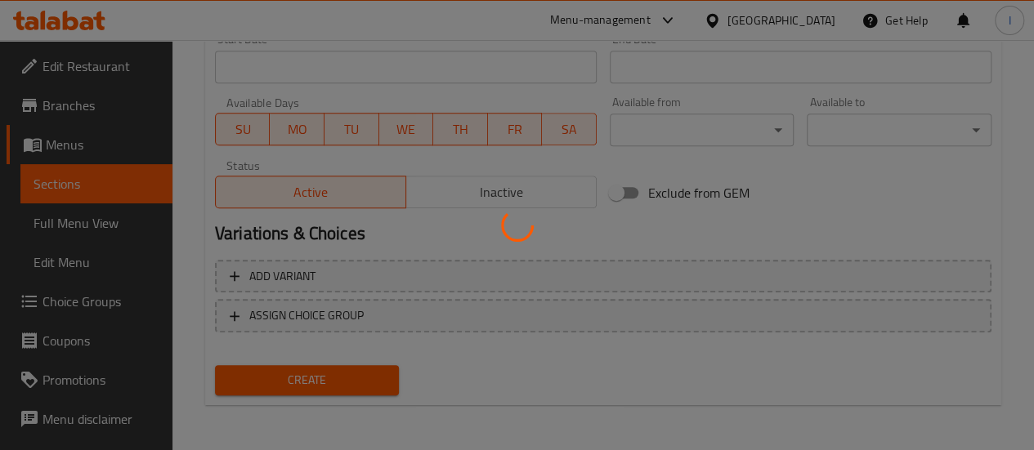
type input "0"
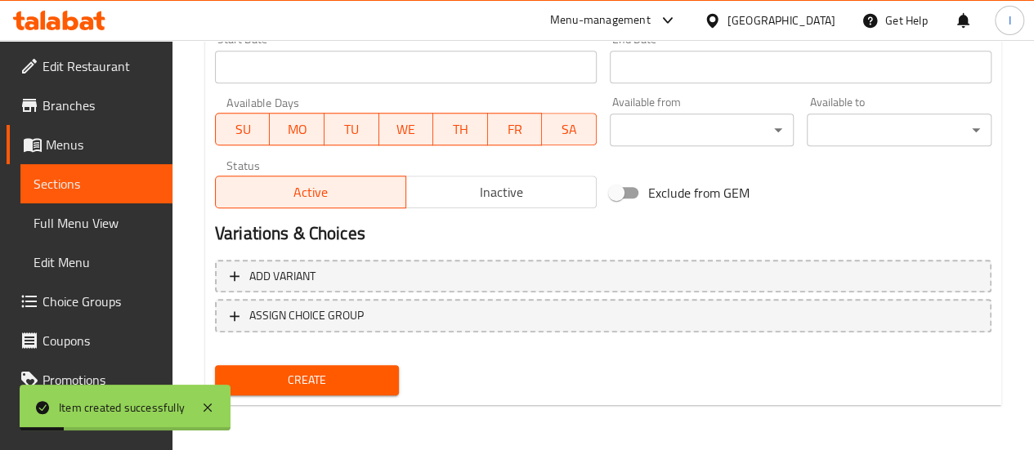
click at [83, 179] on span "Sections" at bounding box center [97, 184] width 126 height 20
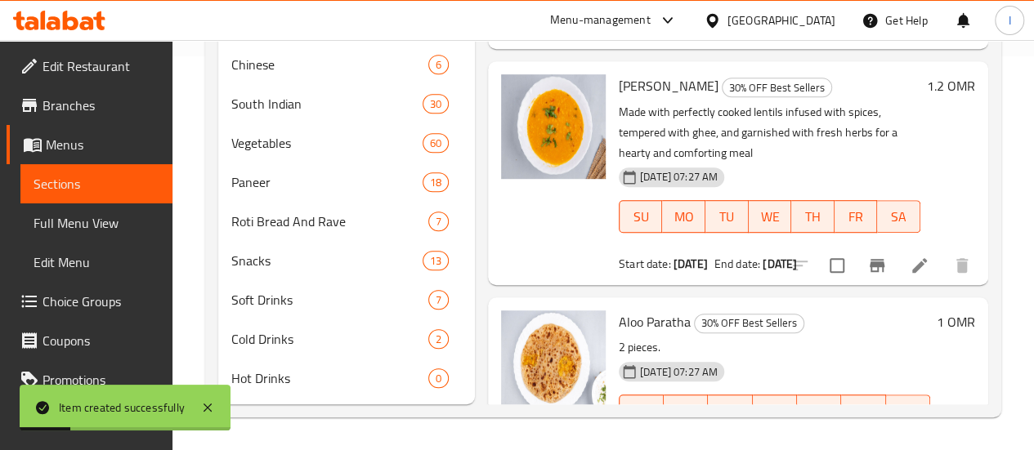
scroll to position [418, 0]
click at [298, 279] on div "Snacks 13" at bounding box center [346, 260] width 257 height 39
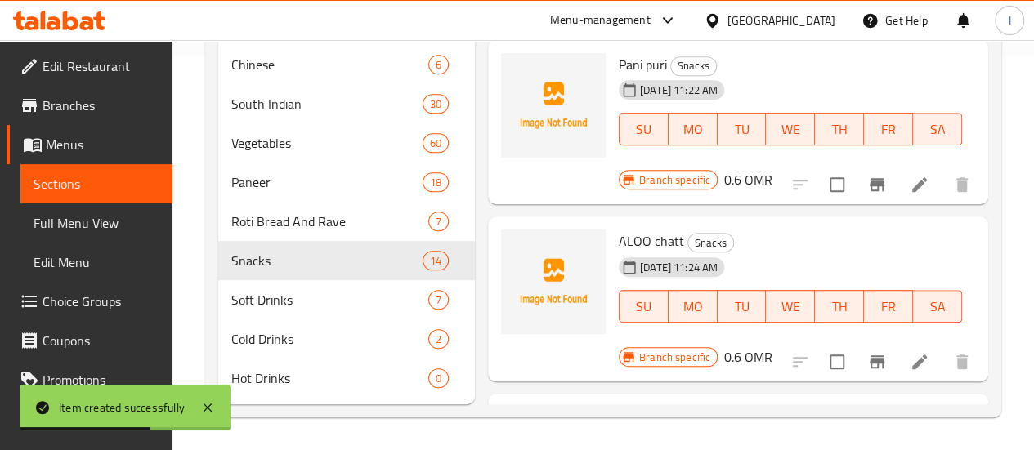
scroll to position [1860, 0]
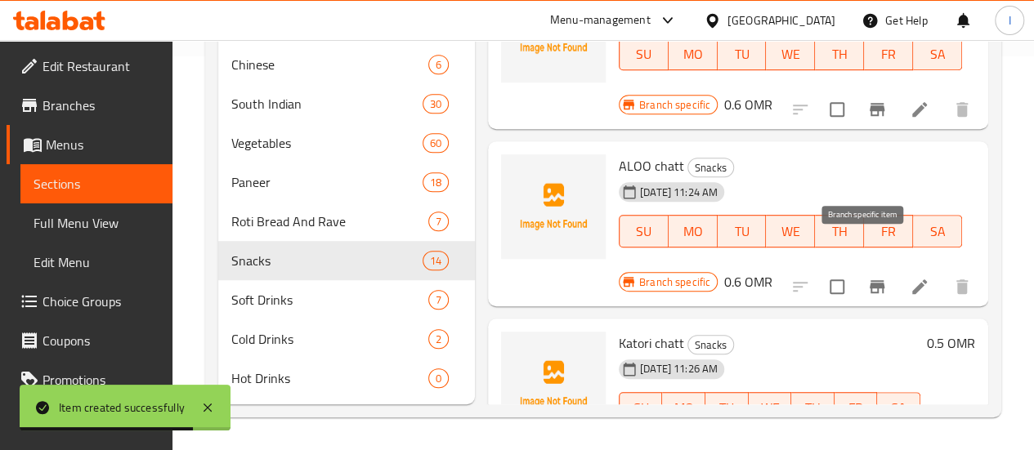
click at [880, 422] on button "Branch-specific-item" at bounding box center [876, 441] width 39 height 39
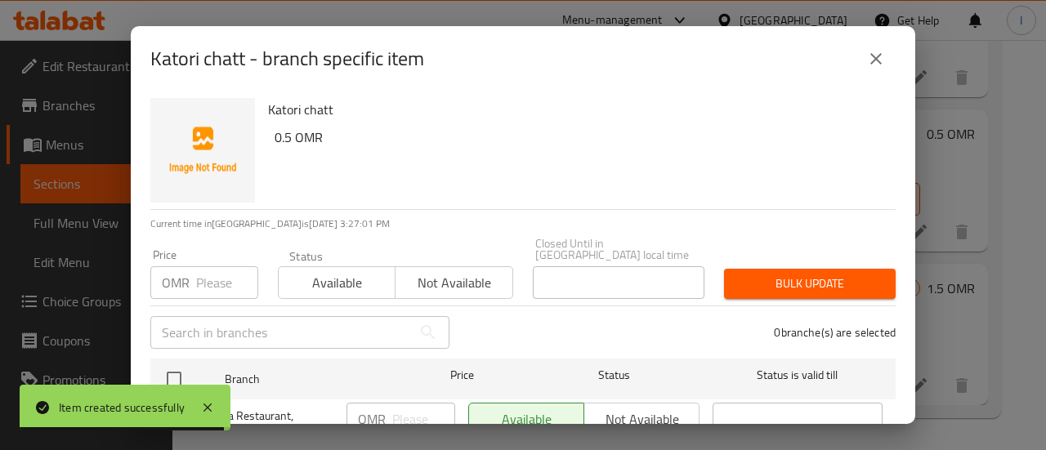
click at [228, 272] on input "number" at bounding box center [227, 282] width 62 height 33
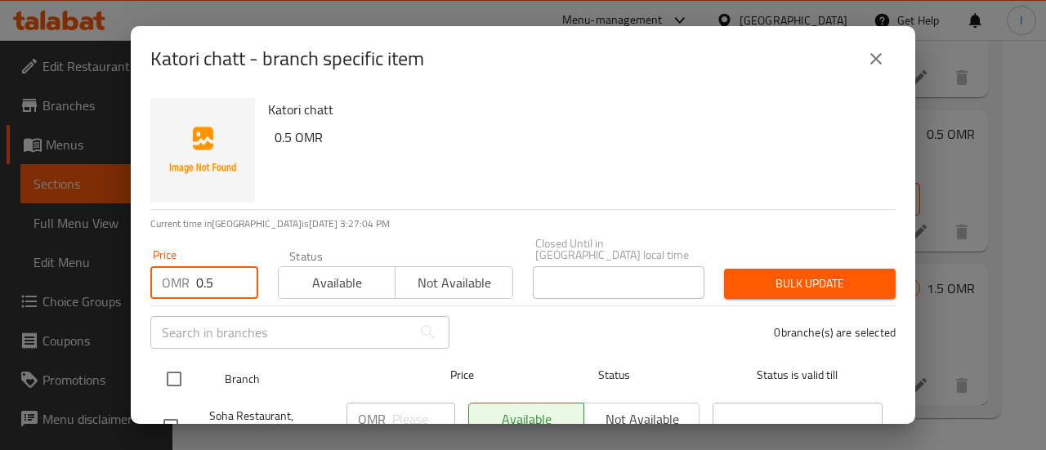
type input "0.5"
click at [180, 364] on input "checkbox" at bounding box center [174, 379] width 34 height 34
checkbox input "true"
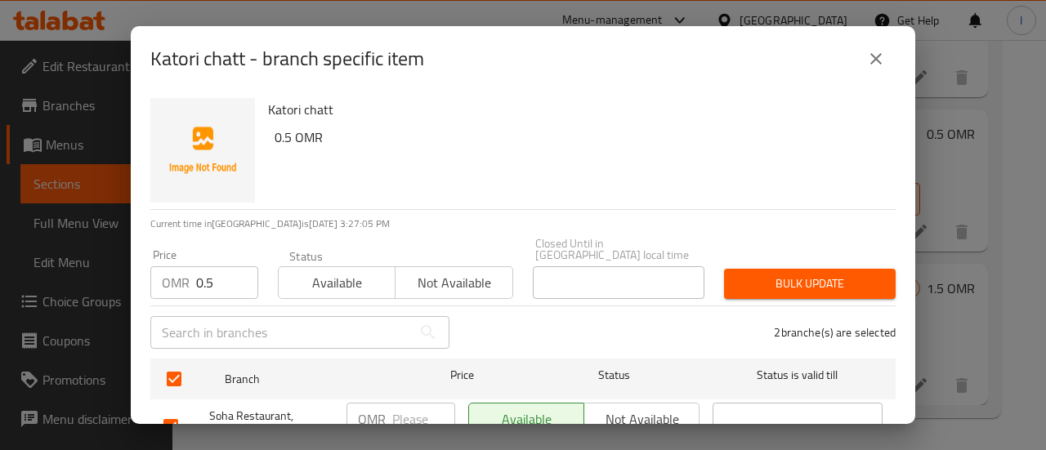
click at [778, 281] on span "Bulk update" at bounding box center [809, 284] width 145 height 20
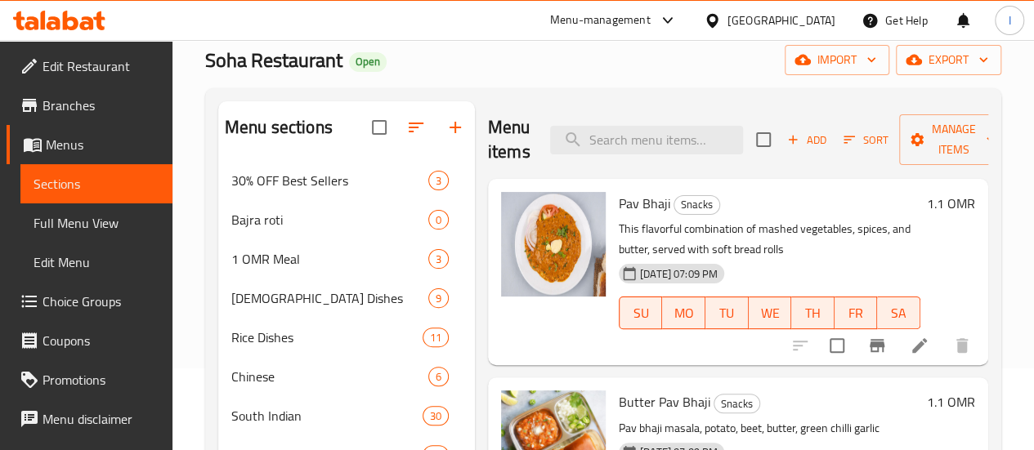
scroll to position [0, 0]
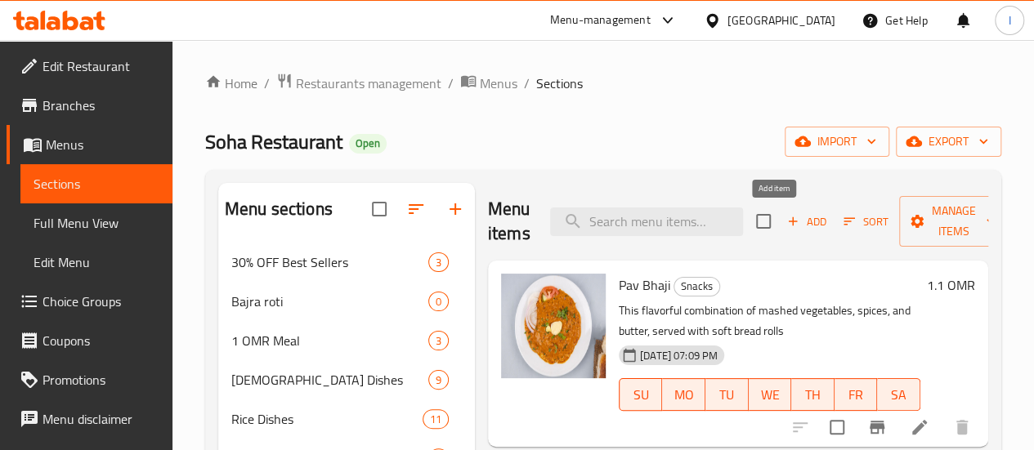
click at [785, 228] on span "Add" at bounding box center [807, 221] width 44 height 19
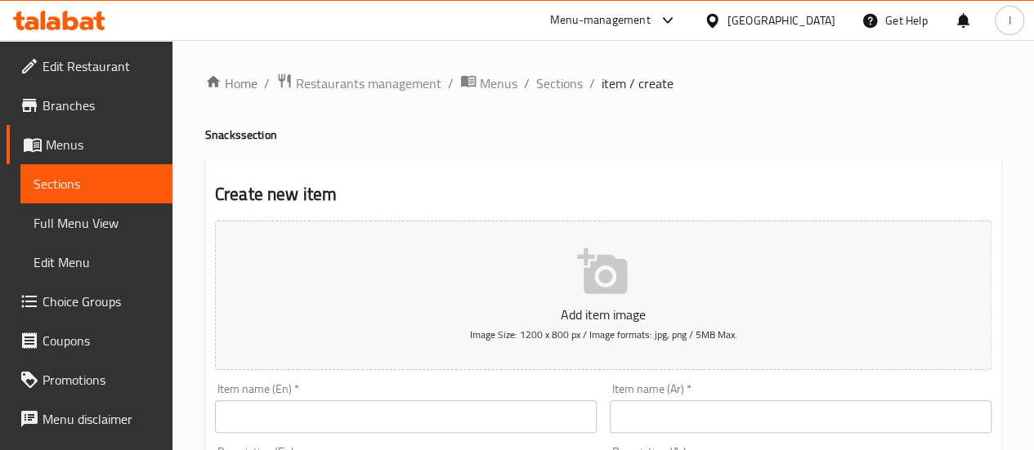
click at [365, 423] on input "text" at bounding box center [406, 416] width 382 height 33
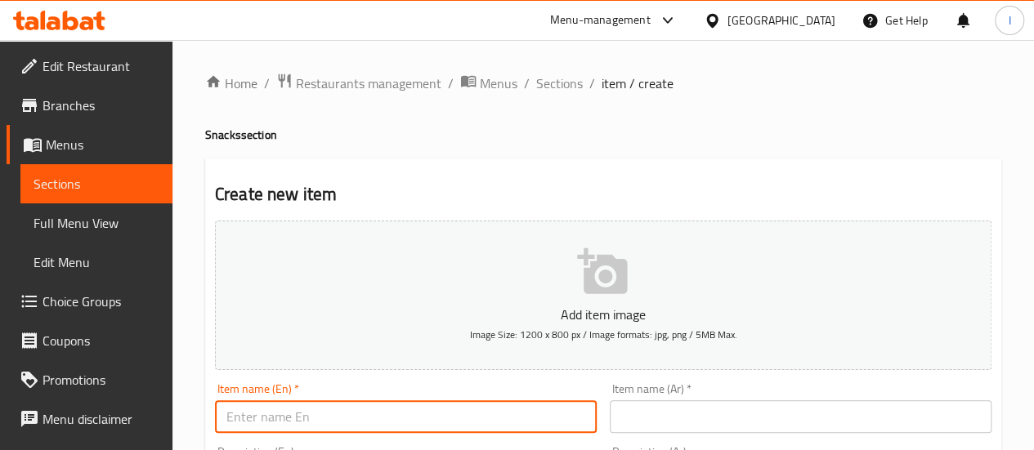
paste input "Samosa chatt"
type input "Samosa chatt"
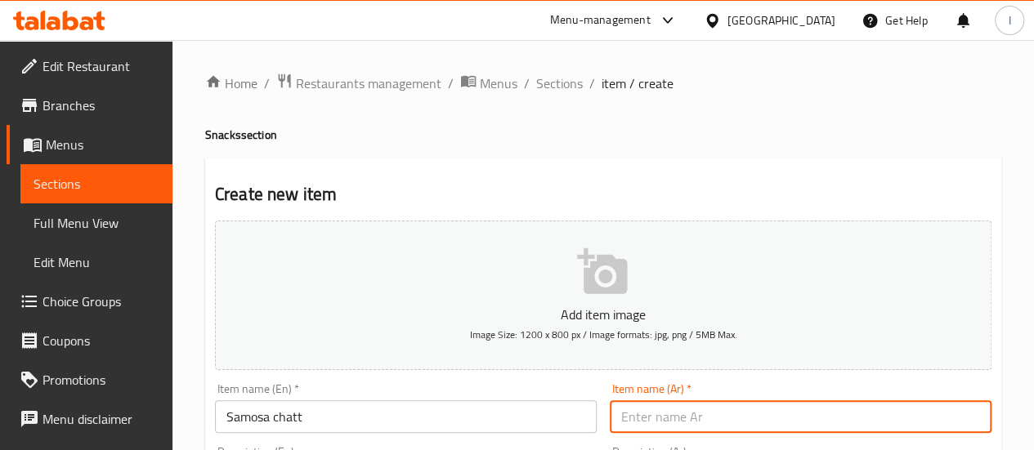
click at [671, 407] on input "text" at bounding box center [801, 416] width 382 height 33
paste input "سمبوسة شات"
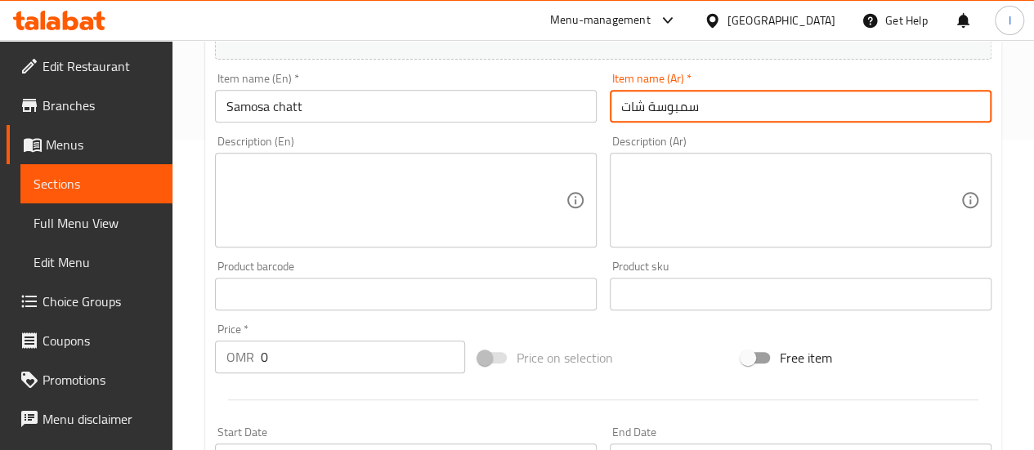
scroll to position [327, 0]
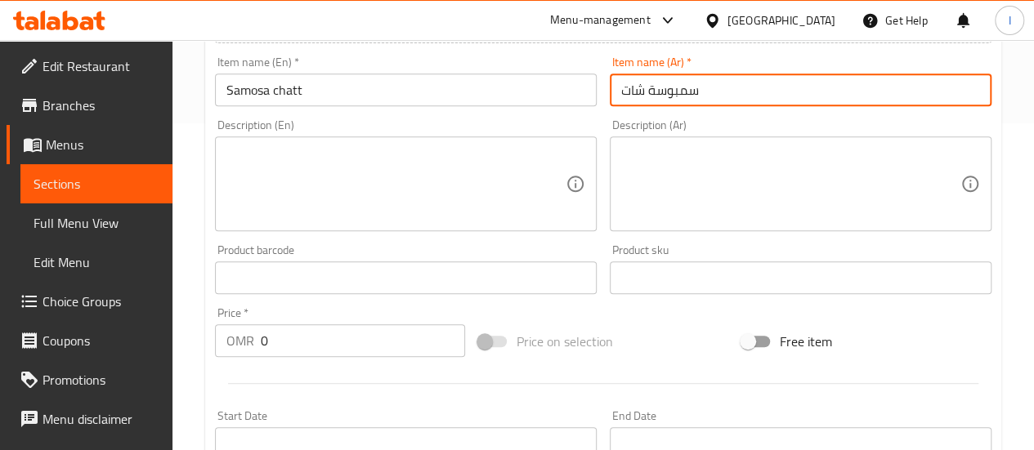
type input "سمبوسة شات"
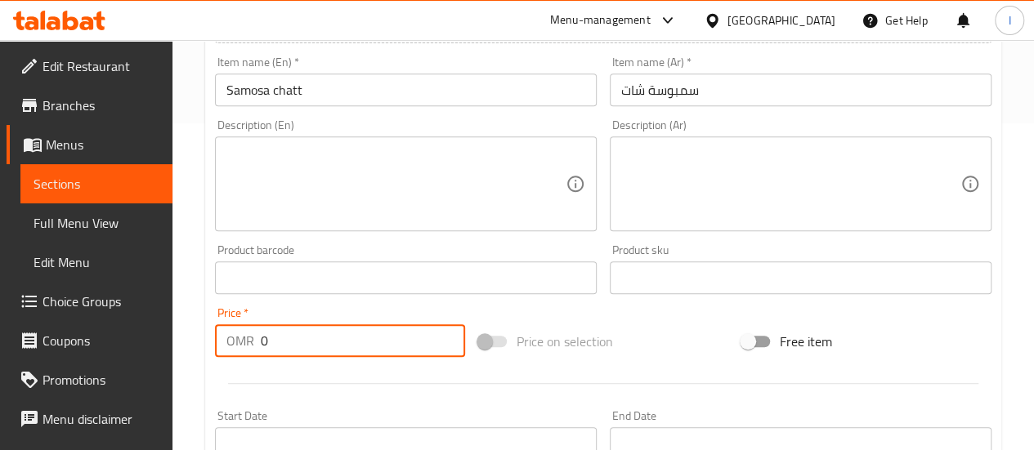
click at [342, 331] on input "0" at bounding box center [363, 340] width 204 height 33
type input "0.5"
click at [284, 318] on div "Price   * OMR 0.5 Price *" at bounding box center [340, 332] width 250 height 50
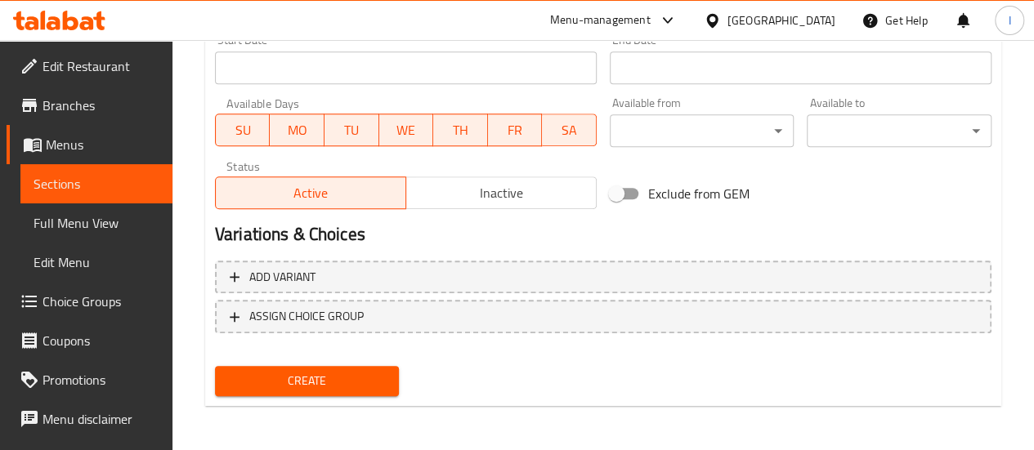
scroll to position [704, 0]
click at [306, 362] on div "Create" at bounding box center [307, 380] width 198 height 43
click at [304, 370] on span "Create" at bounding box center [307, 380] width 159 height 20
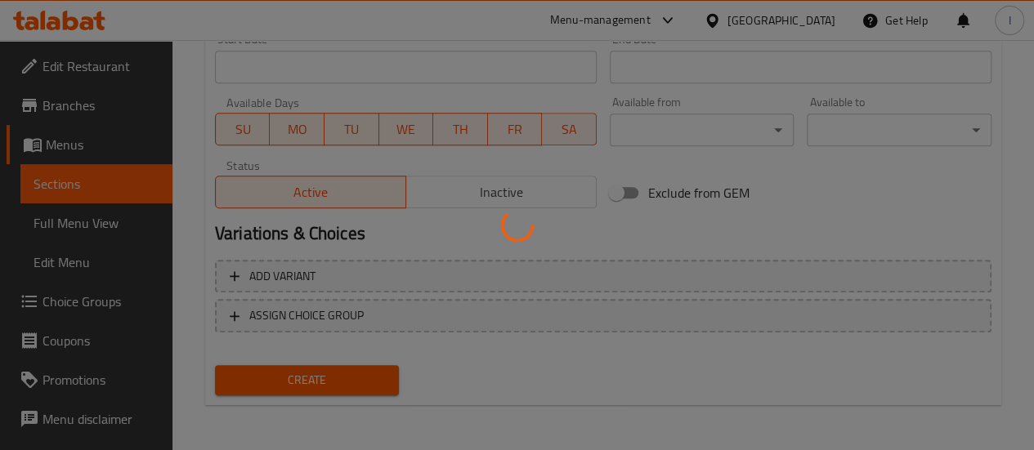
type input "0"
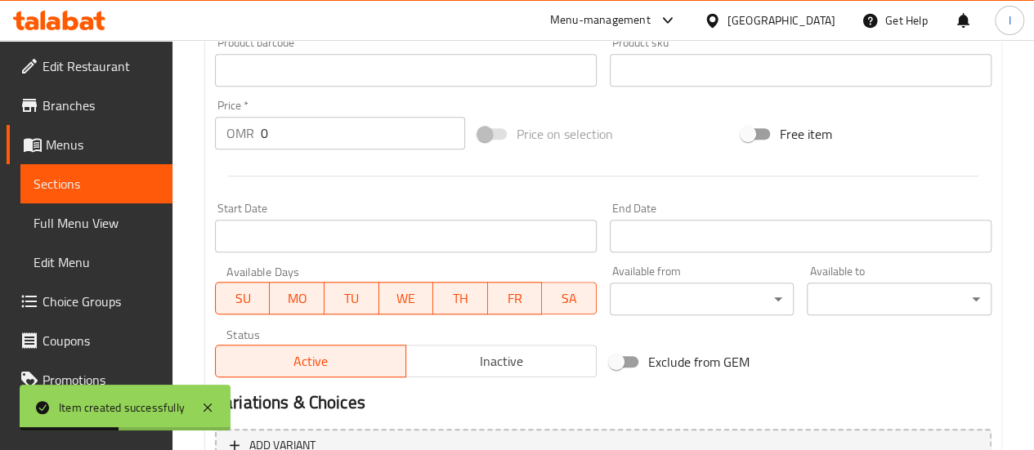
scroll to position [654, 0]
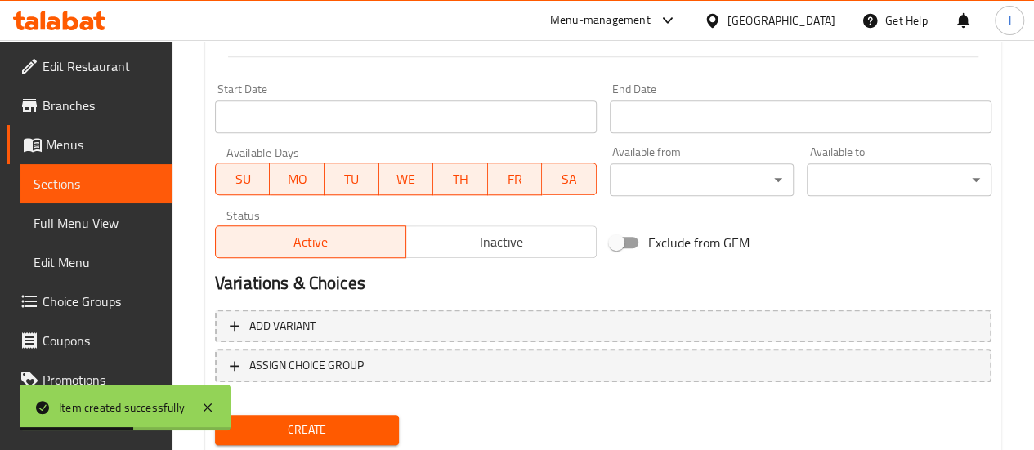
click at [79, 184] on span "Sections" at bounding box center [97, 184] width 126 height 20
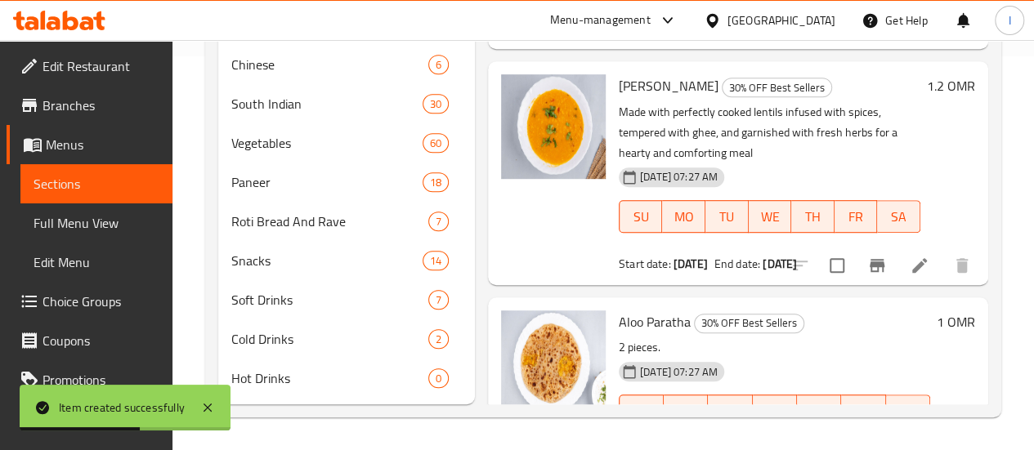
scroll to position [418, 0]
click at [290, 256] on span "Snacks" at bounding box center [303, 261] width 145 height 20
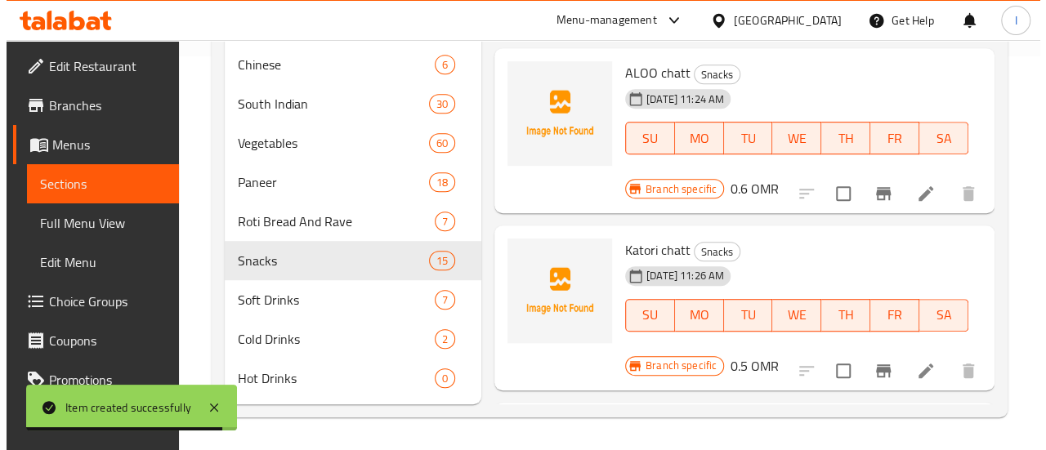
scroll to position [1933, 0]
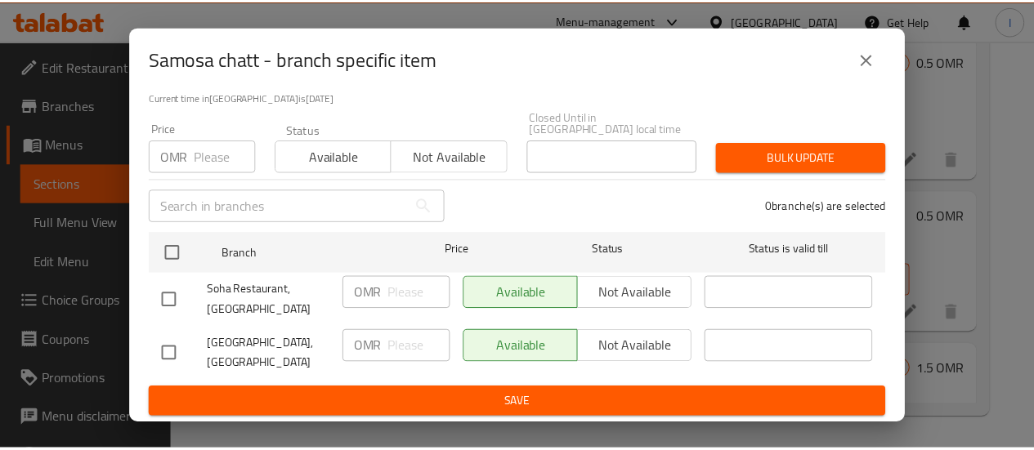
scroll to position [135, 0]
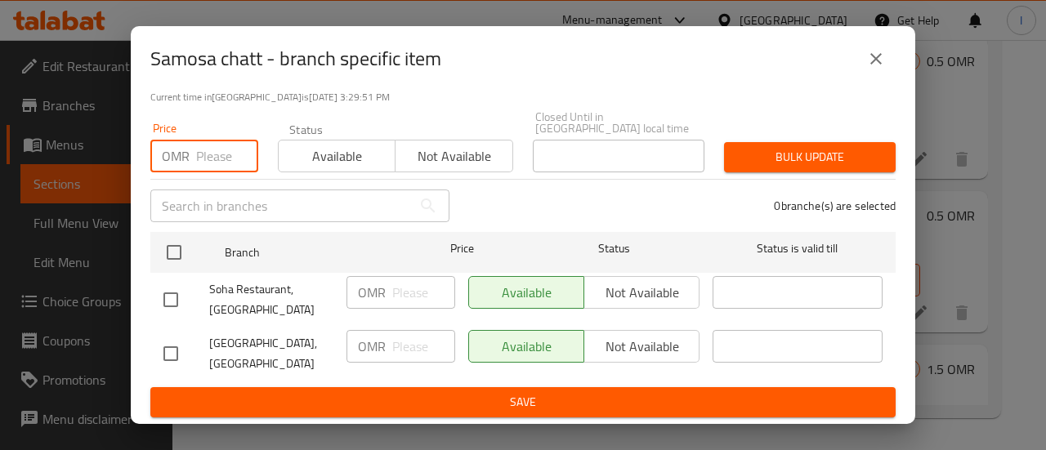
click at [218, 145] on input "number" at bounding box center [227, 156] width 62 height 33
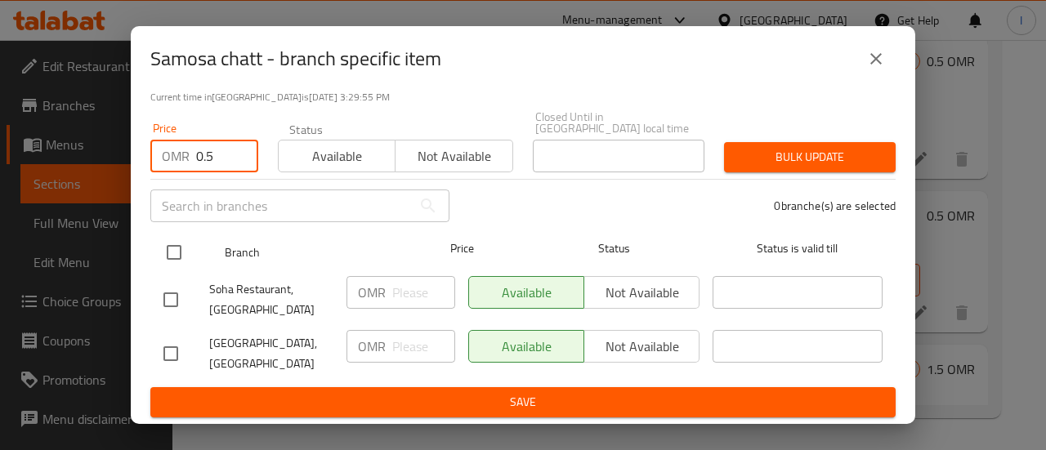
type input "0.5"
click at [173, 244] on input "checkbox" at bounding box center [174, 252] width 34 height 34
checkbox input "true"
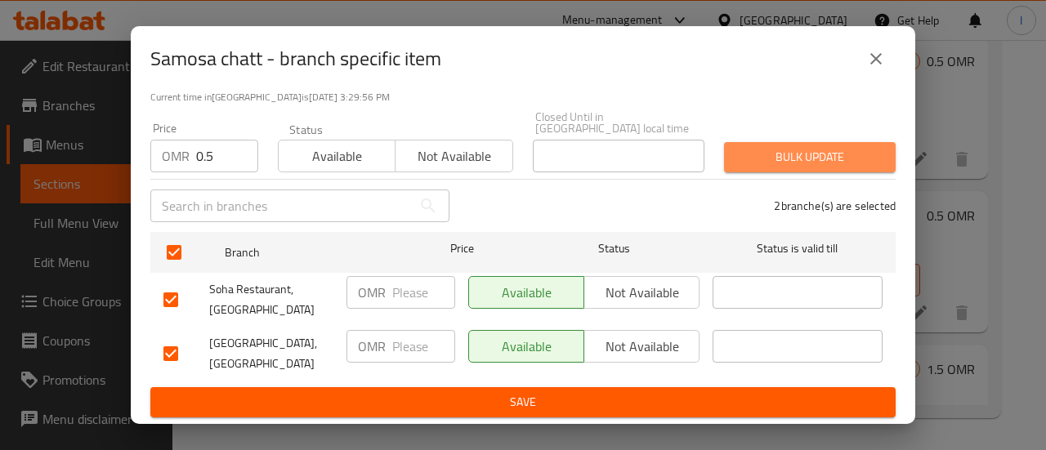
click at [819, 147] on span "Bulk update" at bounding box center [809, 157] width 145 height 20
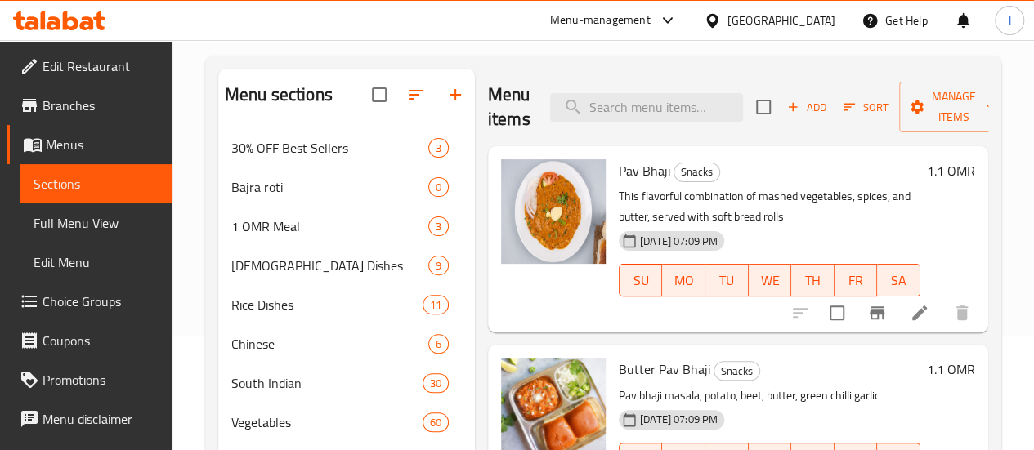
scroll to position [0, 0]
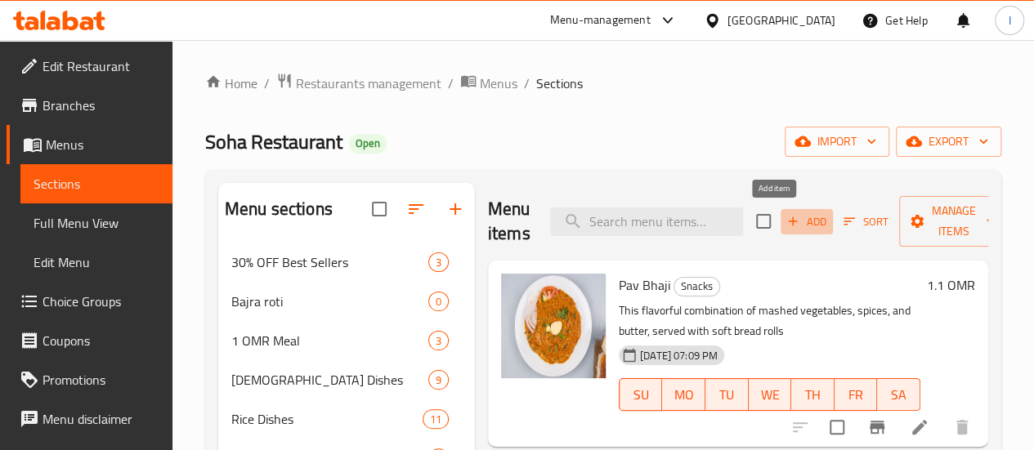
click at [798, 230] on button "Add" at bounding box center [806, 221] width 52 height 25
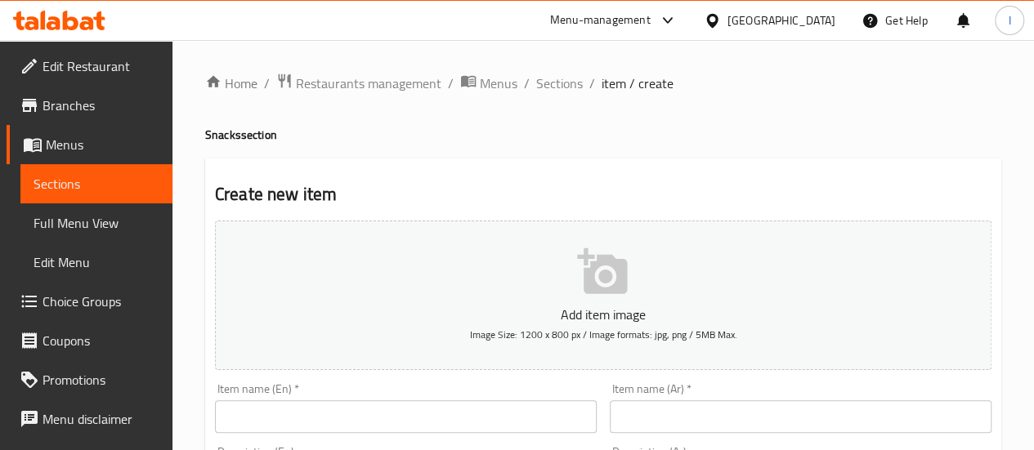
click at [395, 428] on input "text" at bounding box center [406, 416] width 382 height 33
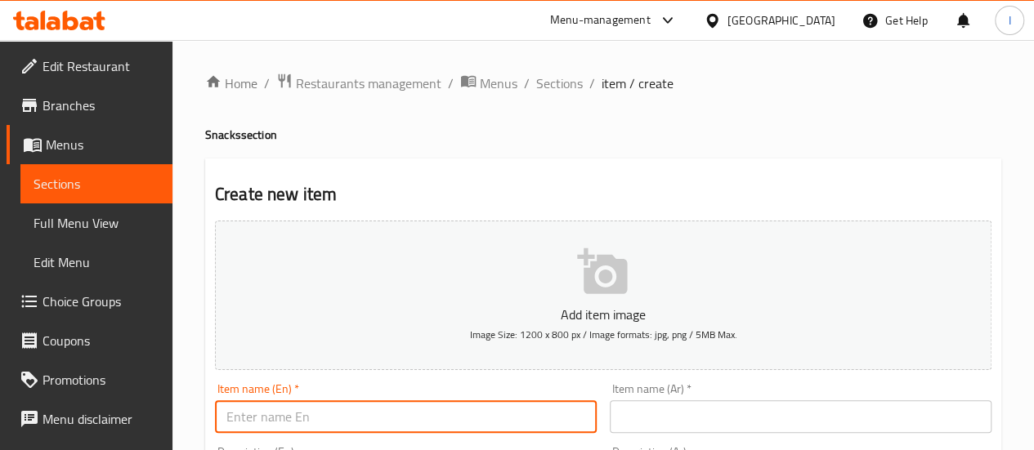
paste input "[PERSON_NAME]"
type input "[PERSON_NAME]"
click at [674, 407] on input "text" at bounding box center [801, 416] width 382 height 33
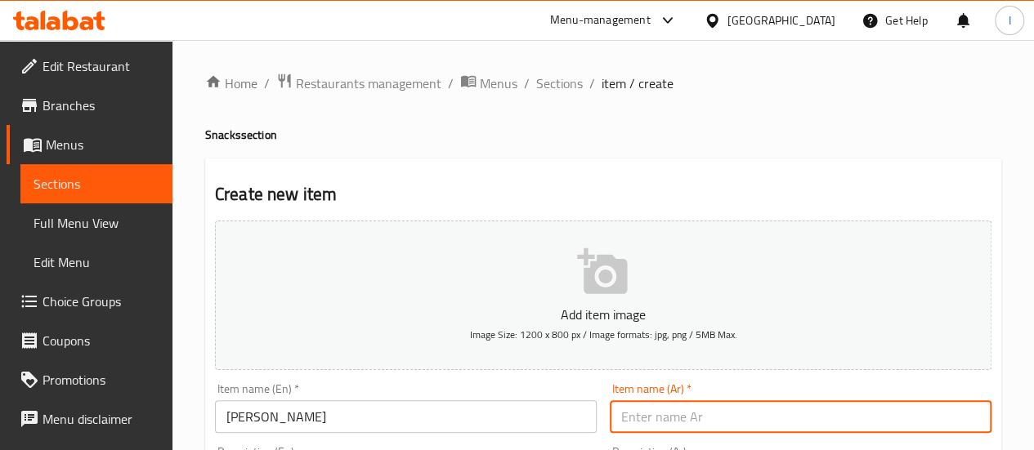
paste input "[PERSON_NAME]"
type input "[PERSON_NAME]"
click at [492, 285] on button "Add item image Image Size: 1200 x 800 px / Image formats: jpg, png / 5MB Max." at bounding box center [603, 296] width 776 height 150
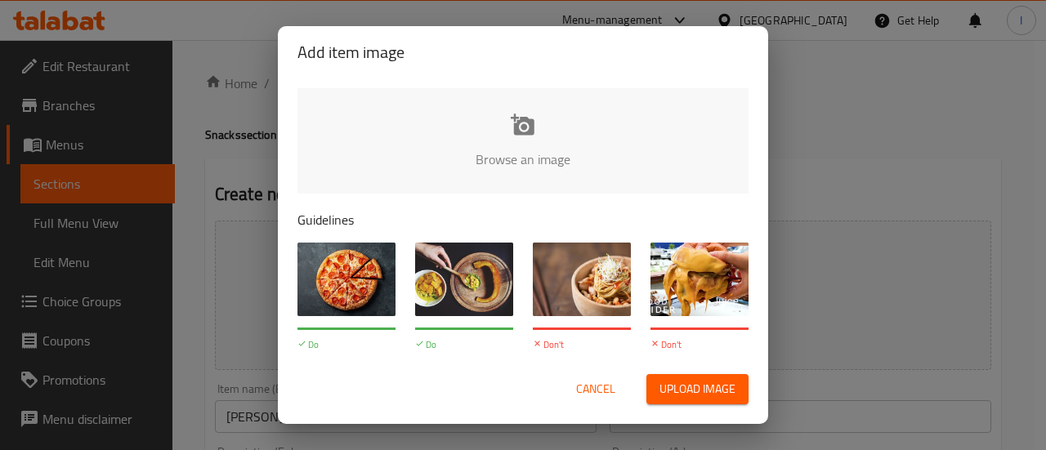
click at [599, 387] on span "Cancel" at bounding box center [595, 389] width 39 height 20
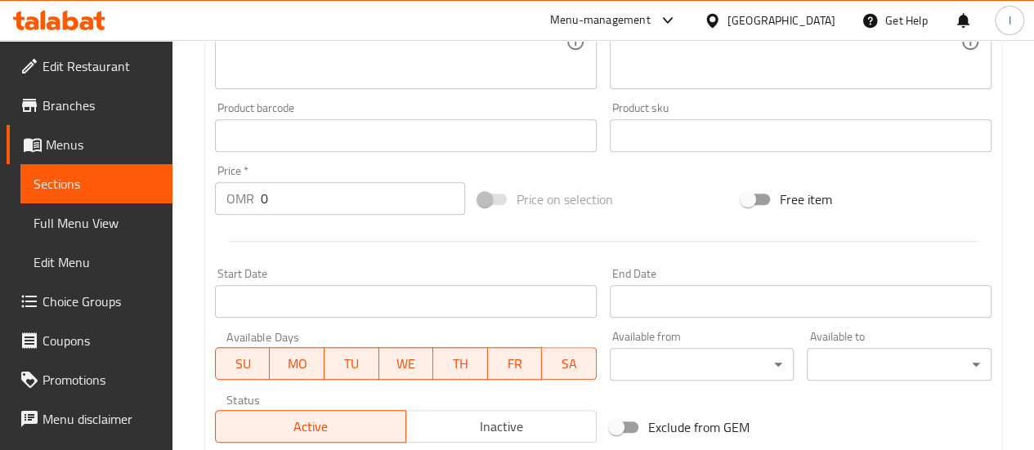
scroll to position [490, 0]
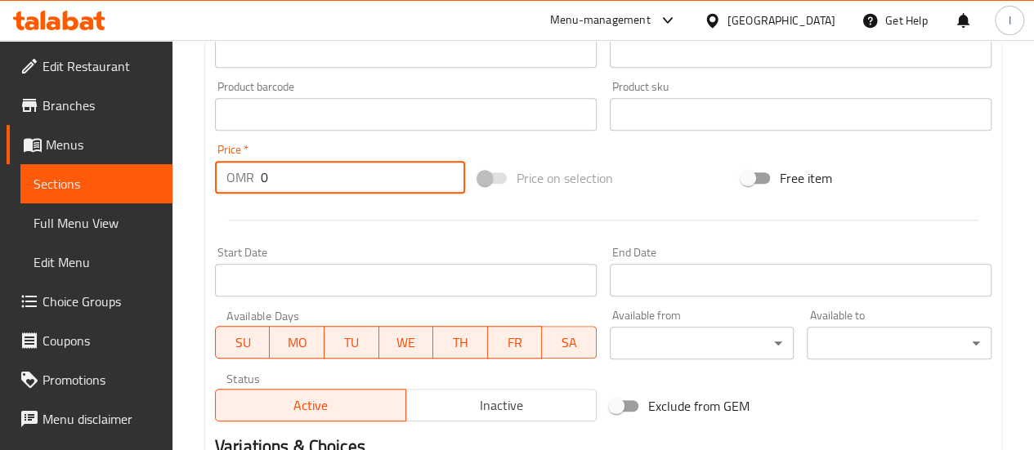
click at [364, 185] on input "0" at bounding box center [363, 177] width 204 height 33
type input "0.5"
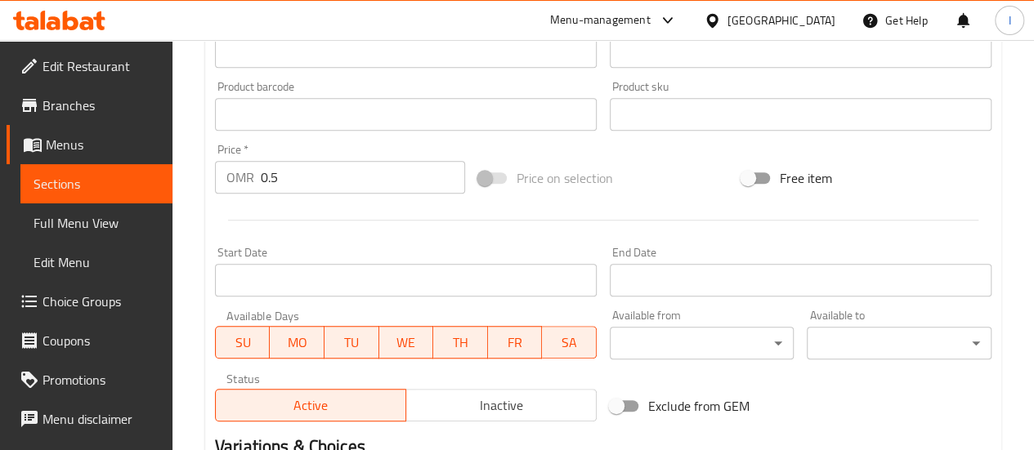
click at [428, 233] on div at bounding box center [602, 220] width 789 height 40
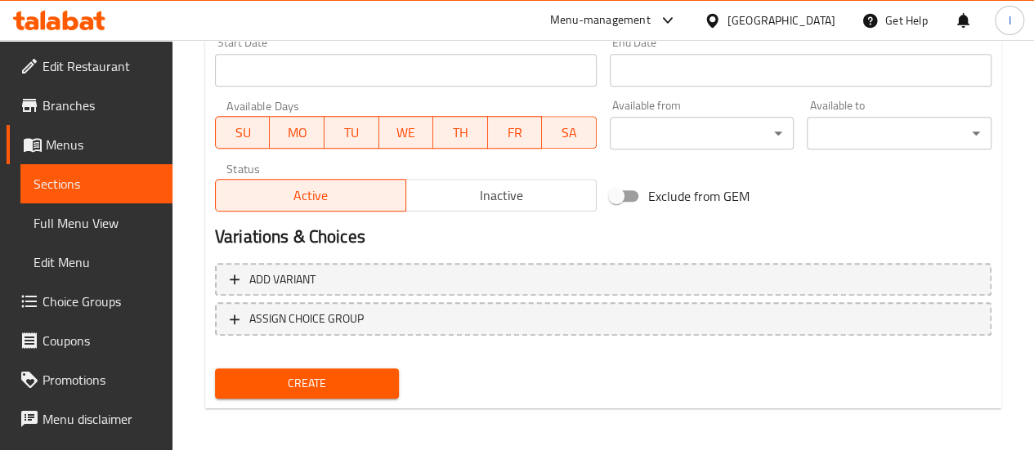
scroll to position [704, 0]
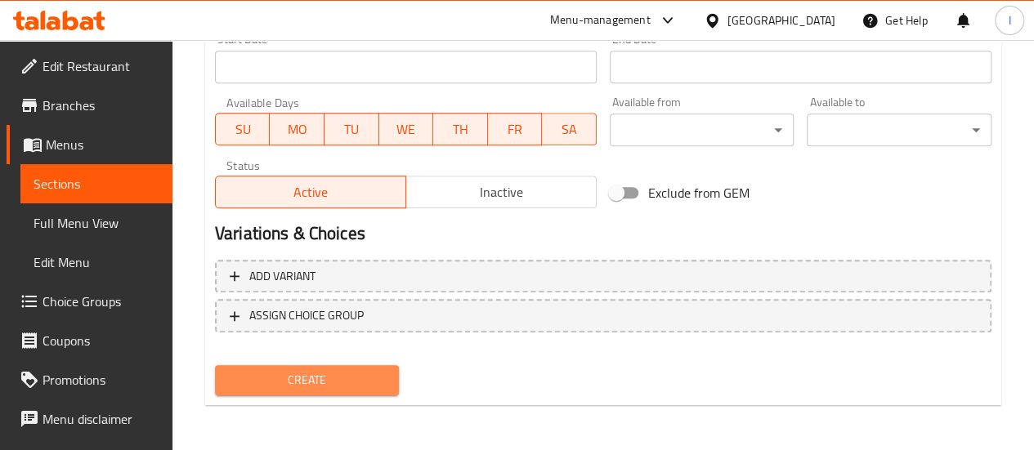
click at [325, 387] on span "Create" at bounding box center [307, 380] width 159 height 20
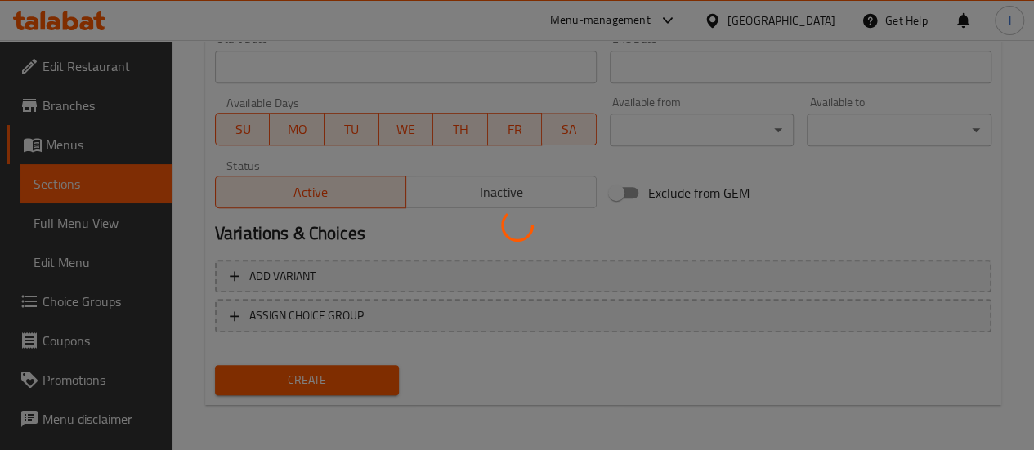
type input "0"
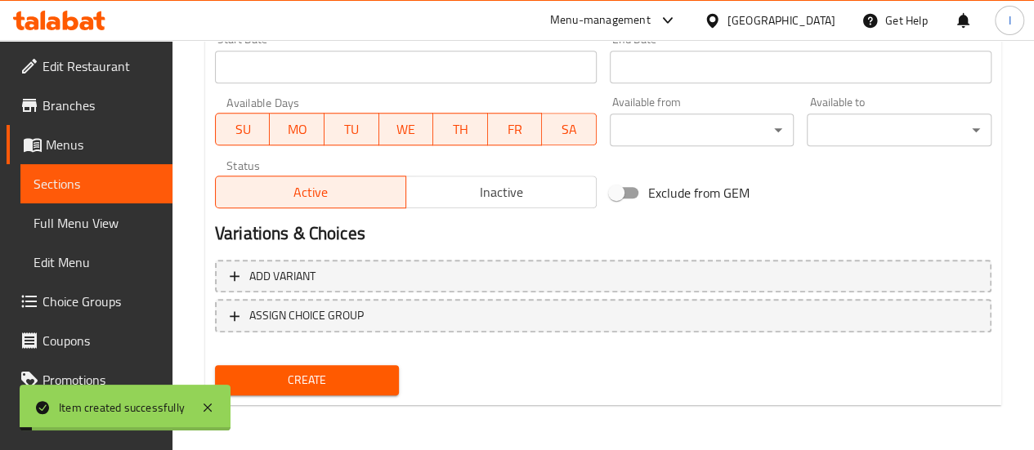
click at [65, 190] on span "Sections" at bounding box center [97, 184] width 126 height 20
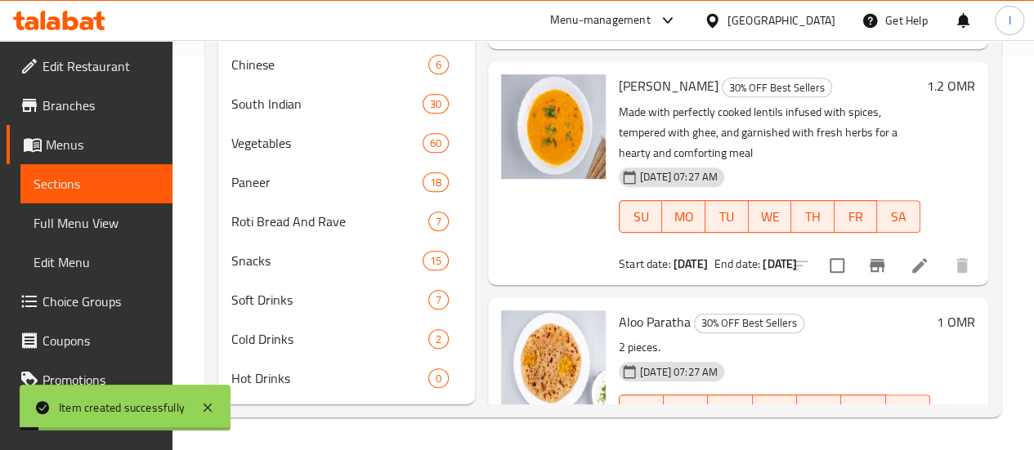
scroll to position [418, 0]
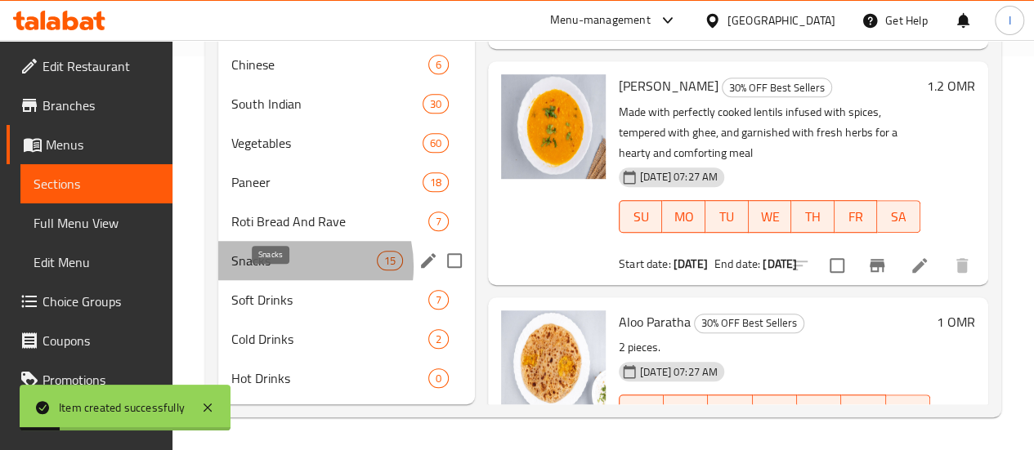
click at [286, 267] on span "Snacks" at bounding box center [303, 261] width 145 height 20
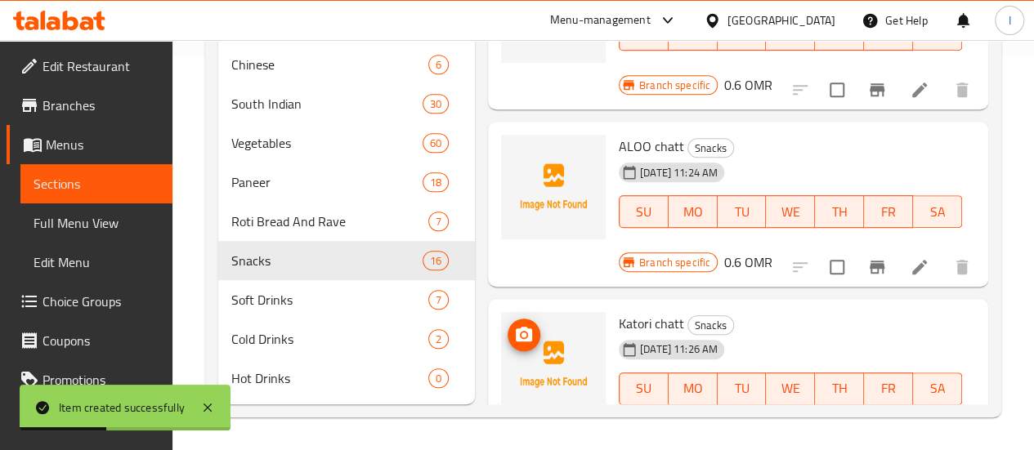
scroll to position [2169, 0]
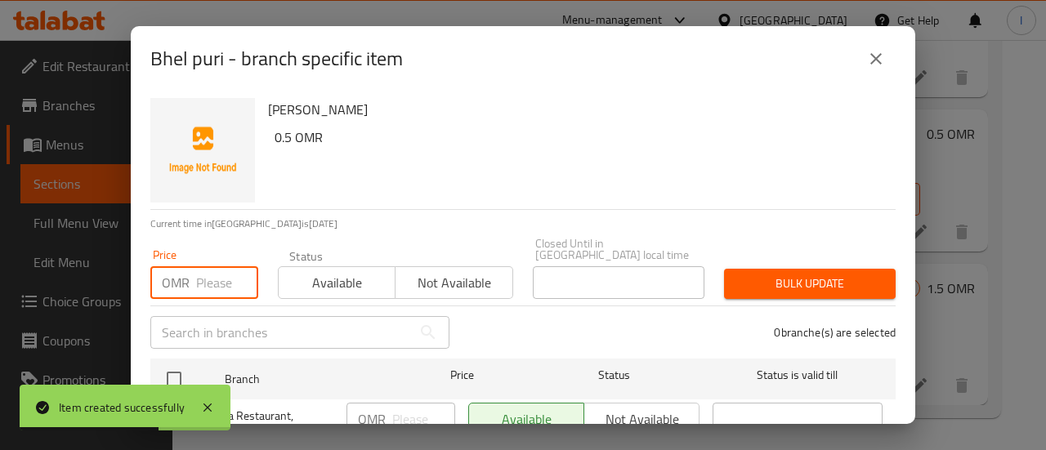
click at [229, 266] on input "number" at bounding box center [227, 282] width 62 height 33
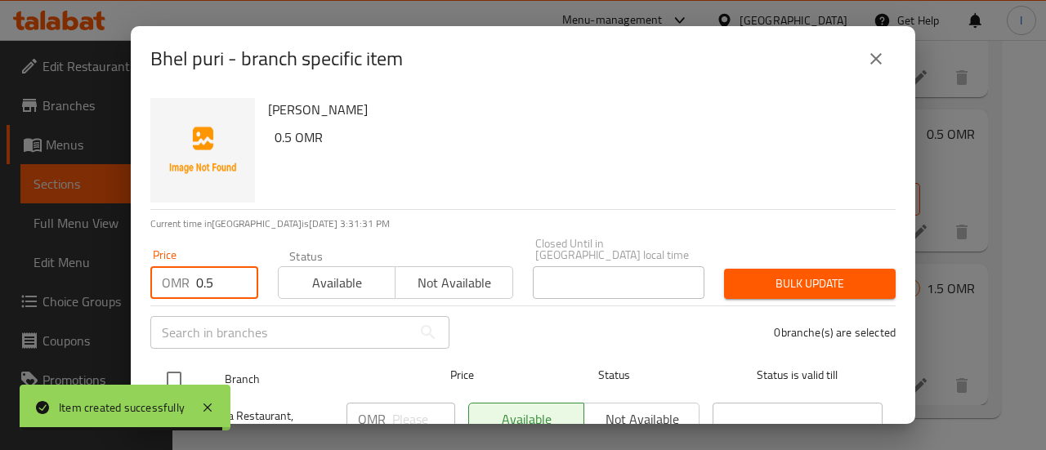
type input "0.5"
click at [183, 364] on input "checkbox" at bounding box center [174, 379] width 34 height 34
checkbox input "true"
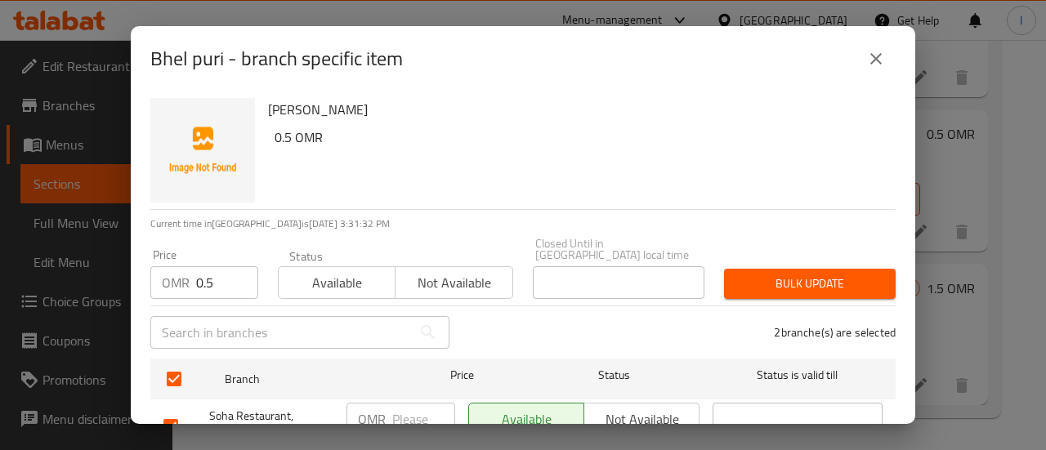
click at [761, 274] on span "Bulk update" at bounding box center [809, 284] width 145 height 20
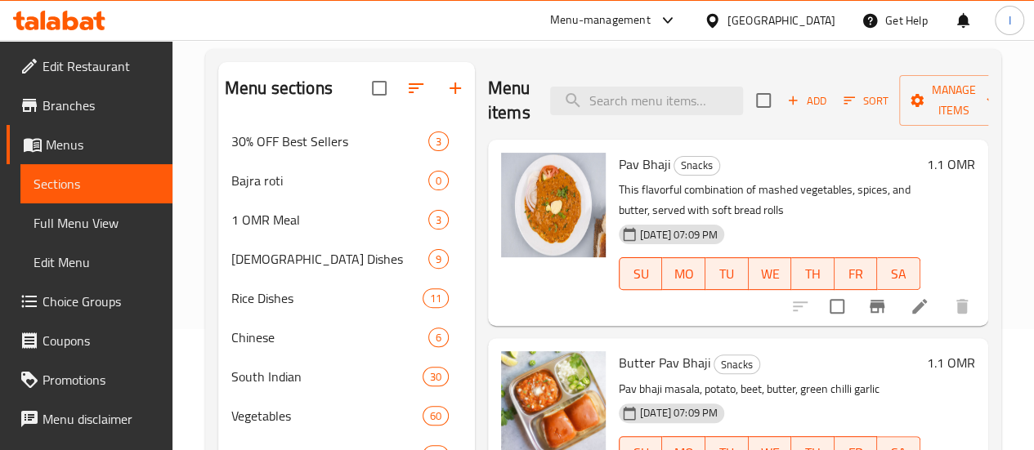
scroll to position [0, 0]
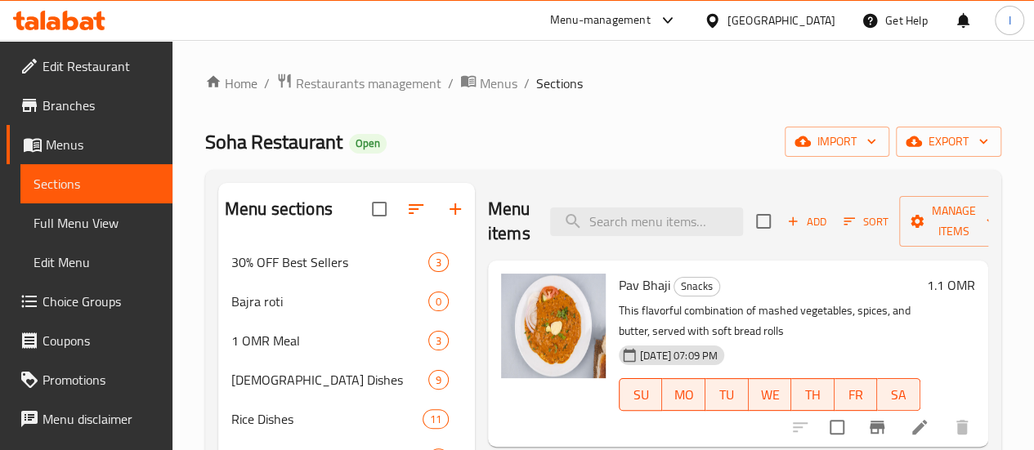
click at [783, 236] on div "Add Sort Manage items" at bounding box center [882, 221] width 253 height 51
click at [785, 231] on span "Add" at bounding box center [807, 221] width 44 height 19
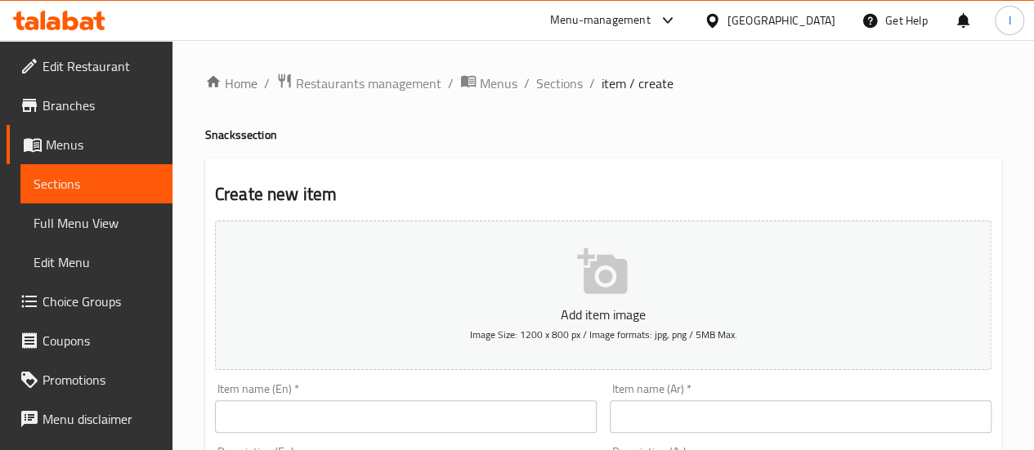
click at [417, 419] on input "text" at bounding box center [406, 416] width 382 height 33
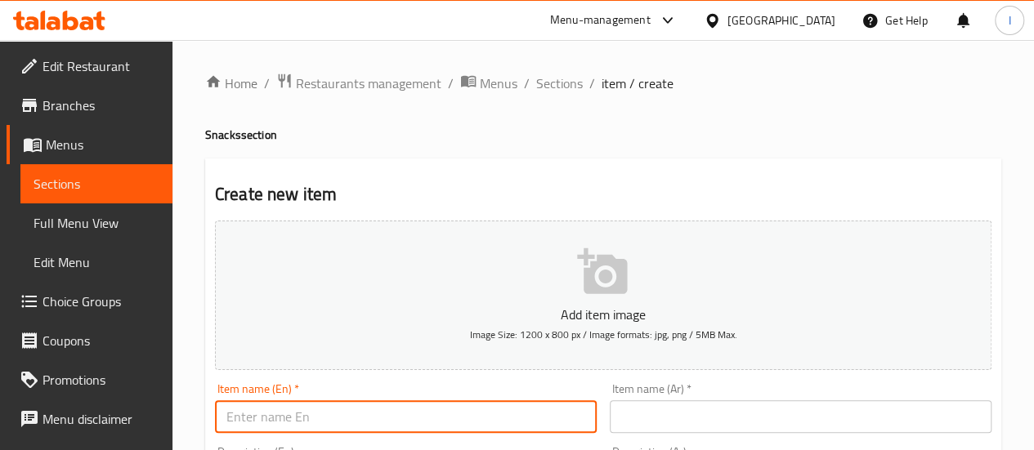
paste input "Dhai bhala"
type input "Dhai bhala"
click at [659, 423] on input "text" at bounding box center [801, 416] width 382 height 33
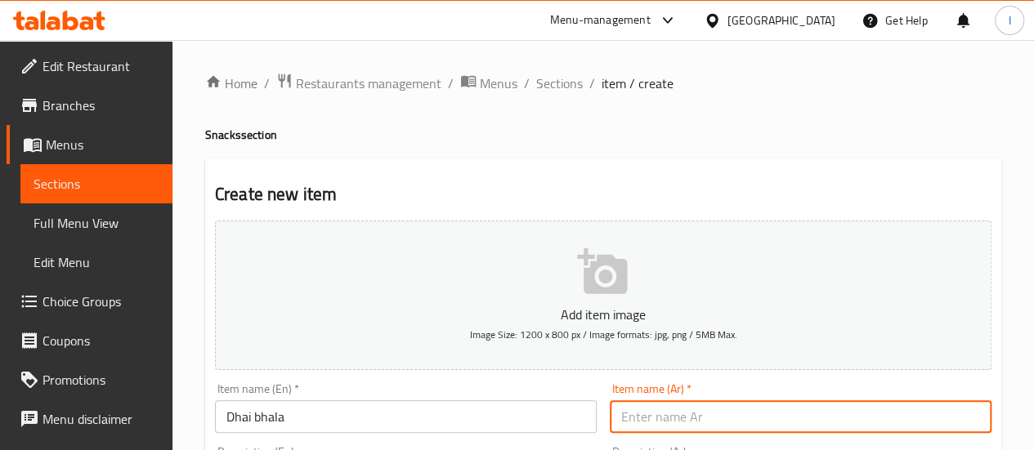
paste input "داهي بهالا"
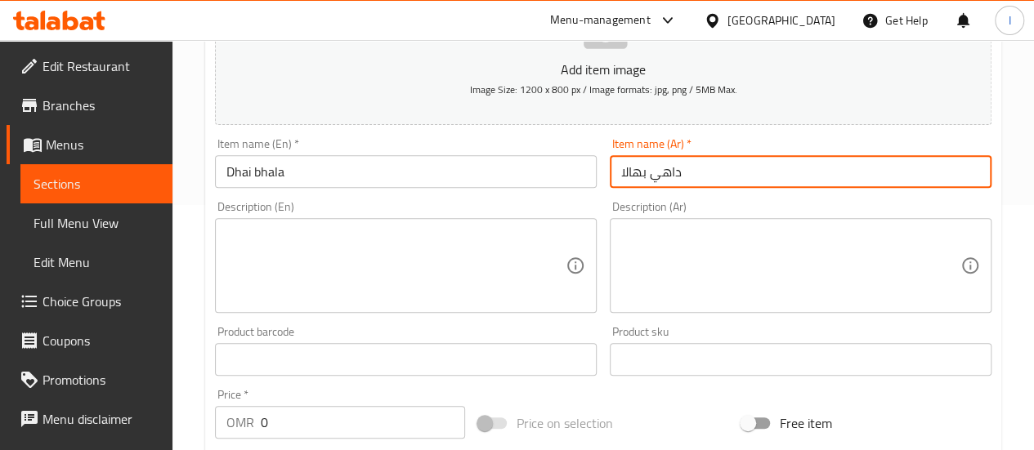
type input "داهي بهالا"
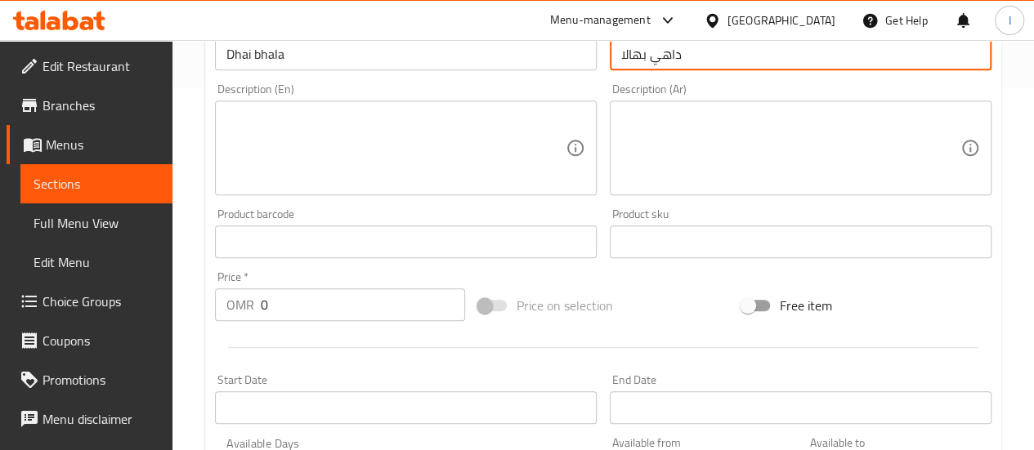
scroll to position [490, 0]
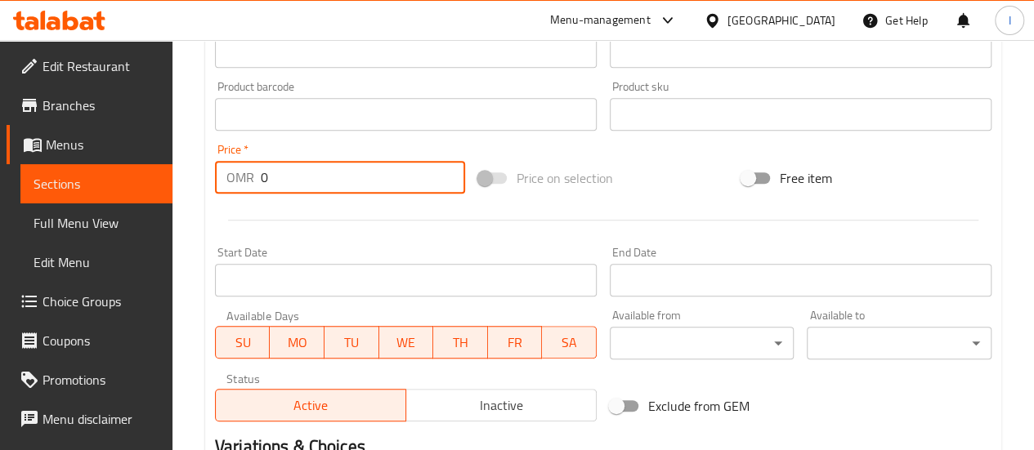
click at [332, 172] on input "0" at bounding box center [363, 177] width 204 height 33
type input "0.7"
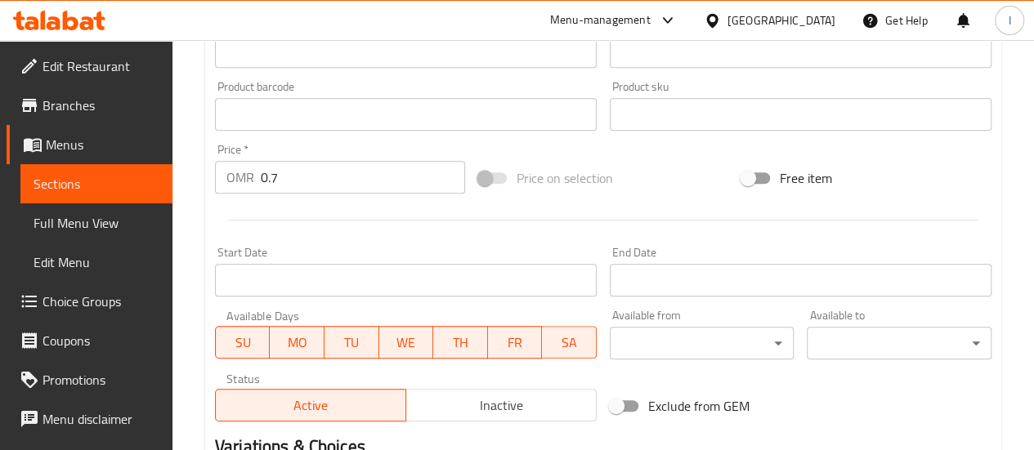
click at [397, 257] on div "Start Date Start Date" at bounding box center [406, 272] width 382 height 50
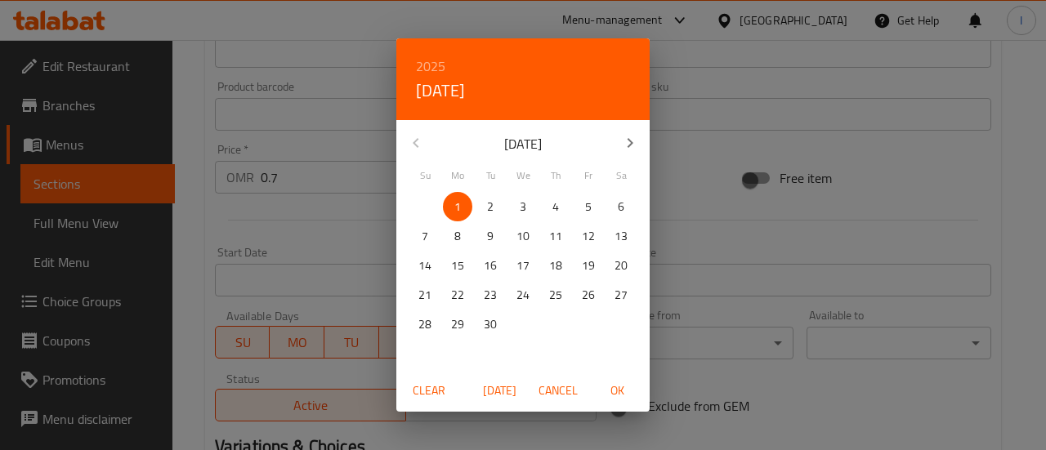
click at [360, 236] on div "2025 Mon, Sep [DATE] Mo Tu We Th Fr Sa 31 1 2 3 4 5 6 7 8 9 10 11 12 13 14 15 1…" at bounding box center [523, 225] width 1046 height 450
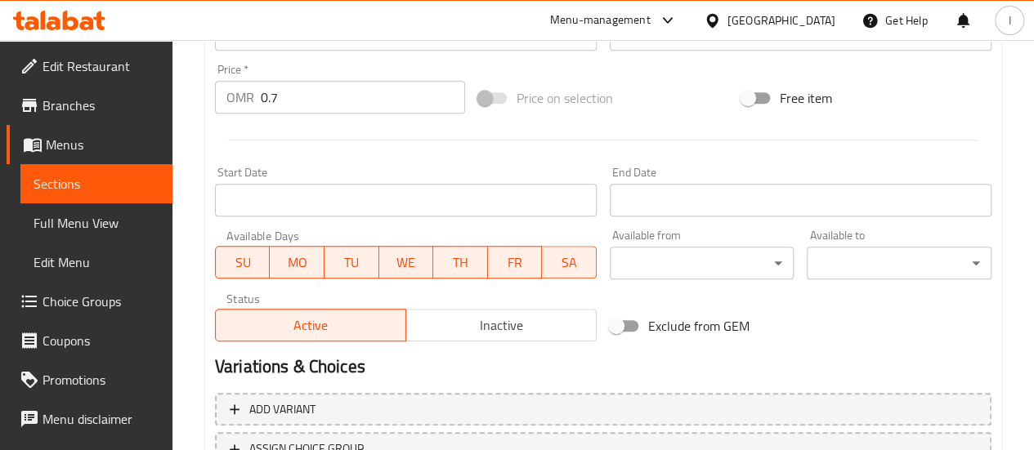
scroll to position [704, 0]
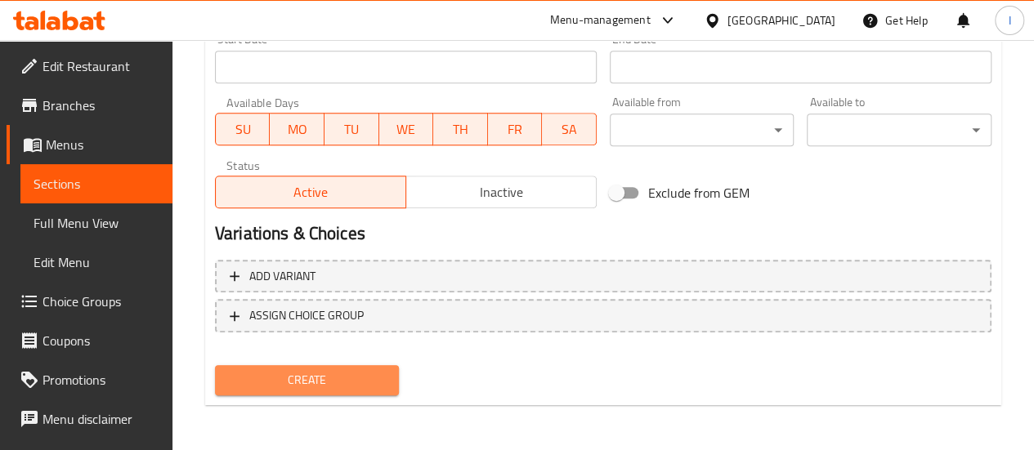
click at [320, 382] on span "Create" at bounding box center [307, 380] width 159 height 20
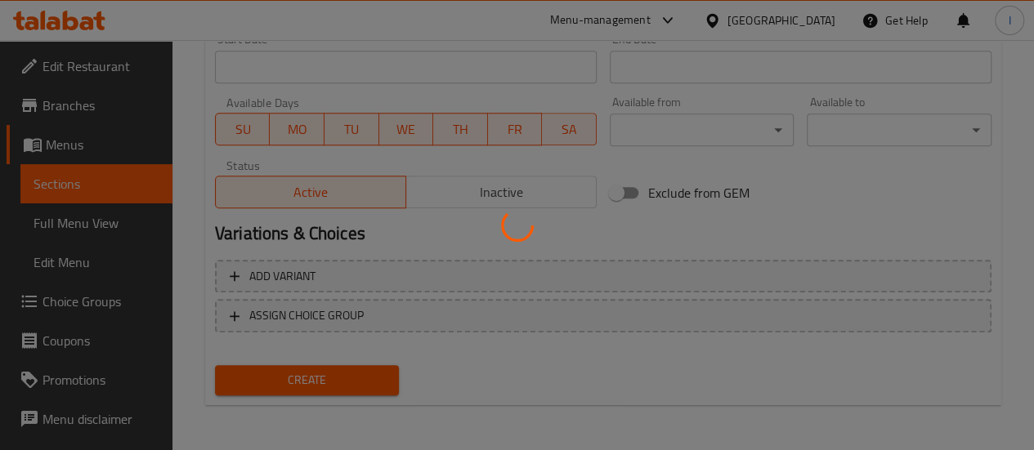
type input "0"
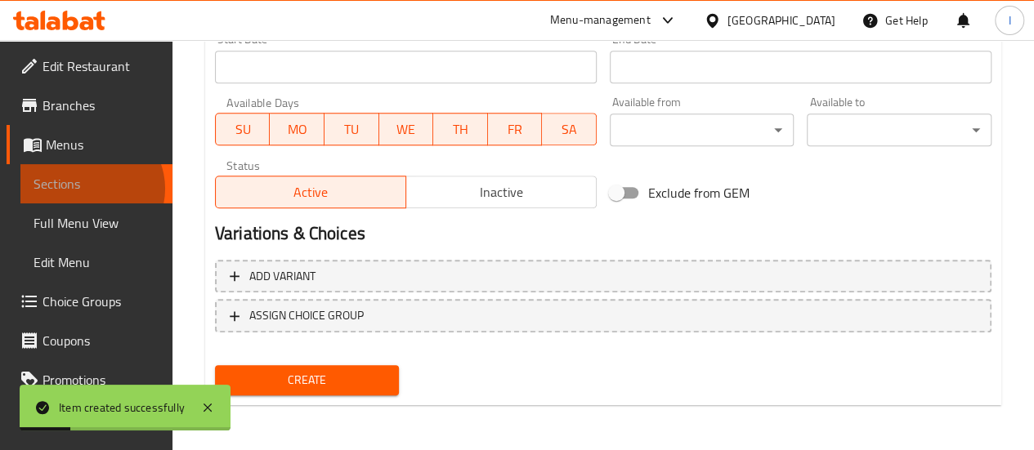
click at [90, 189] on span "Sections" at bounding box center [97, 184] width 126 height 20
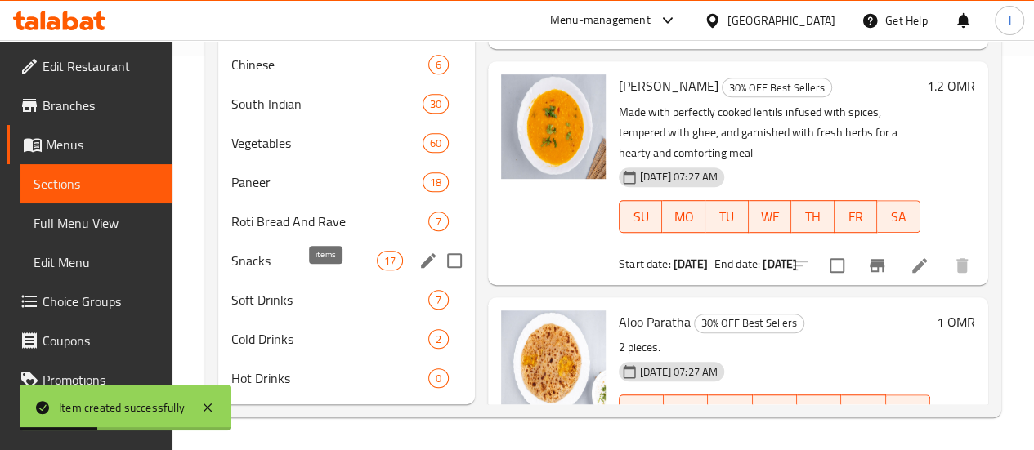
click at [378, 253] on span "17" at bounding box center [390, 261] width 25 height 16
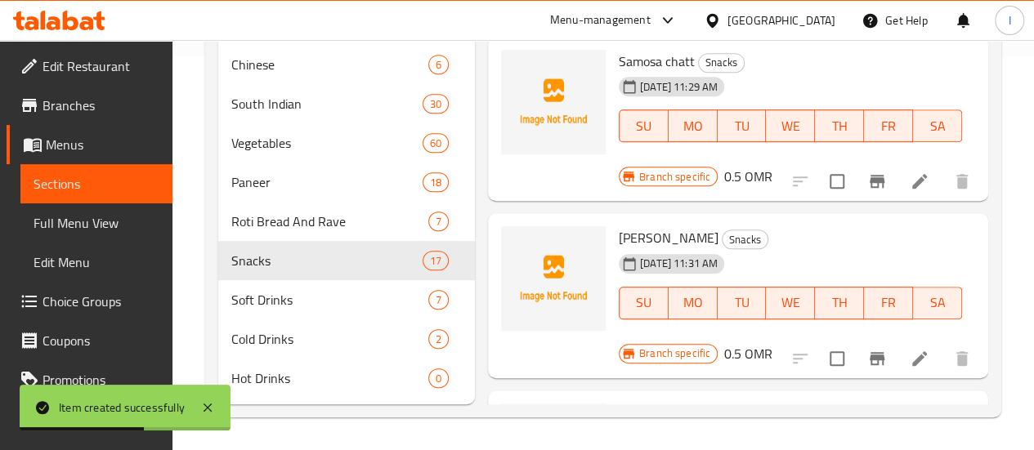
scroll to position [2323, 0]
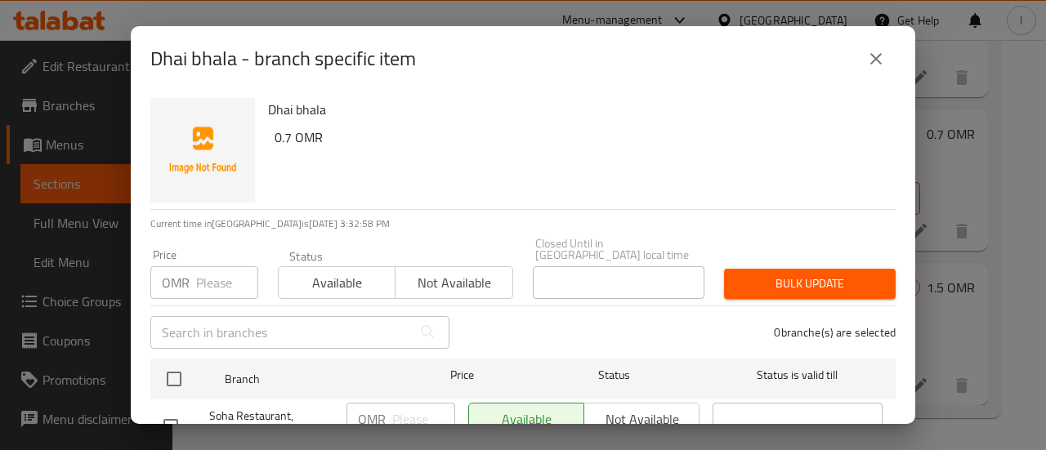
click at [214, 266] on input "number" at bounding box center [227, 282] width 62 height 33
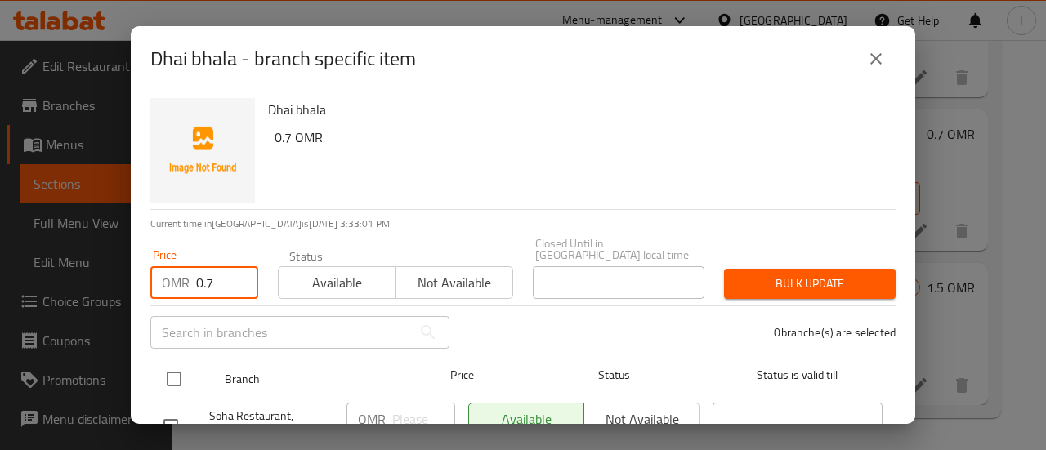
type input "0.7"
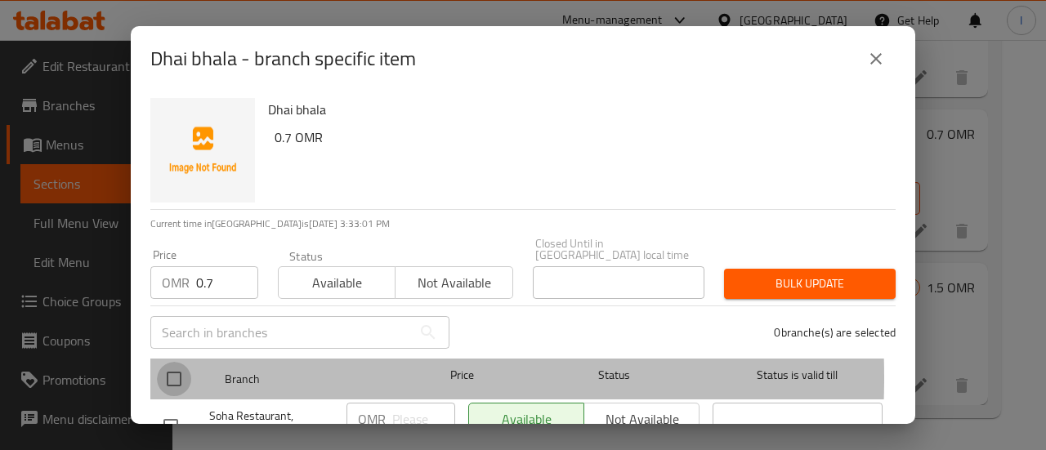
drag, startPoint x: 163, startPoint y: 366, endPoint x: 196, endPoint y: 365, distance: 32.7
click at [165, 367] on input "checkbox" at bounding box center [174, 379] width 34 height 34
checkbox input "true"
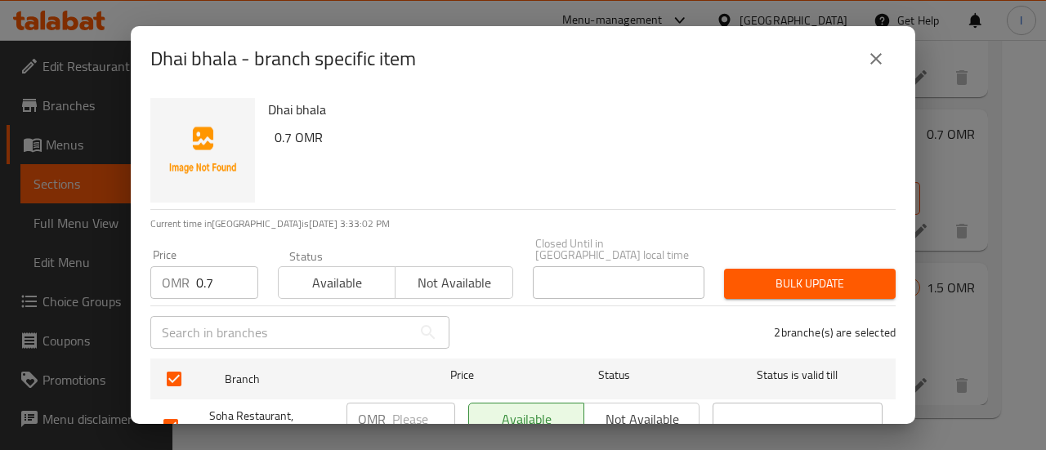
click at [747, 277] on span "Bulk update" at bounding box center [809, 284] width 145 height 20
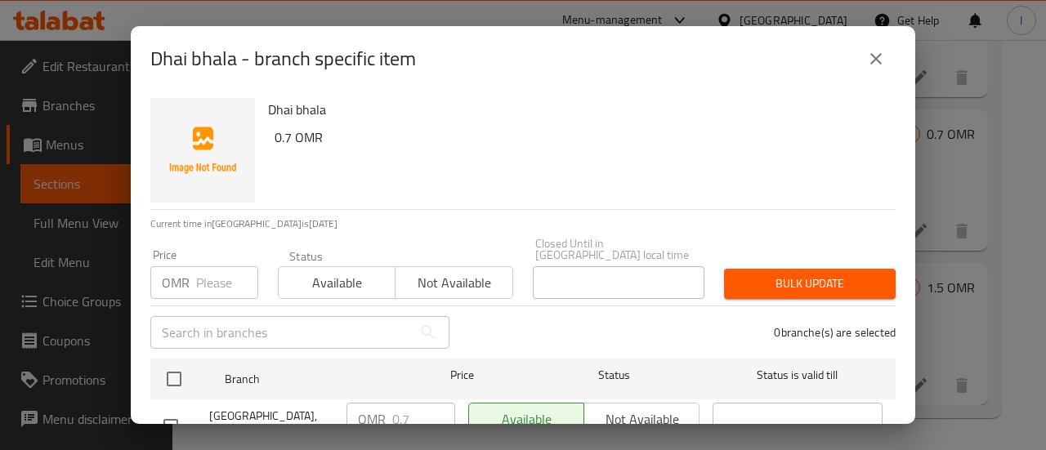
drag, startPoint x: 985, startPoint y: 217, endPoint x: 814, endPoint y: 104, distance: 204.7
click at [983, 214] on div "Dhai bhala - branch specific item Dhai bhala 0.7 OMR Current time in [GEOGRAPHI…" at bounding box center [523, 225] width 1046 height 450
click at [871, 63] on icon "close" at bounding box center [875, 58] width 11 height 11
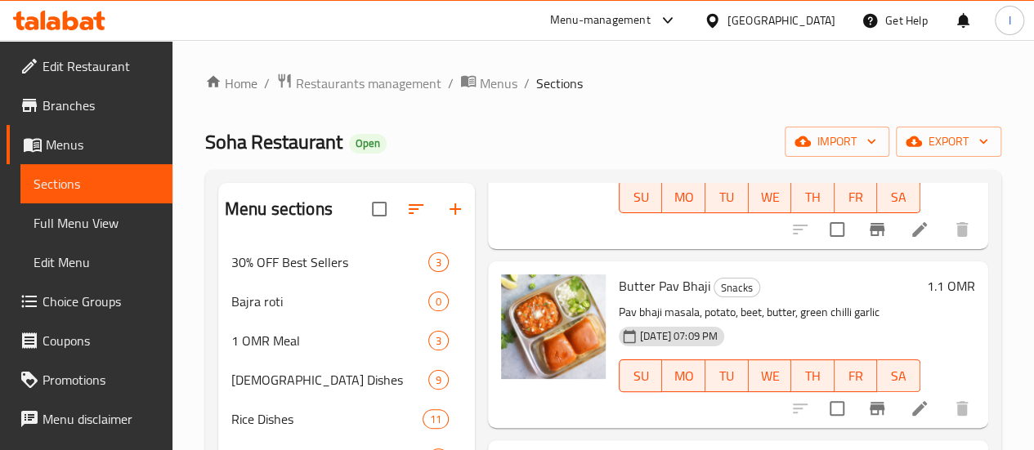
scroll to position [0, 0]
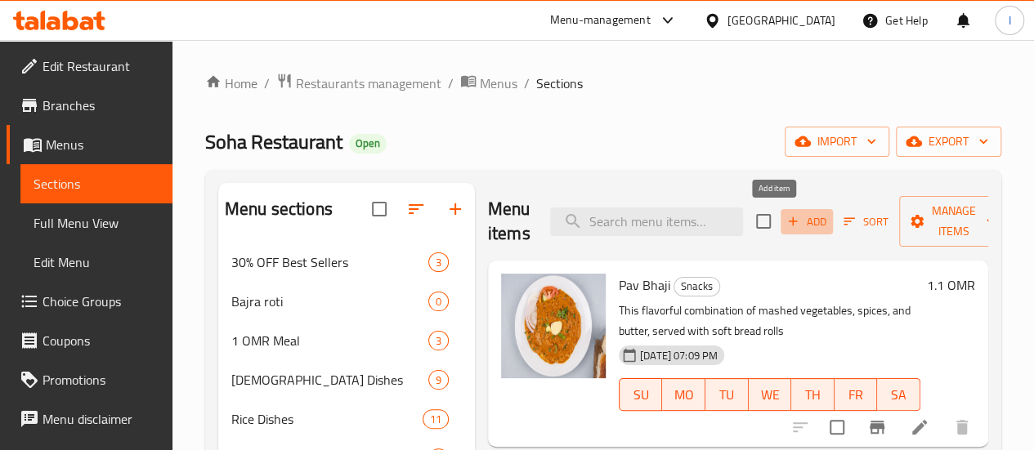
click at [785, 221] on span "Add" at bounding box center [807, 221] width 44 height 19
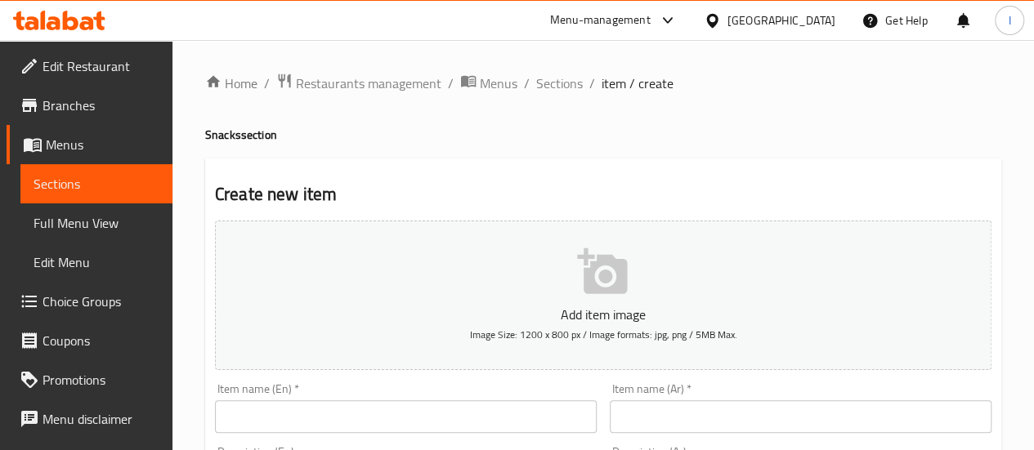
click at [368, 395] on div "Item name (En)   * Item name (En) *" at bounding box center [406, 408] width 382 height 50
click at [364, 405] on input "text" at bounding box center [406, 416] width 382 height 33
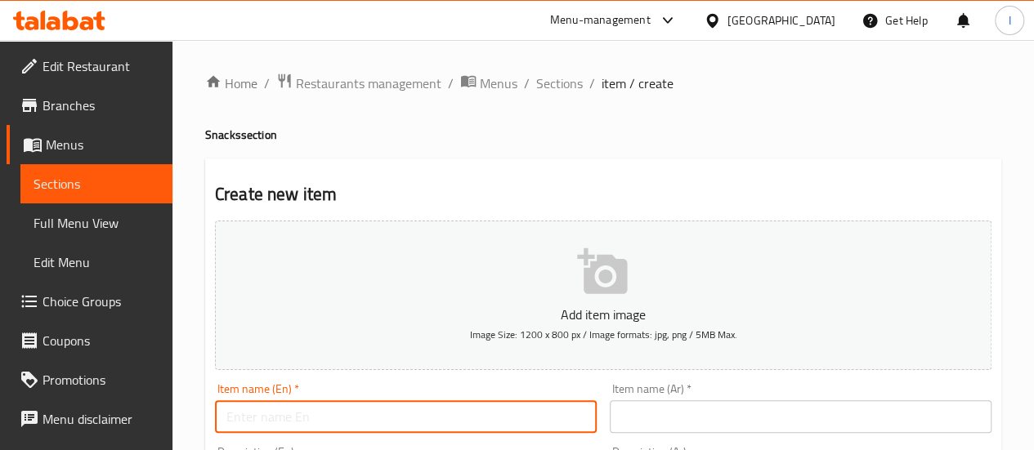
paste input "Alu [PERSON_NAME]"
type input "Alu [PERSON_NAME]"
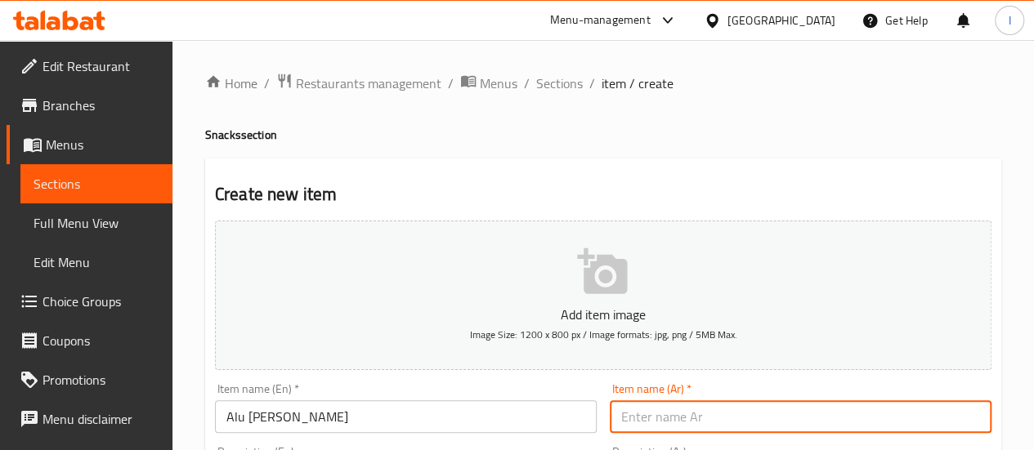
click at [664, 411] on input "text" at bounding box center [801, 416] width 382 height 33
paste input "Aloo tikki chaat"
type input "Aloo tikki chaat"
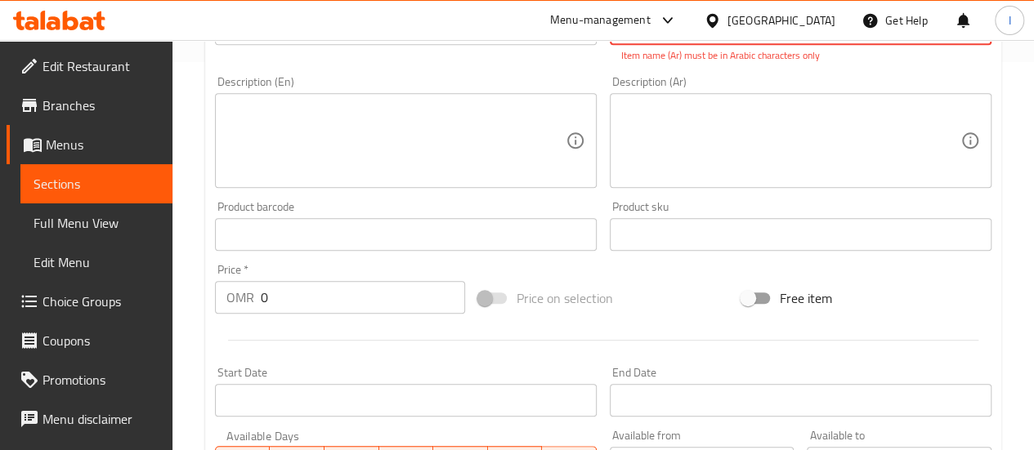
scroll to position [409, 0]
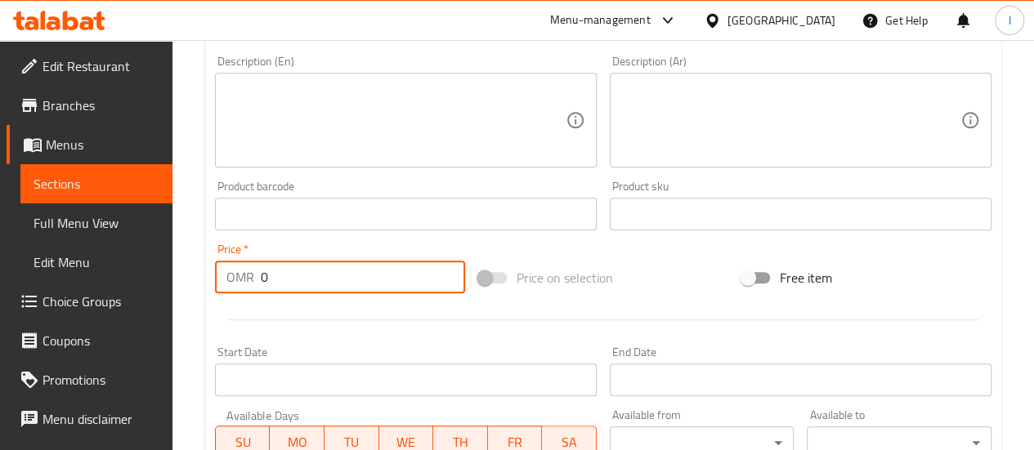
click at [347, 266] on input "0" at bounding box center [363, 277] width 204 height 33
type input "0.6"
click at [364, 347] on div "Start Date Start Date" at bounding box center [406, 372] width 382 height 50
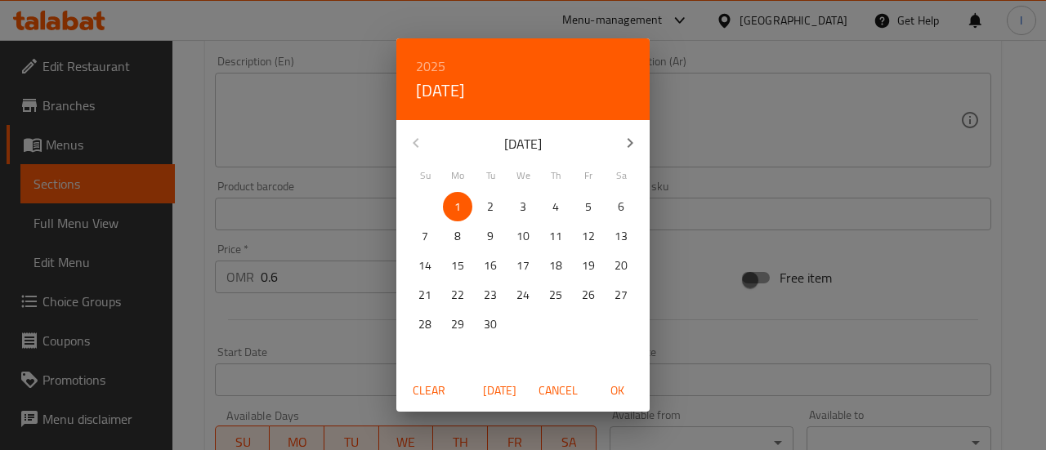
click at [342, 293] on div "2025 Mon, Sep [DATE] Mo Tu We Th Fr Sa 31 1 2 3 4 5 6 7 8 9 10 11 12 13 14 15 1…" at bounding box center [523, 225] width 1046 height 450
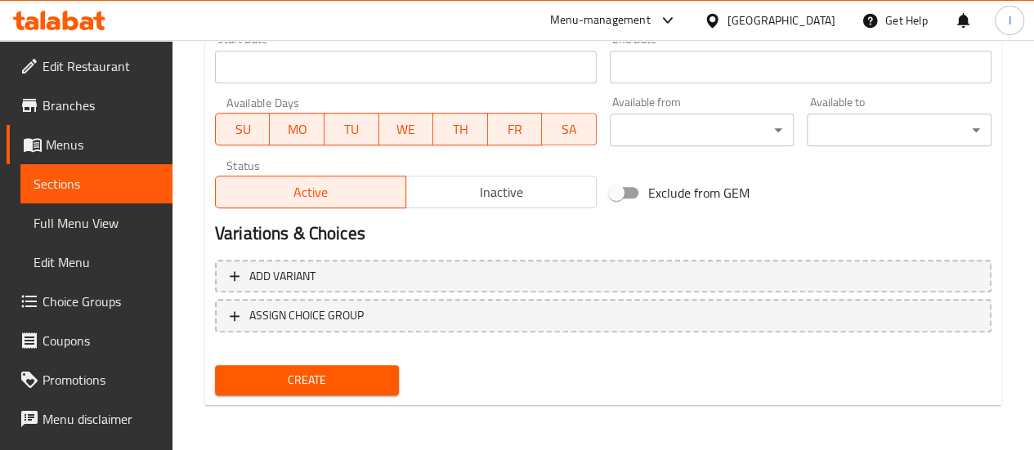
click at [309, 380] on span "Create" at bounding box center [307, 380] width 159 height 20
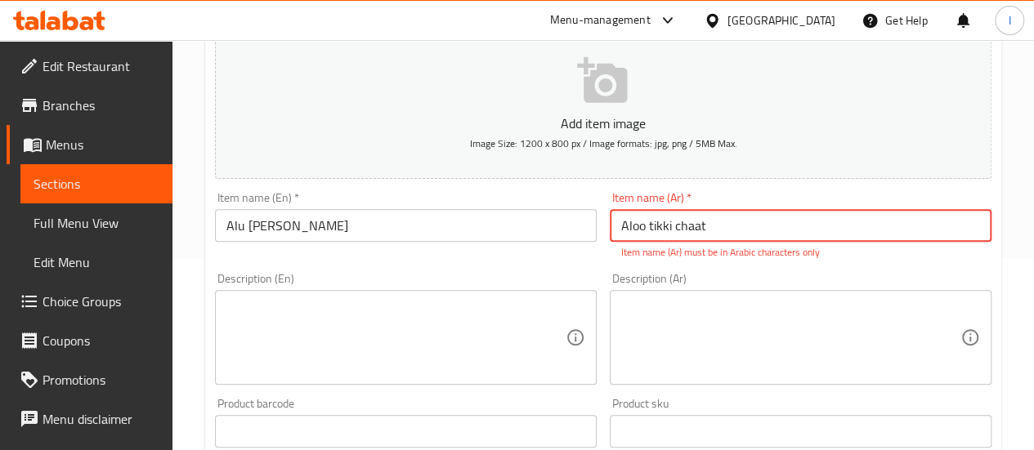
click at [495, 264] on div "Item name (En)   * Alu [PERSON_NAME] Item name (En) *" at bounding box center [405, 226] width 395 height 81
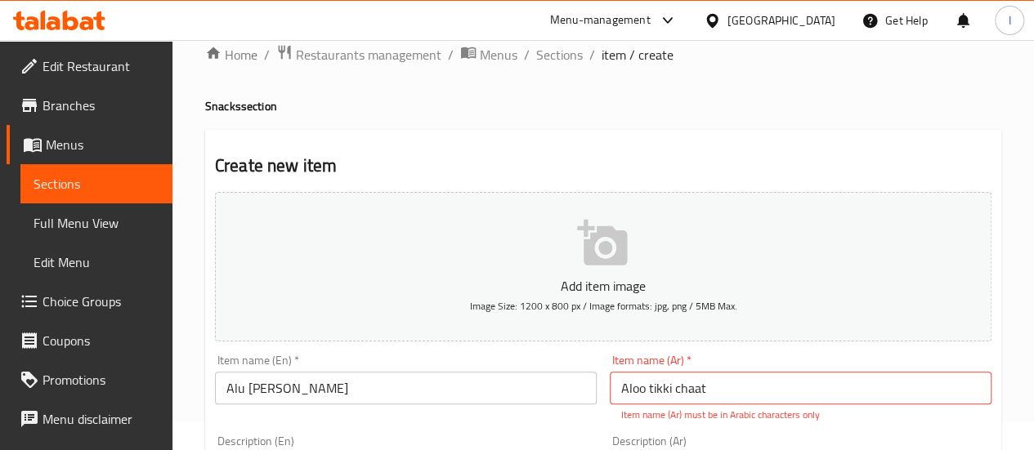
scroll to position [28, 0]
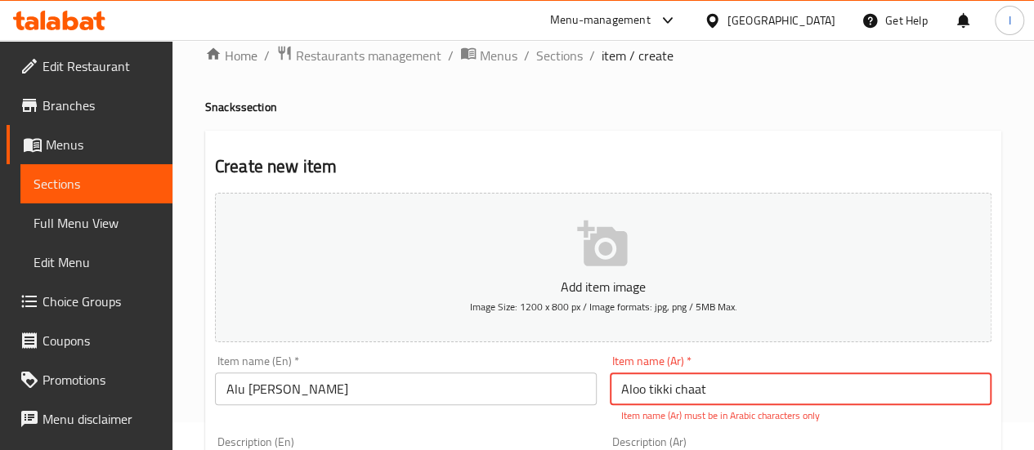
click at [709, 388] on input "Aloo tikki chaat" at bounding box center [801, 389] width 382 height 33
click at [687, 402] on input "Aloo tikki chaat" at bounding box center [801, 389] width 382 height 33
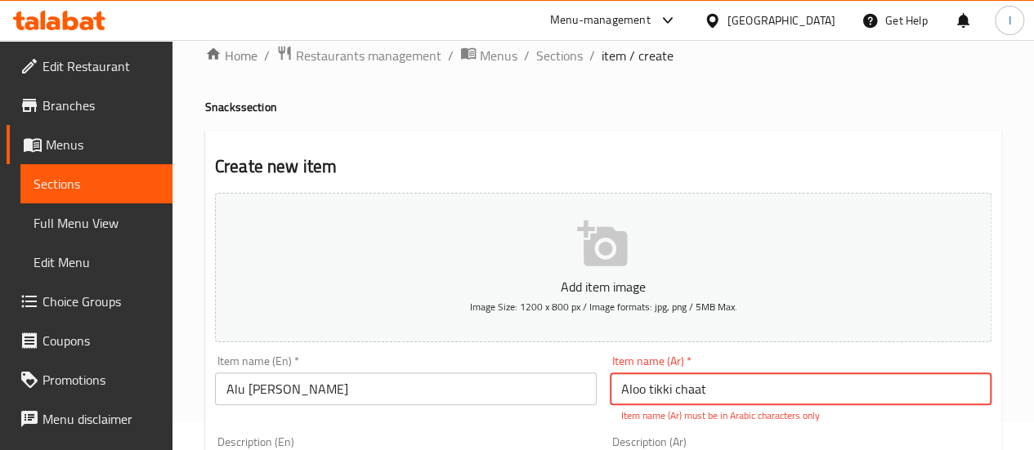
click at [686, 402] on input "Aloo tikki chaat" at bounding box center [801, 389] width 382 height 33
paste input "مرحبا، هذه هي الدردشة"
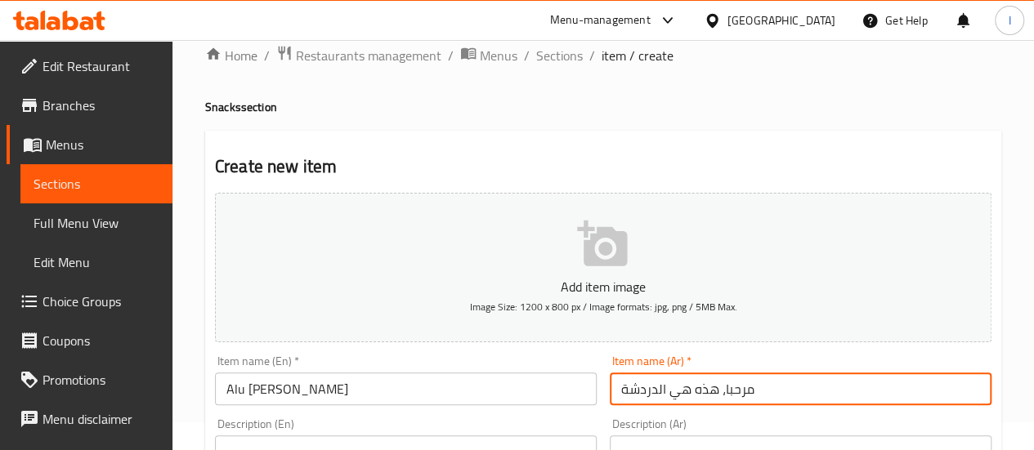
type input "مرحبا، هذه هي الدردشة"
click at [387, 356] on div "Item name (En)   * Alu [PERSON_NAME] Item name (En) *" at bounding box center [406, 380] width 382 height 50
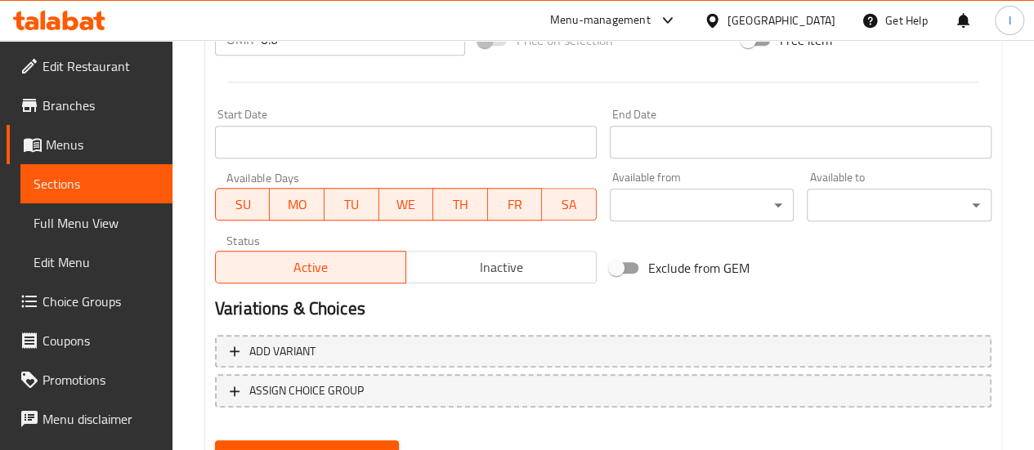
scroll to position [704, 0]
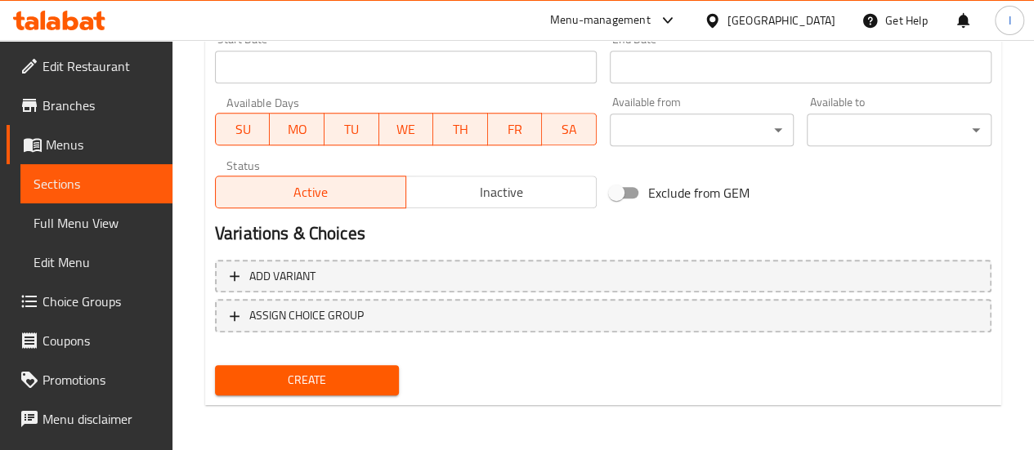
click at [329, 380] on span "Create" at bounding box center [307, 380] width 159 height 20
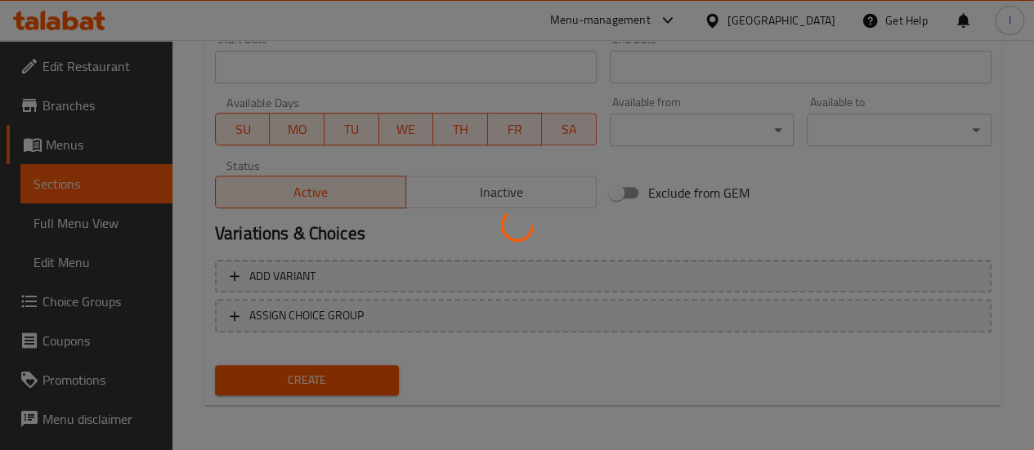
type input "0"
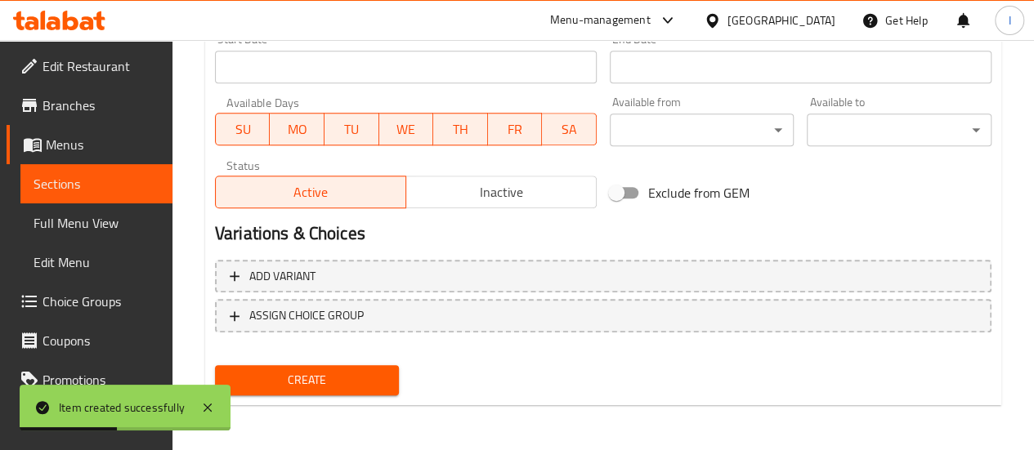
click at [62, 174] on span "Sections" at bounding box center [97, 184] width 126 height 20
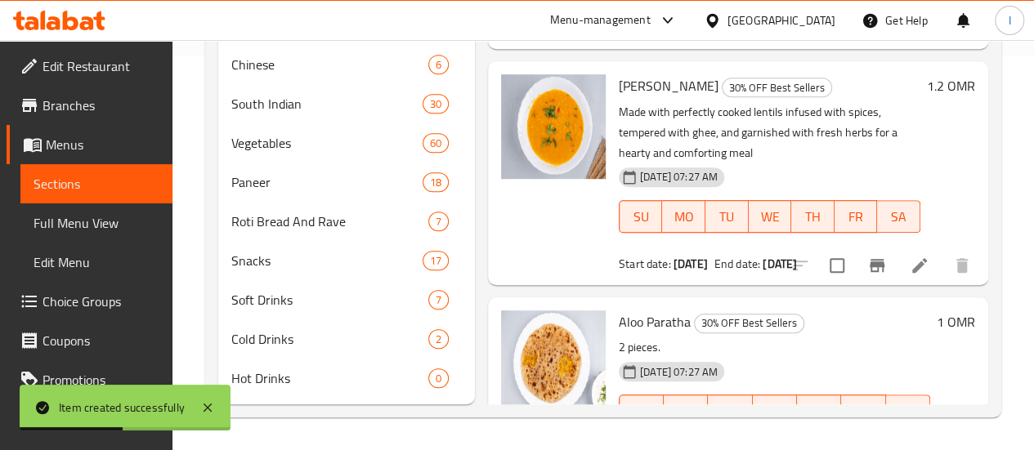
scroll to position [418, 0]
click at [265, 265] on span "Snacks" at bounding box center [303, 261] width 145 height 20
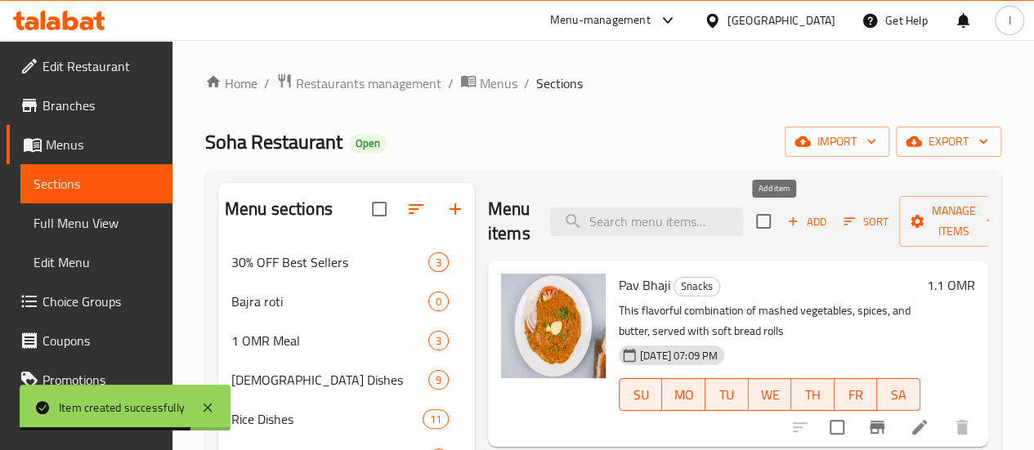
click at [785, 227] on span "Add" at bounding box center [807, 221] width 44 height 19
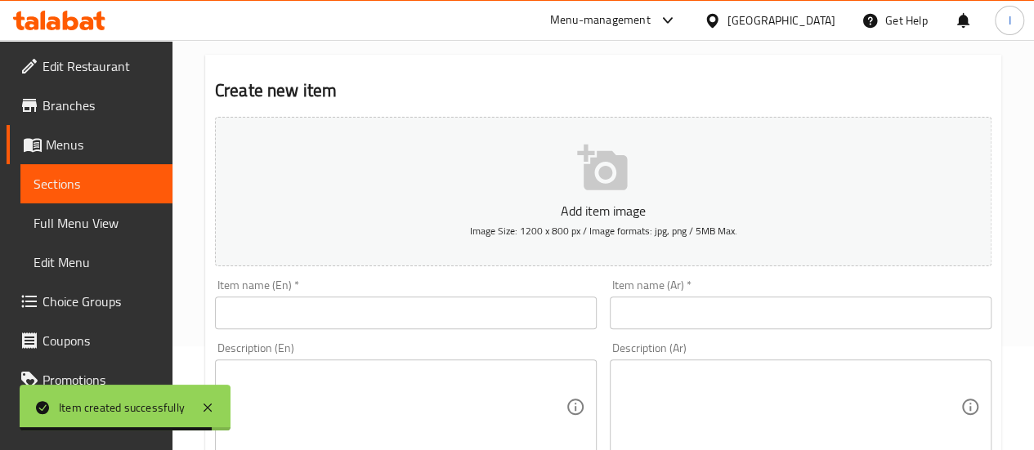
scroll to position [245, 0]
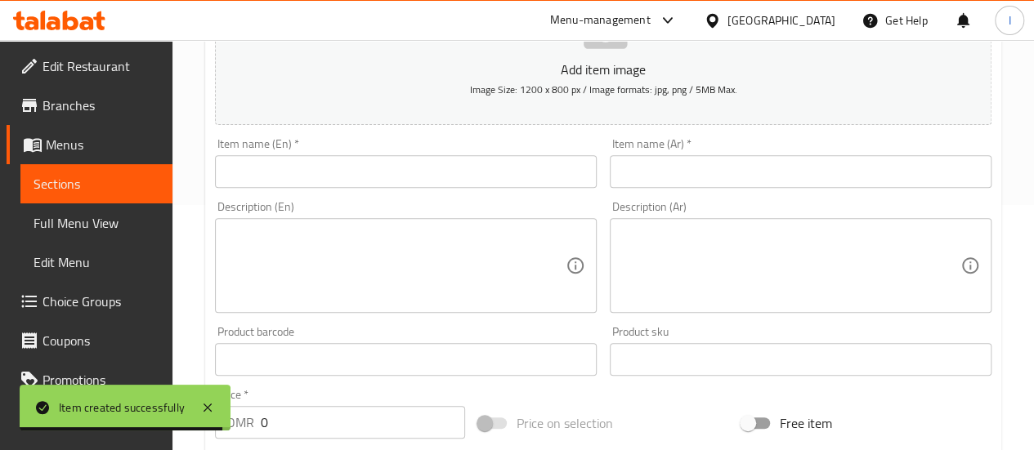
click at [315, 180] on input "text" at bounding box center [406, 171] width 382 height 33
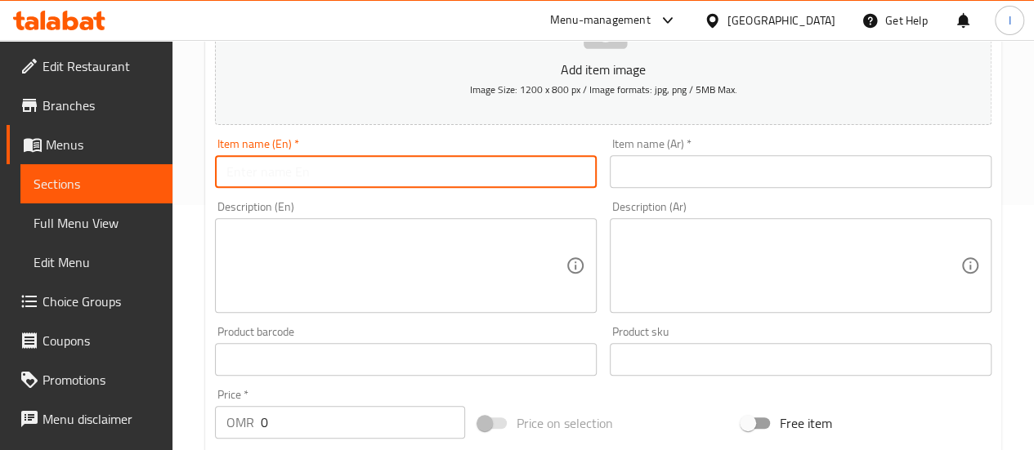
paste input "Dhahi puri"
type input "Dhahi puri"
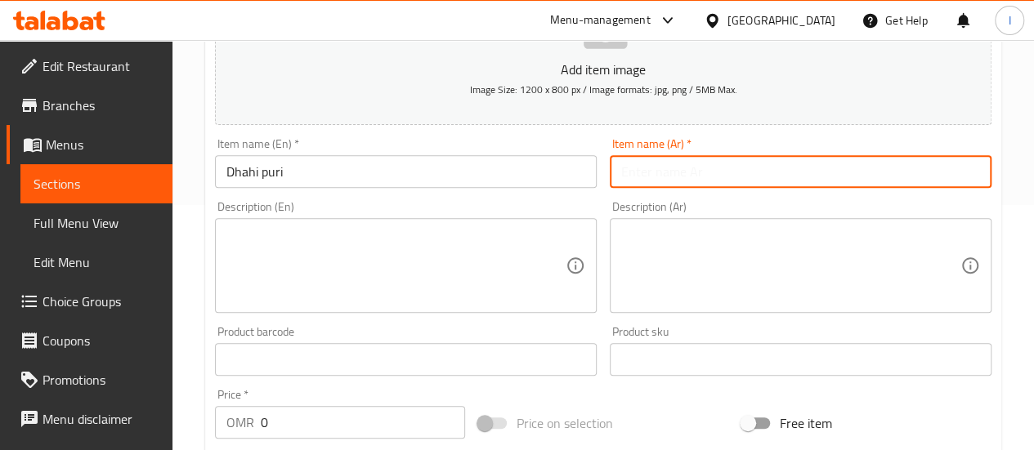
click at [660, 186] on input "text" at bounding box center [801, 171] width 382 height 33
paste input "[PERSON_NAME]"
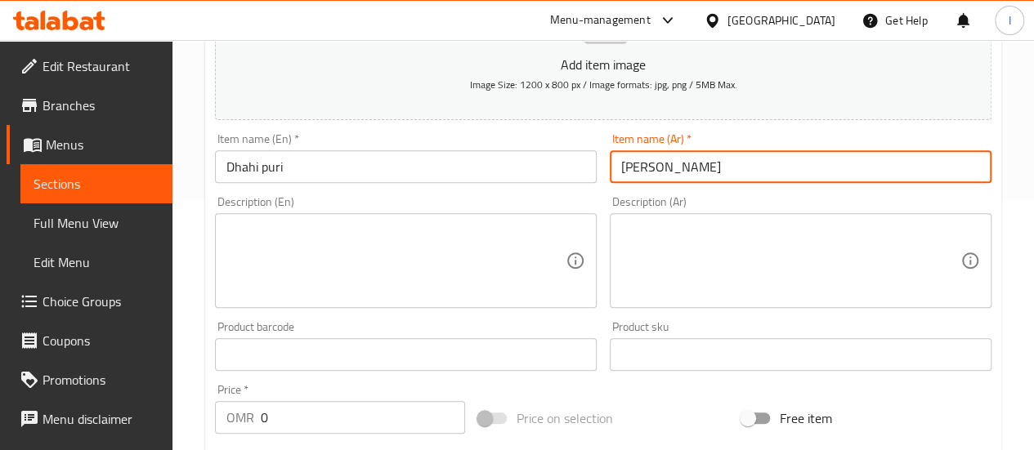
scroll to position [327, 0]
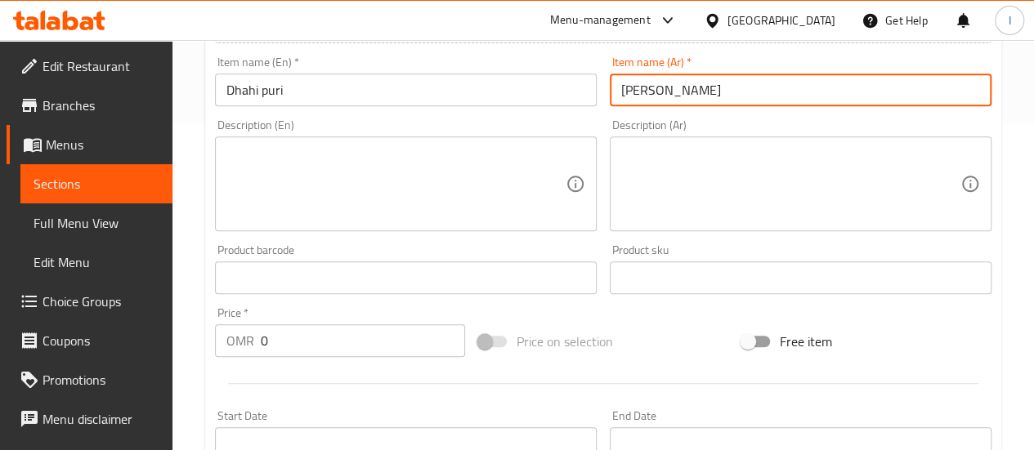
type input "[PERSON_NAME]"
click at [351, 342] on input "0" at bounding box center [363, 340] width 204 height 33
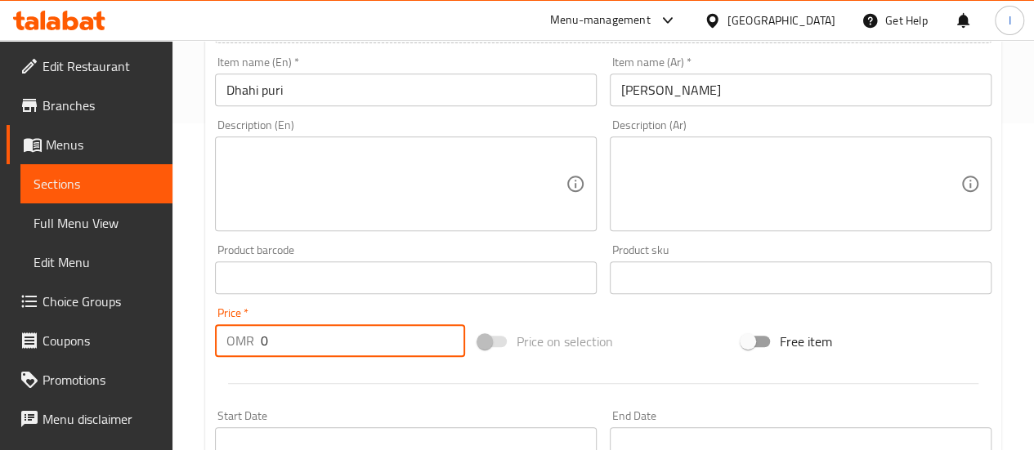
click at [375, 337] on input "0" at bounding box center [363, 340] width 204 height 33
paste input ".600"
type input "0.600"
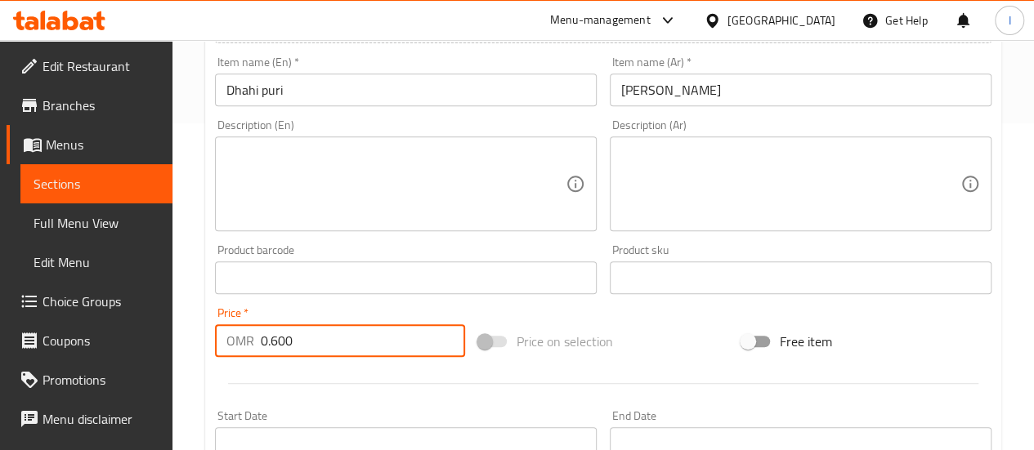
click at [449, 400] on div at bounding box center [602, 384] width 789 height 40
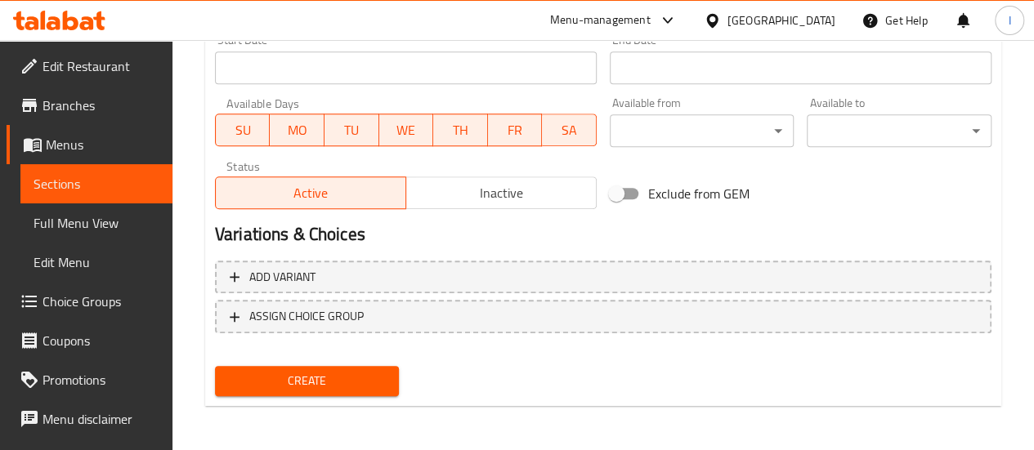
scroll to position [704, 0]
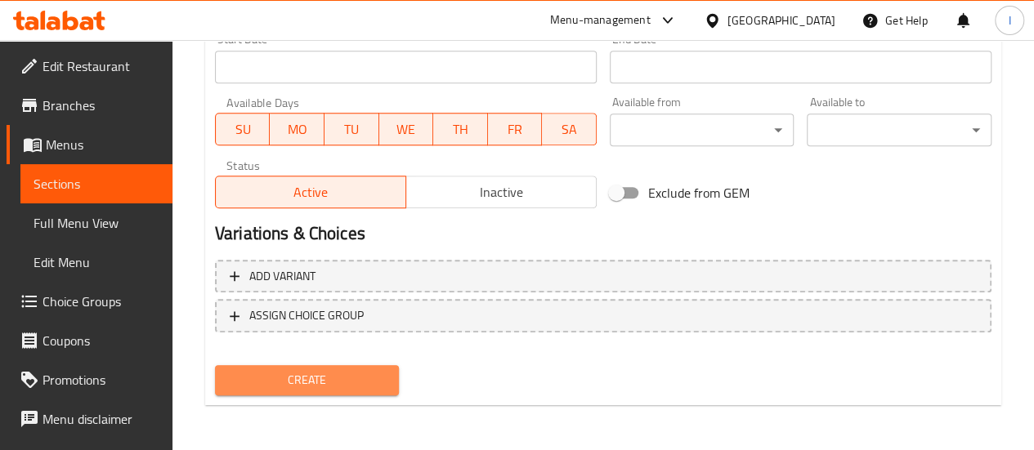
click at [342, 388] on span "Create" at bounding box center [307, 380] width 159 height 20
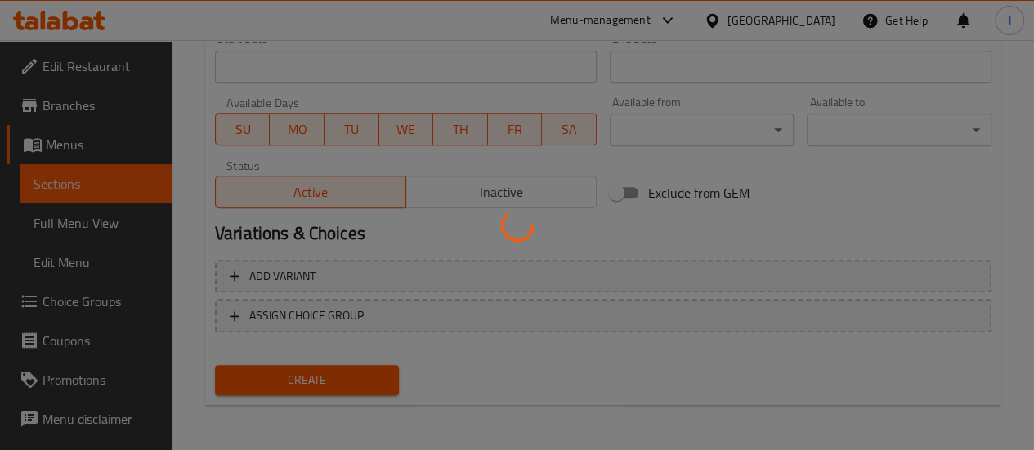
type input "0"
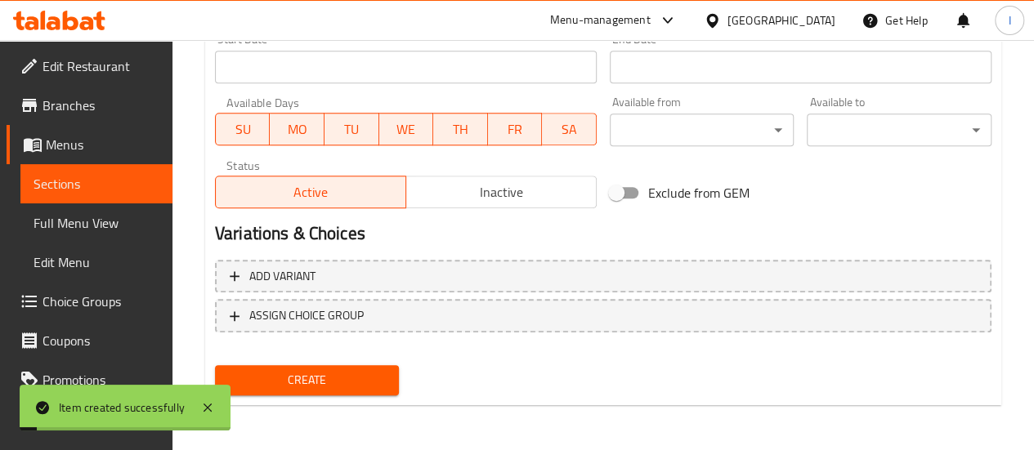
drag, startPoint x: 78, startPoint y: 181, endPoint x: 160, endPoint y: 217, distance: 89.0
click at [78, 181] on span "Sections" at bounding box center [97, 184] width 126 height 20
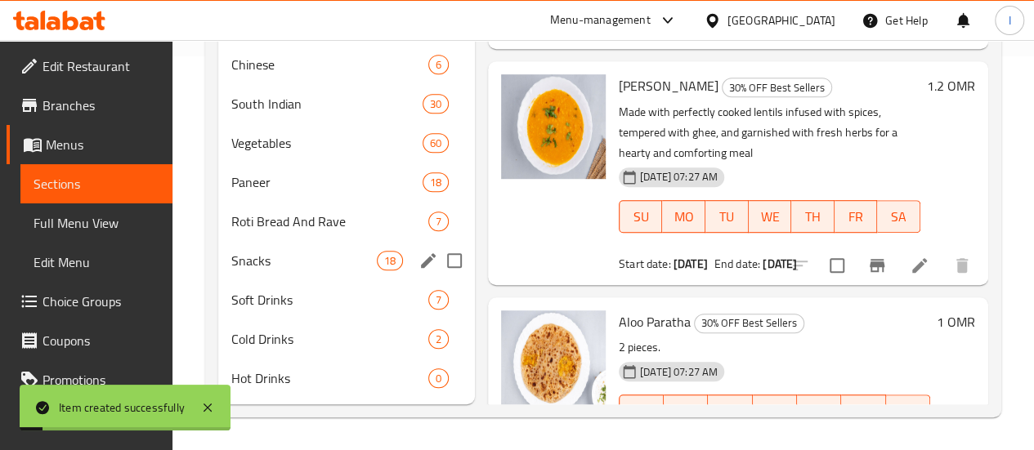
scroll to position [418, 0]
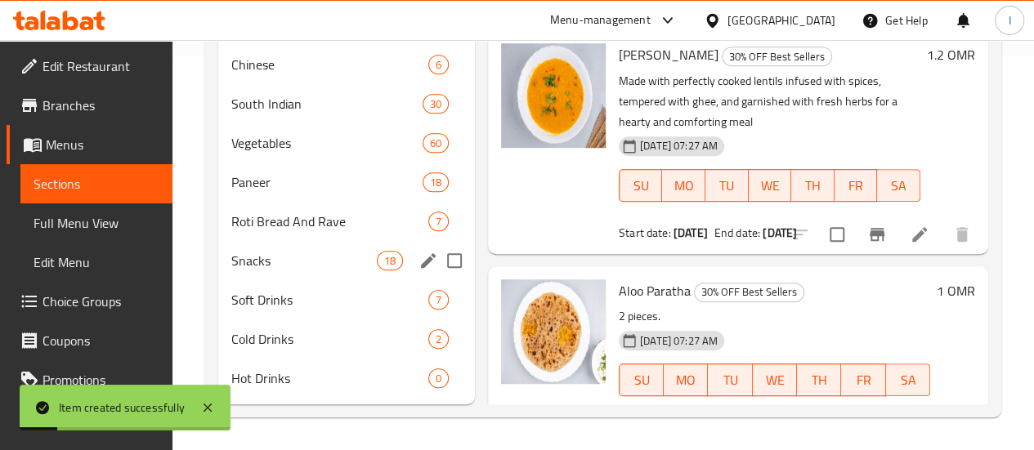
click at [311, 277] on div "Snacks 18" at bounding box center [346, 260] width 257 height 39
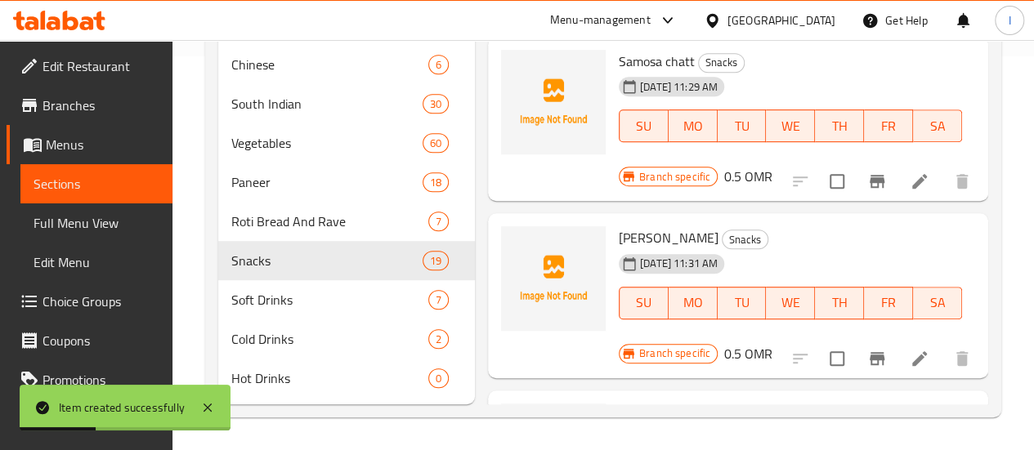
scroll to position [2631, 0]
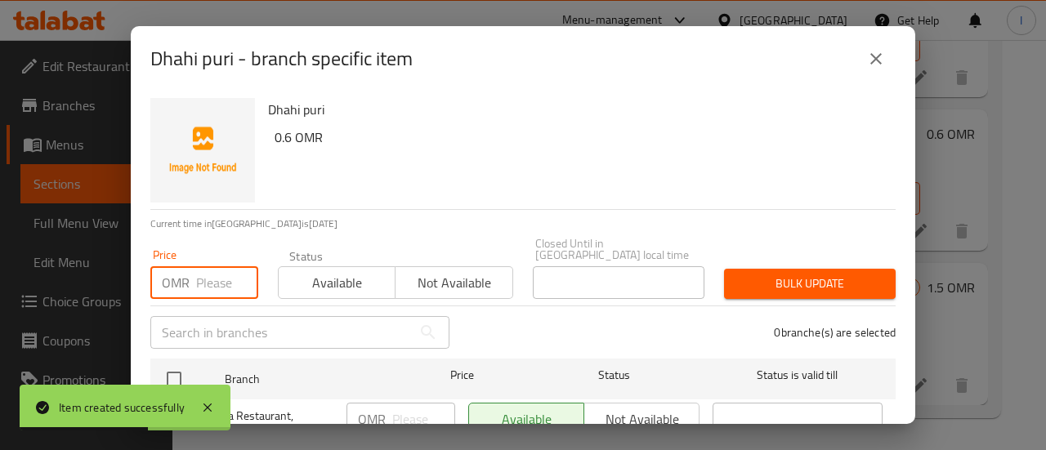
click at [214, 271] on input "number" at bounding box center [227, 282] width 62 height 33
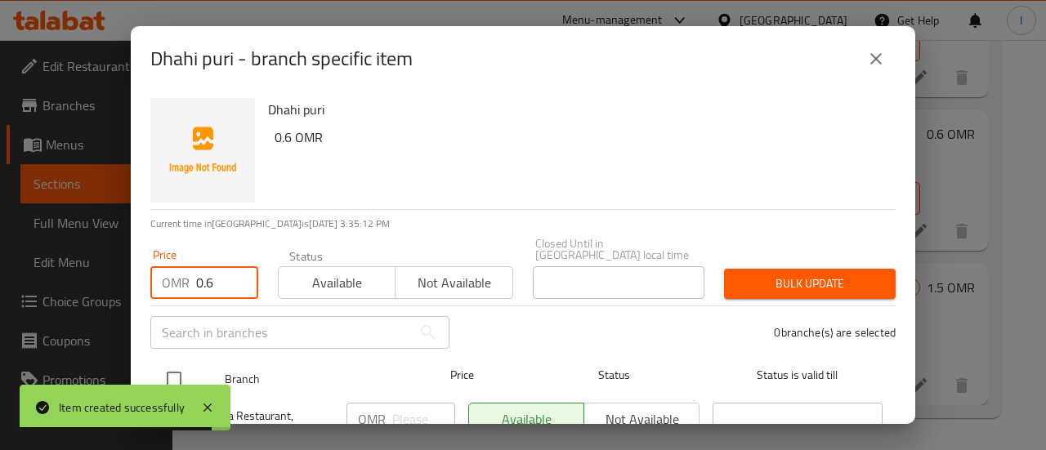
type input "0.6"
click at [177, 369] on input "checkbox" at bounding box center [174, 379] width 34 height 34
checkbox input "true"
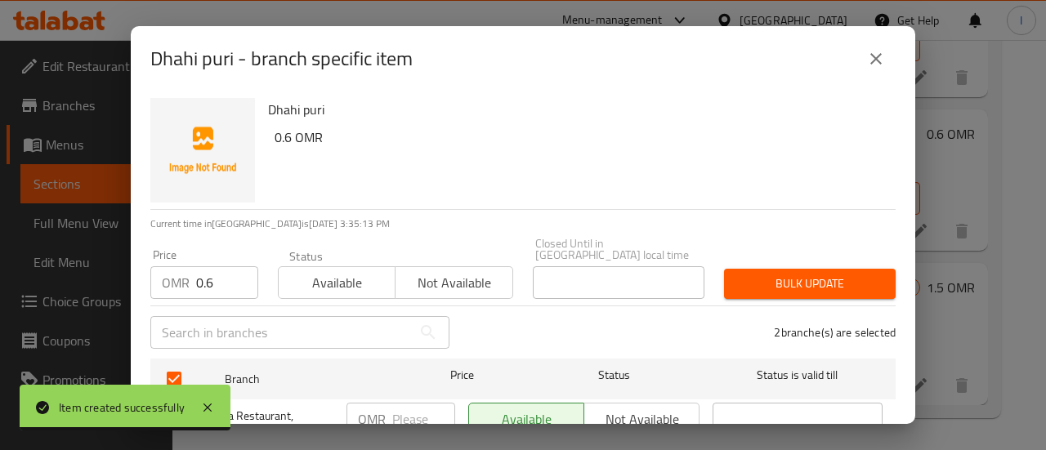
click at [767, 274] on span "Bulk update" at bounding box center [809, 284] width 145 height 20
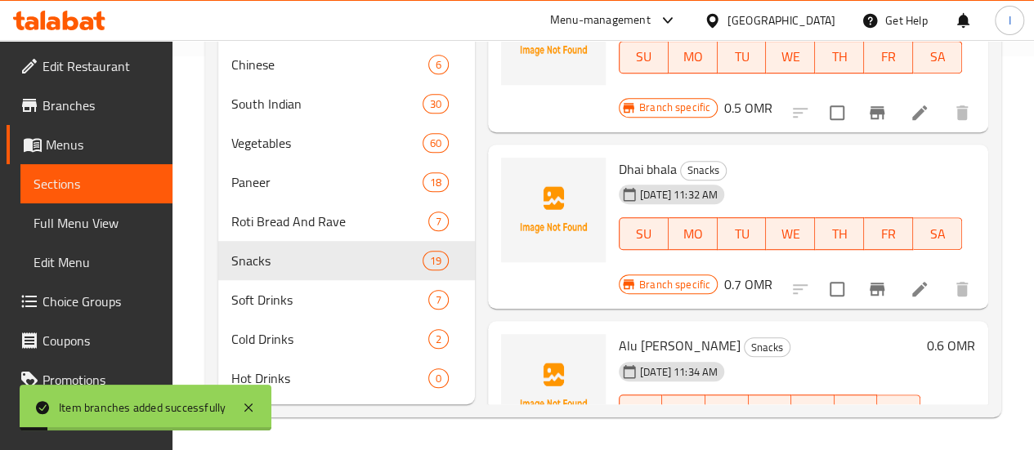
scroll to position [2467, 0]
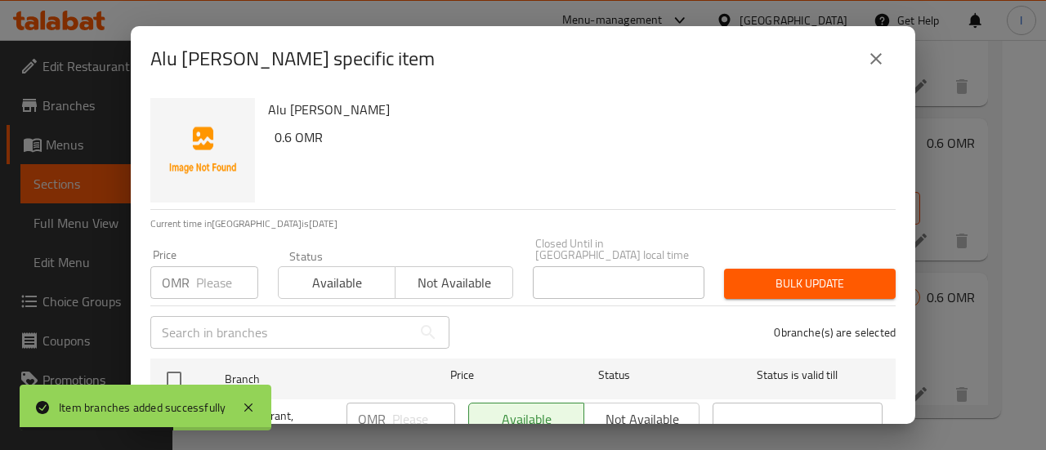
click at [225, 266] on input "number" at bounding box center [227, 282] width 62 height 33
type input "0"
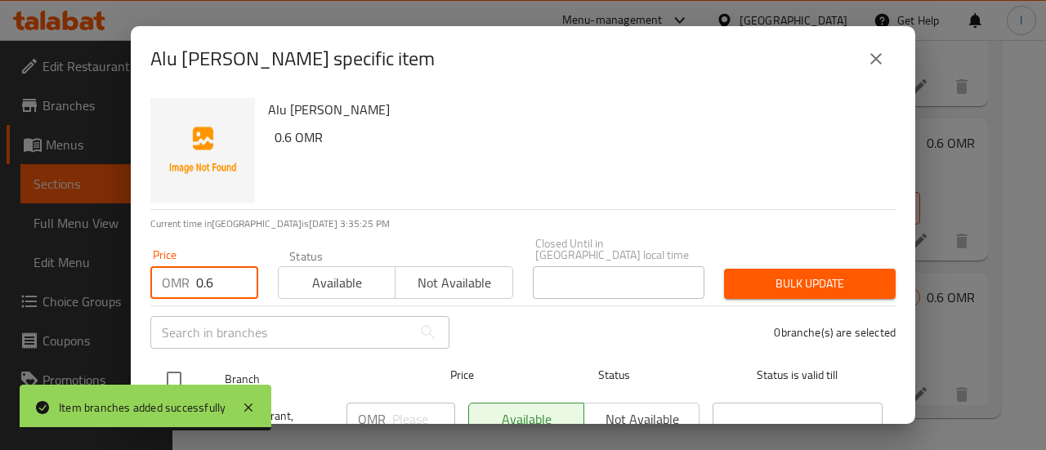
type input "0.6"
drag, startPoint x: 168, startPoint y: 362, endPoint x: 222, endPoint y: 344, distance: 56.9
click at [168, 362] on input "checkbox" at bounding box center [174, 379] width 34 height 34
checkbox input "true"
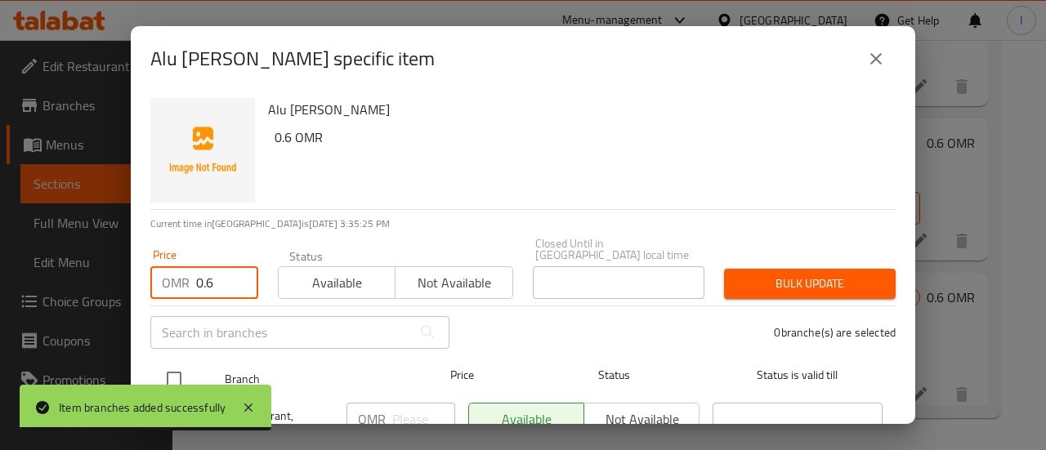
checkbox input "true"
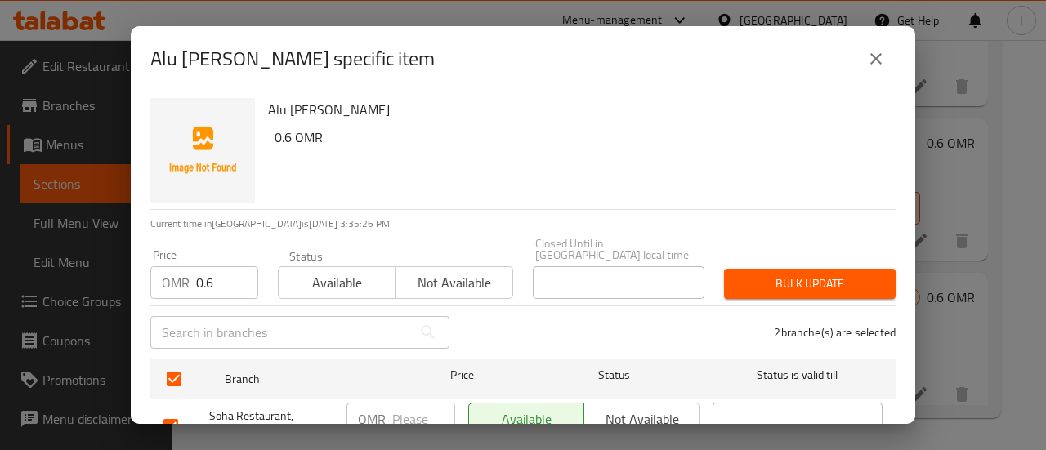
click at [855, 274] on span "Bulk update" at bounding box center [809, 284] width 145 height 20
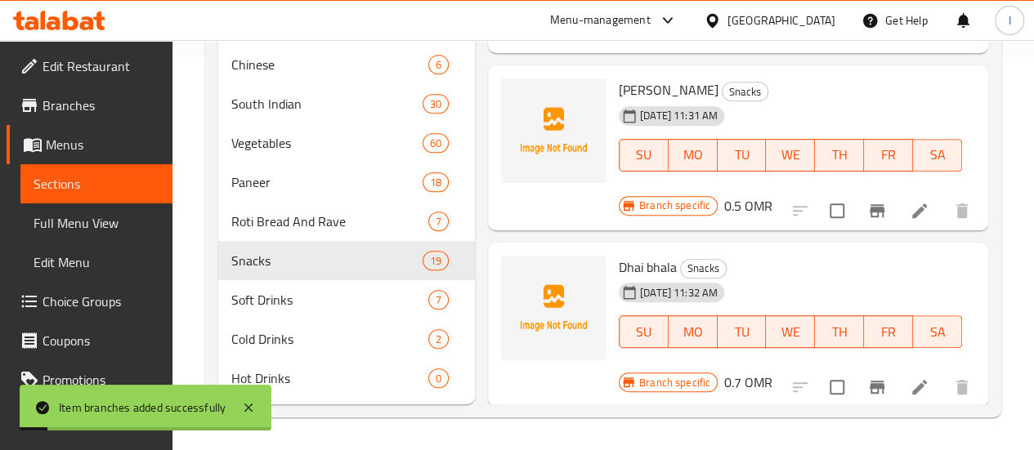
scroll to position [2304, 0]
